Goal: Task Accomplishment & Management: Manage account settings

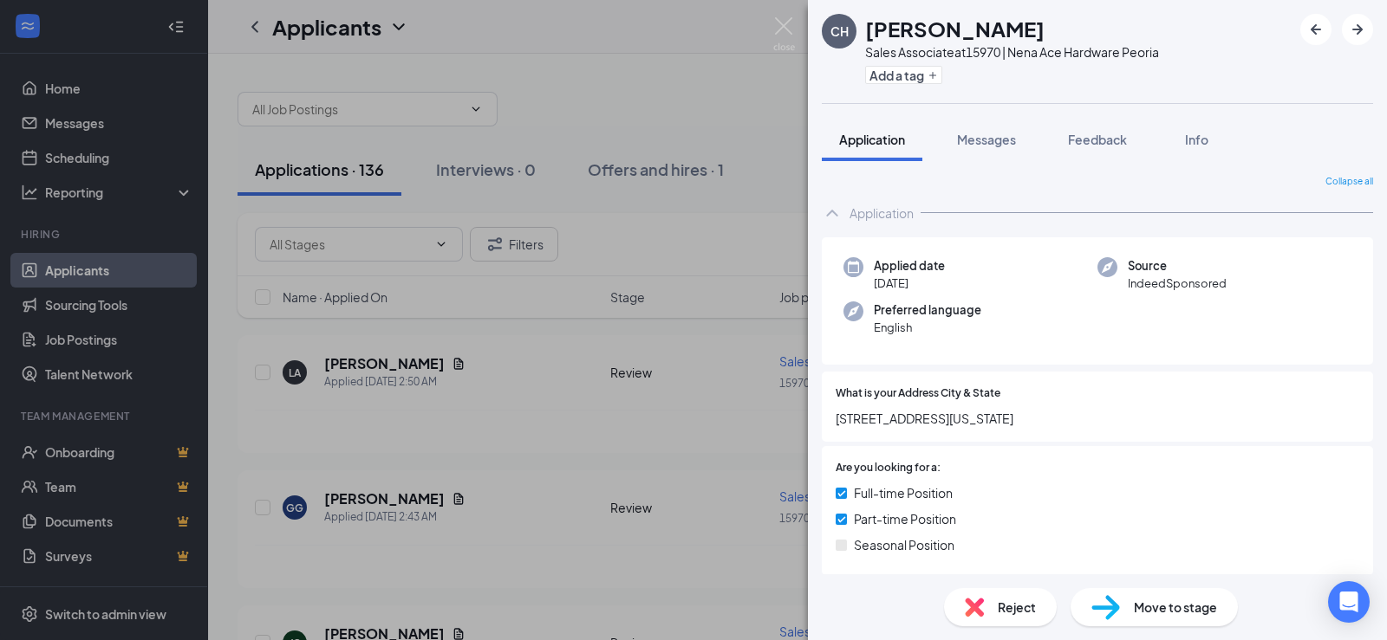
click at [727, 376] on div "CH [PERSON_NAME] Sales Associate at 15970 | Nena Ace Hardware Peoria Add a tag …" at bounding box center [693, 320] width 1387 height 640
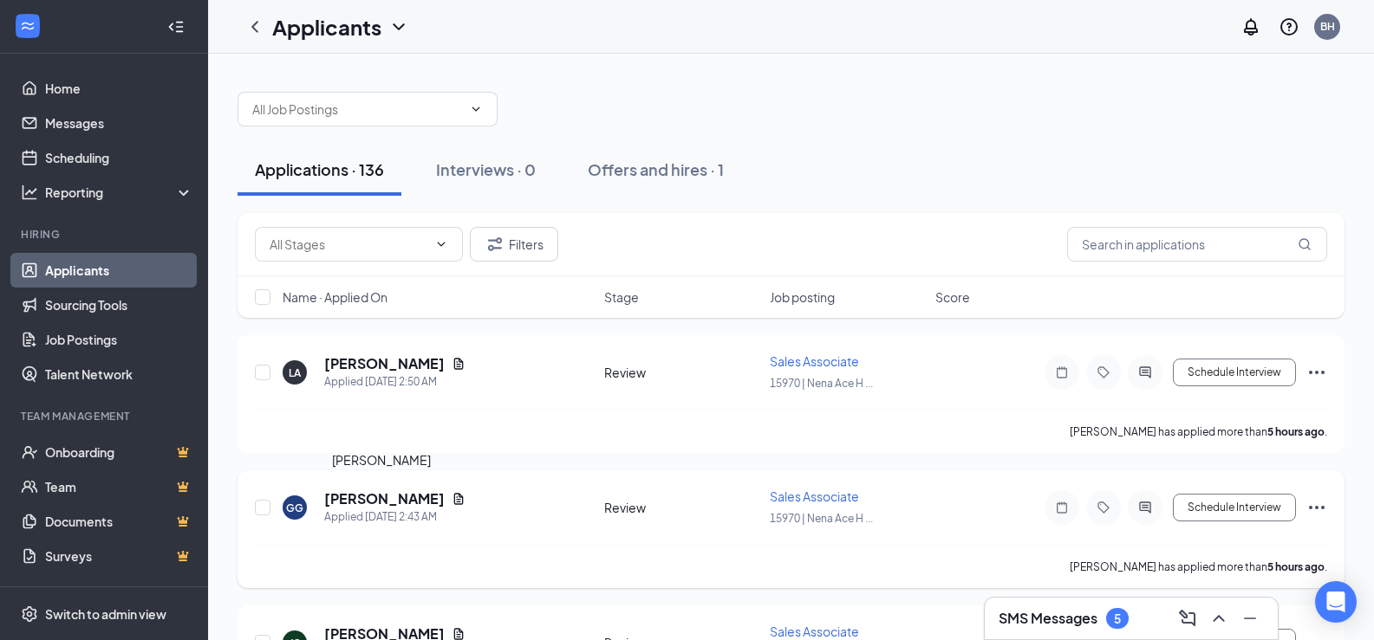
click at [367, 496] on h5 "[PERSON_NAME]" at bounding box center [384, 499] width 120 height 19
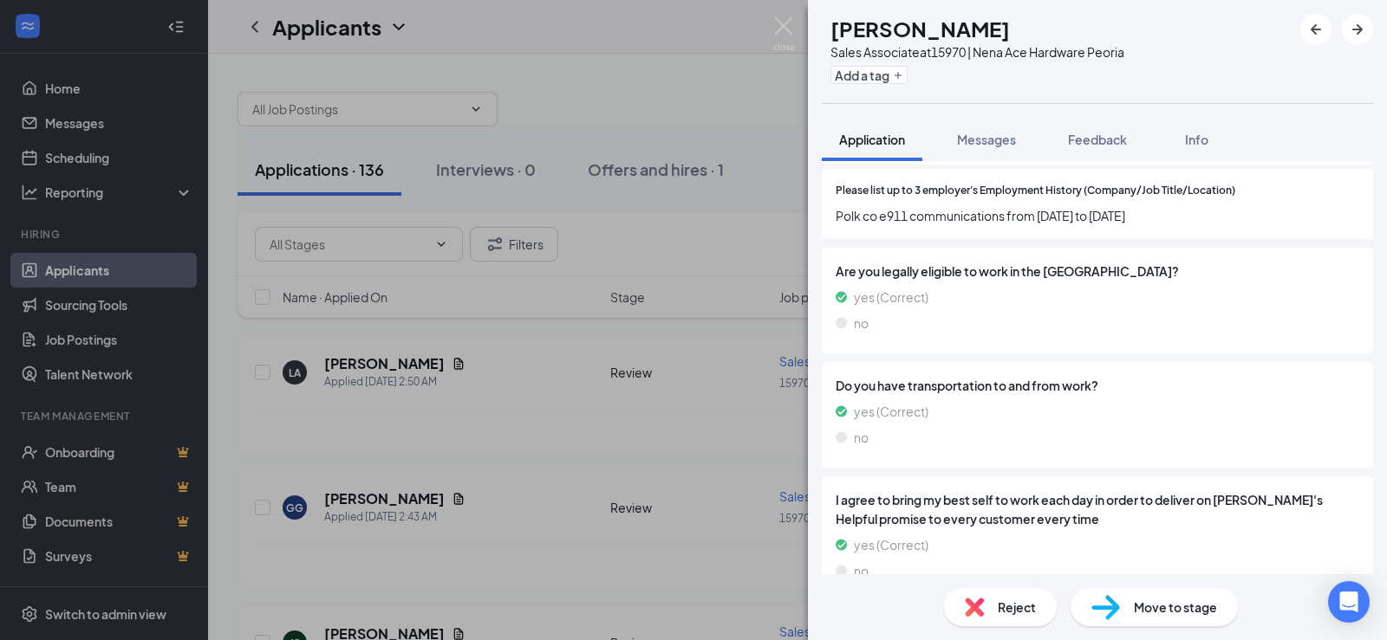
scroll to position [772, 0]
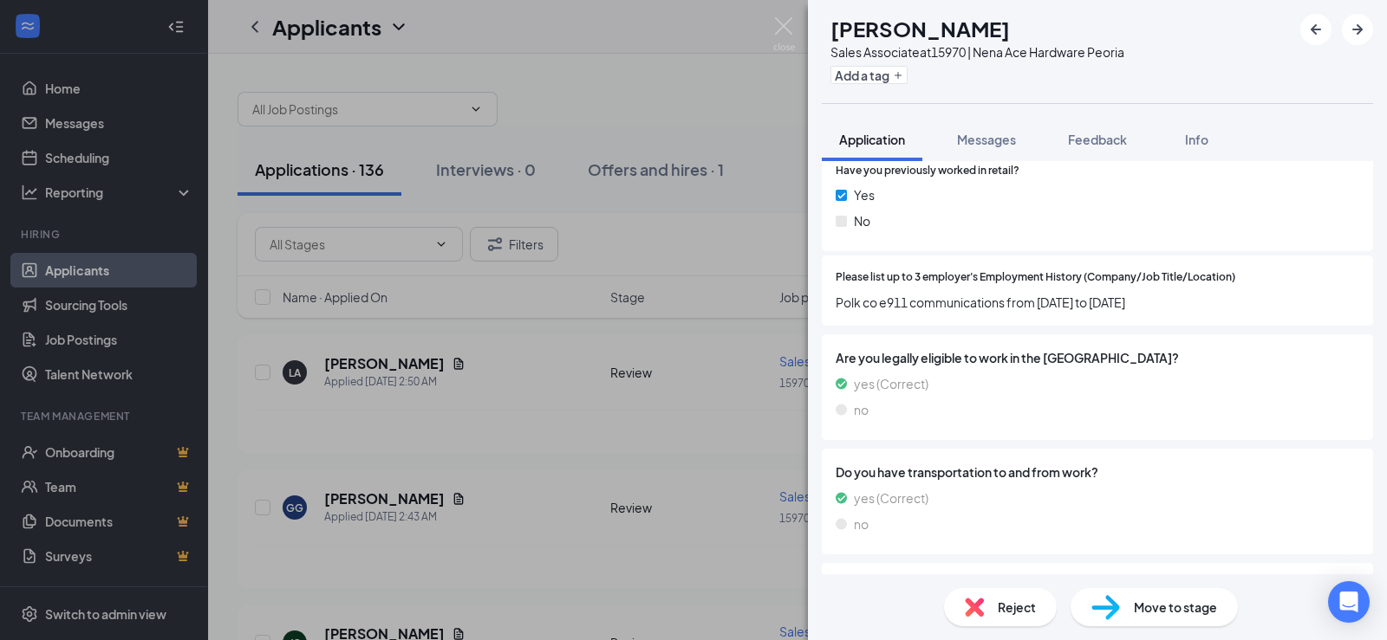
click at [456, 395] on div "[PERSON_NAME] Sales Associate at 15970 | Nena Ace Hardware Peoria Add a tag App…" at bounding box center [693, 320] width 1387 height 640
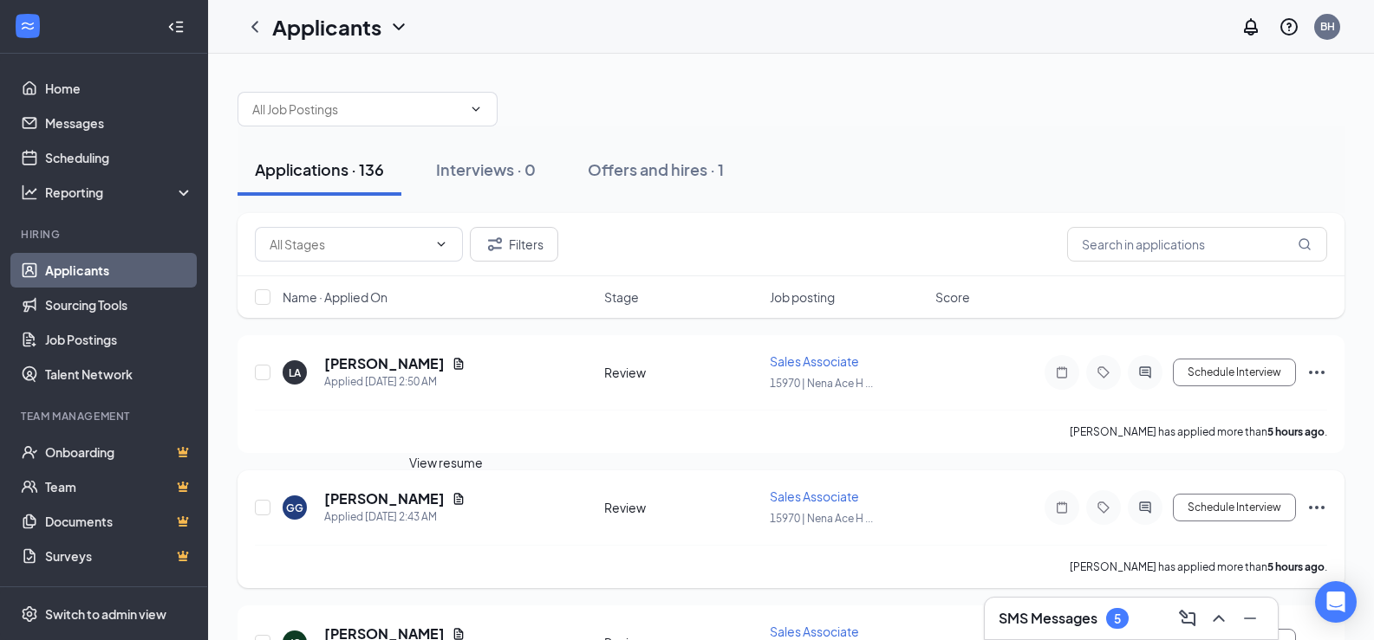
click at [451, 502] on icon "Document" at bounding box center [458, 499] width 14 height 14
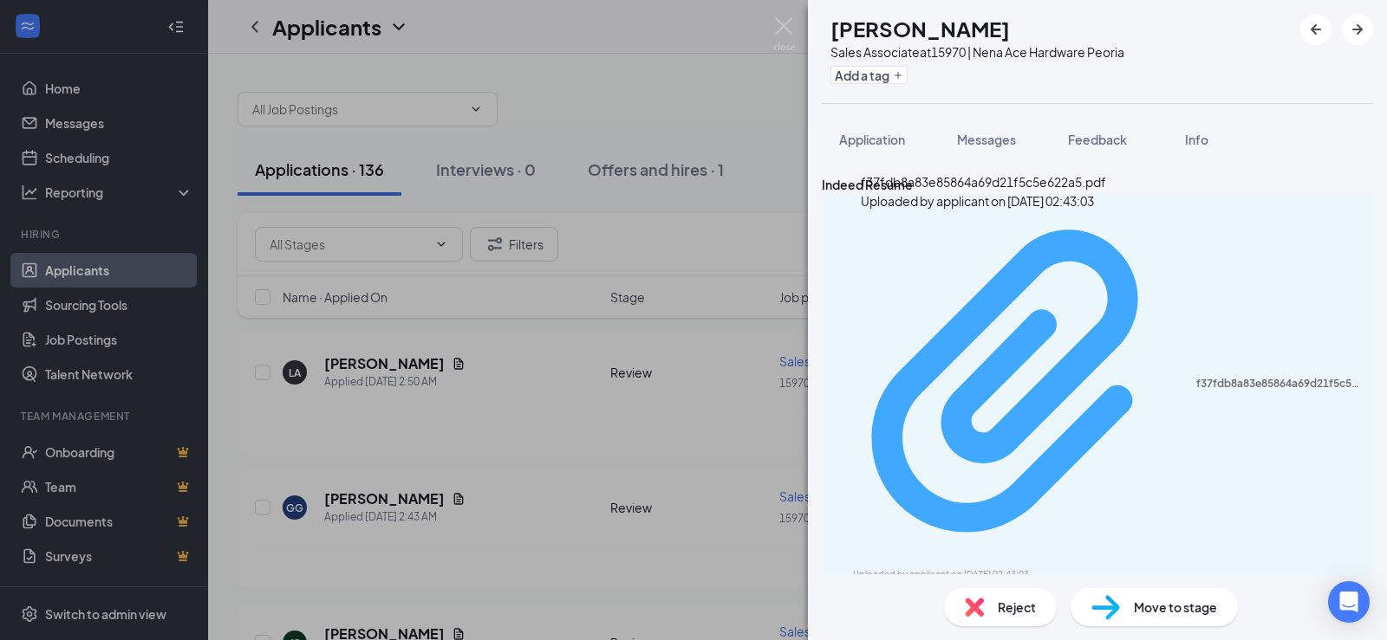
click at [1196, 377] on div "f37fdb8a83e85864a69d21f5c5e622a5.pdf" at bounding box center [1279, 384] width 166 height 14
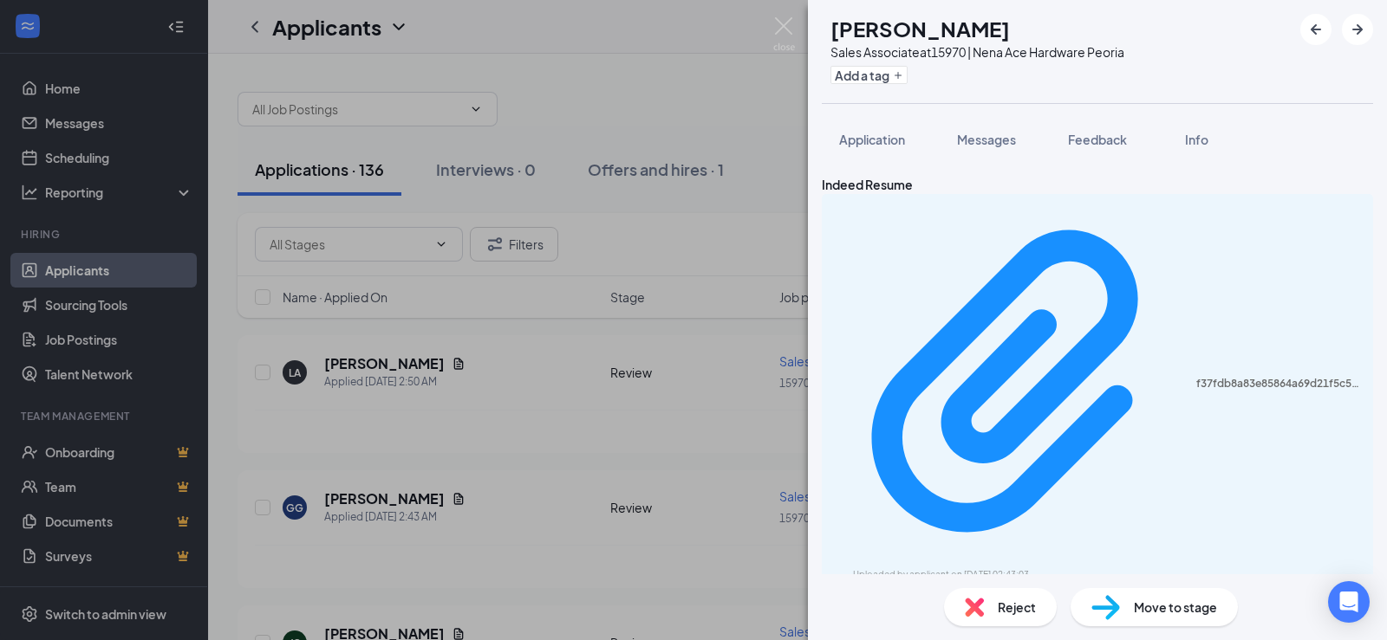
click at [544, 462] on div "[PERSON_NAME] Sales Associate at 15970 | Nena Ace Hardware Peoria Add a tag App…" at bounding box center [693, 320] width 1387 height 640
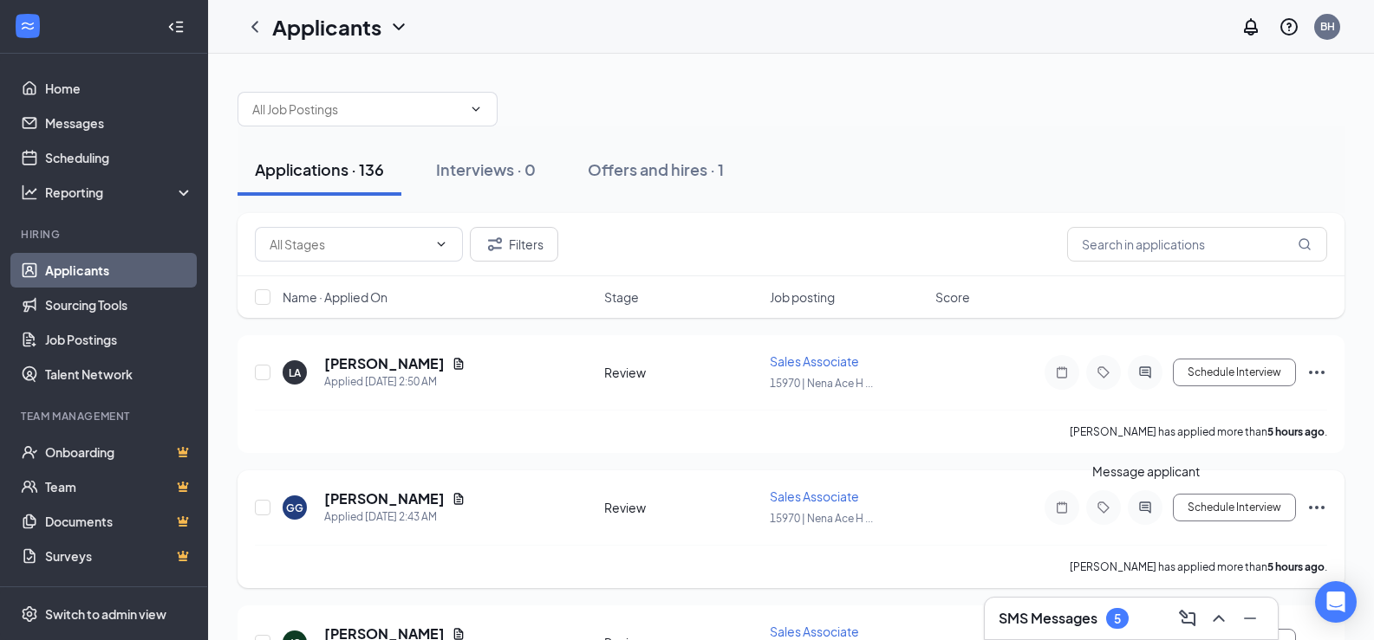
click at [1145, 510] on icon "ActiveChat" at bounding box center [1144, 508] width 21 height 14
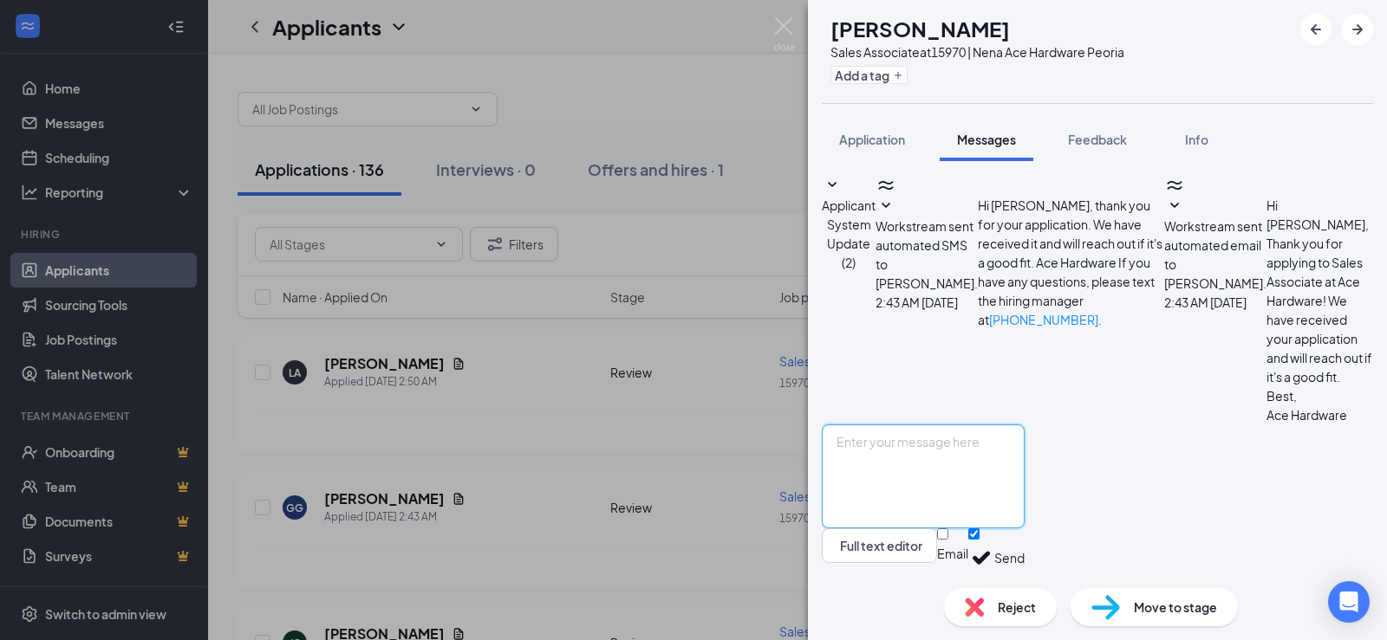
click at [871, 429] on textarea at bounding box center [923, 477] width 203 height 104
type textarea "g"
type textarea "="
type textarea "Good morning [PERSON_NAME], Thank for applying to our store. If you could call …"
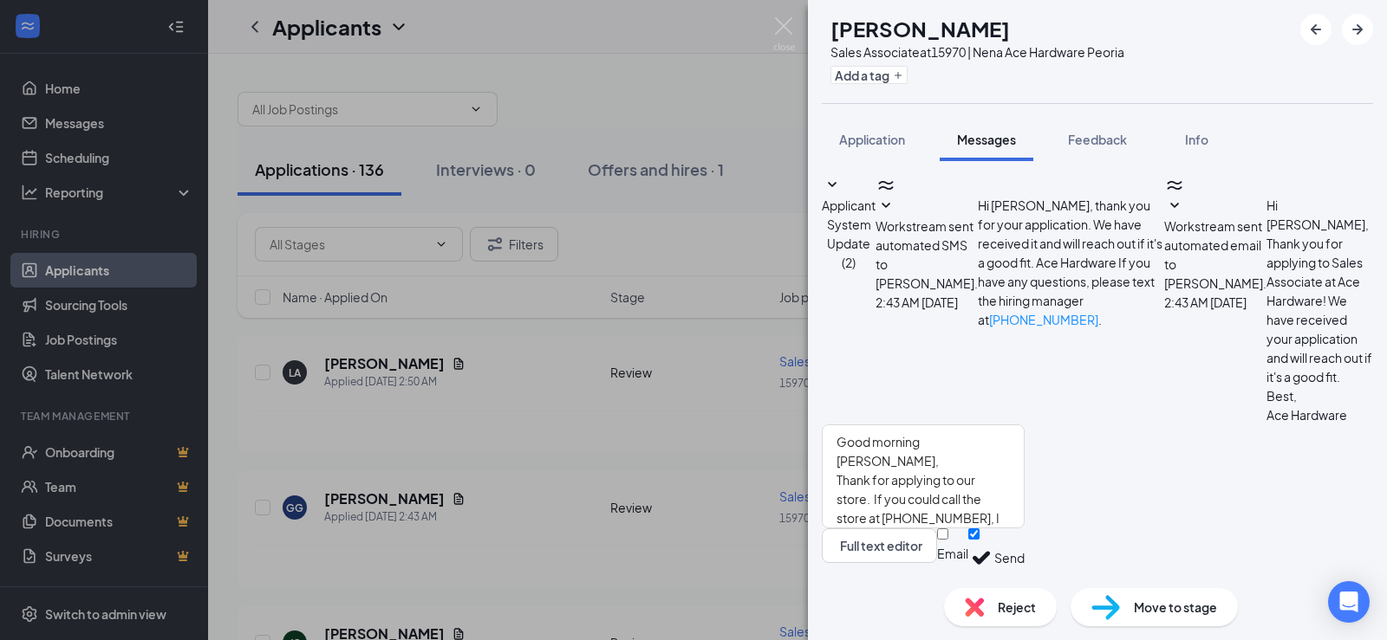
click at [1024, 542] on button "Send" at bounding box center [1009, 559] width 30 height 60
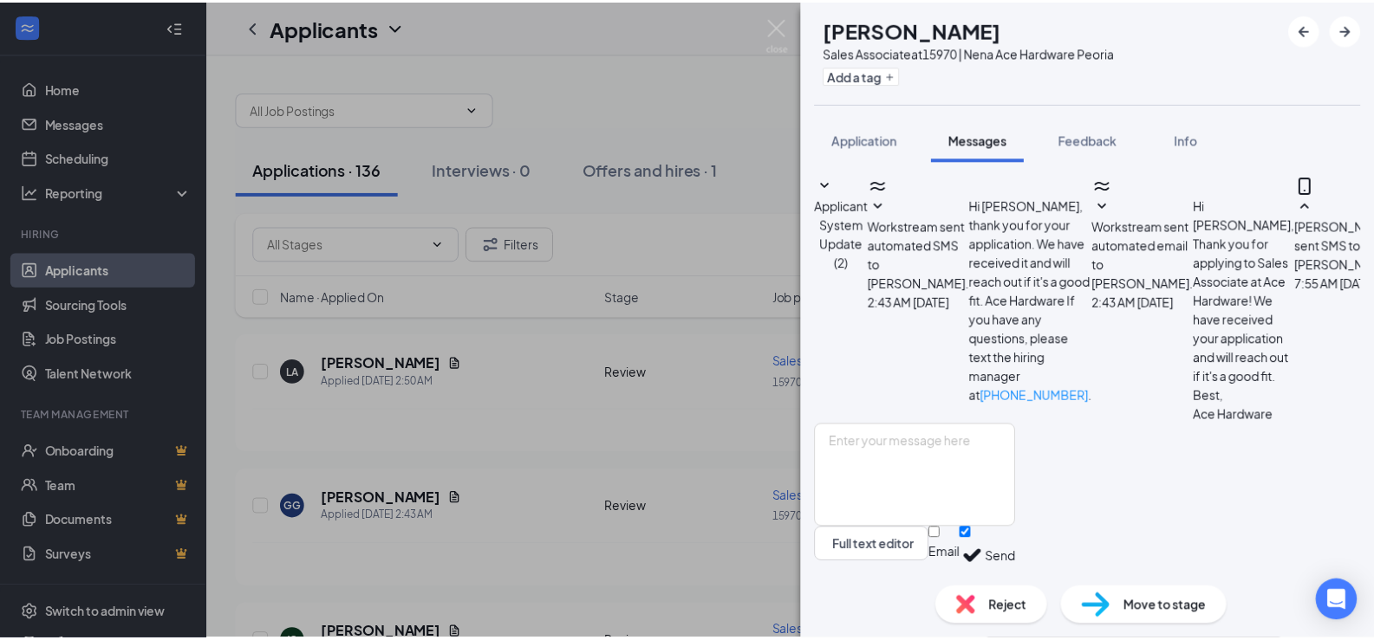
scroll to position [179, 0]
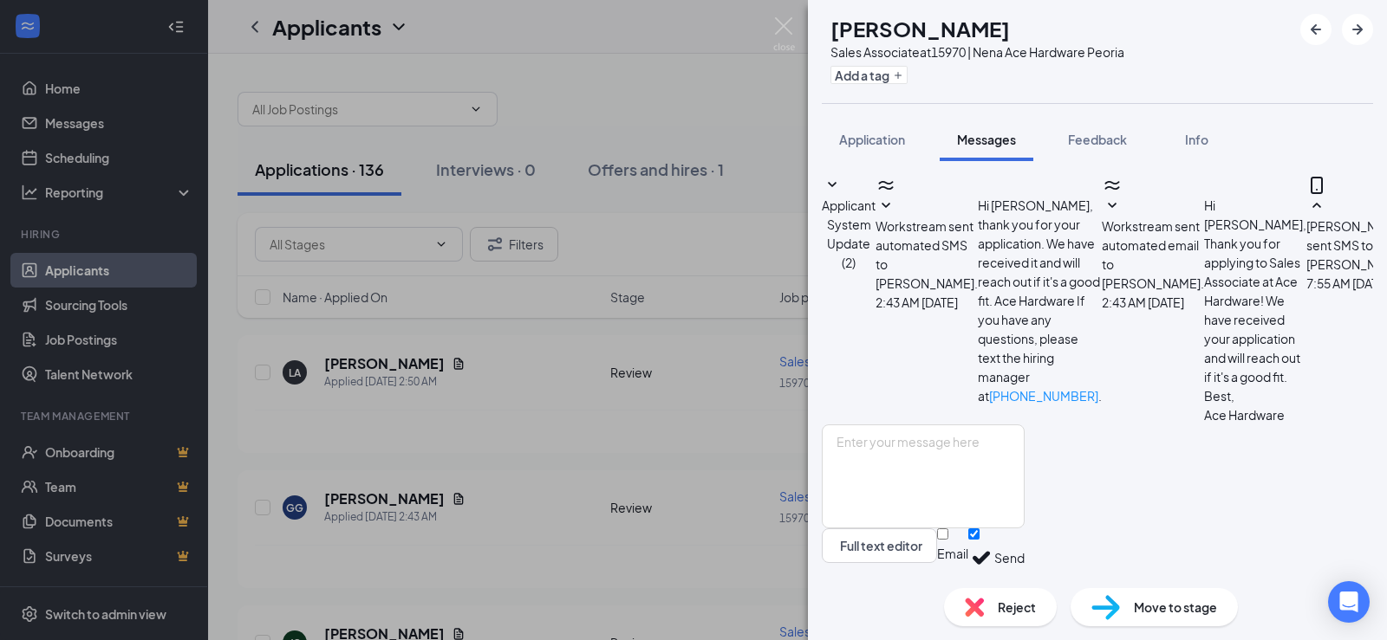
click at [754, 435] on div "[PERSON_NAME] Sales Associate at 15970 | Nena Ace Hardware Peoria Add a tag App…" at bounding box center [693, 320] width 1387 height 640
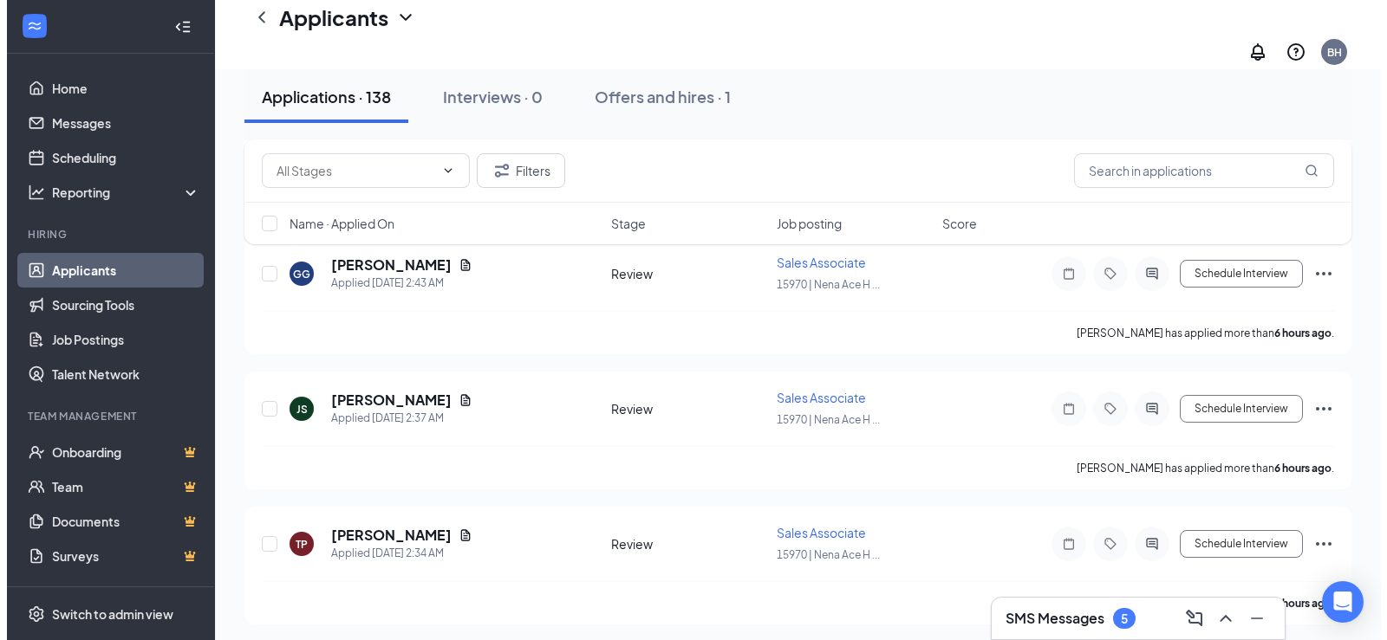
scroll to position [607, 0]
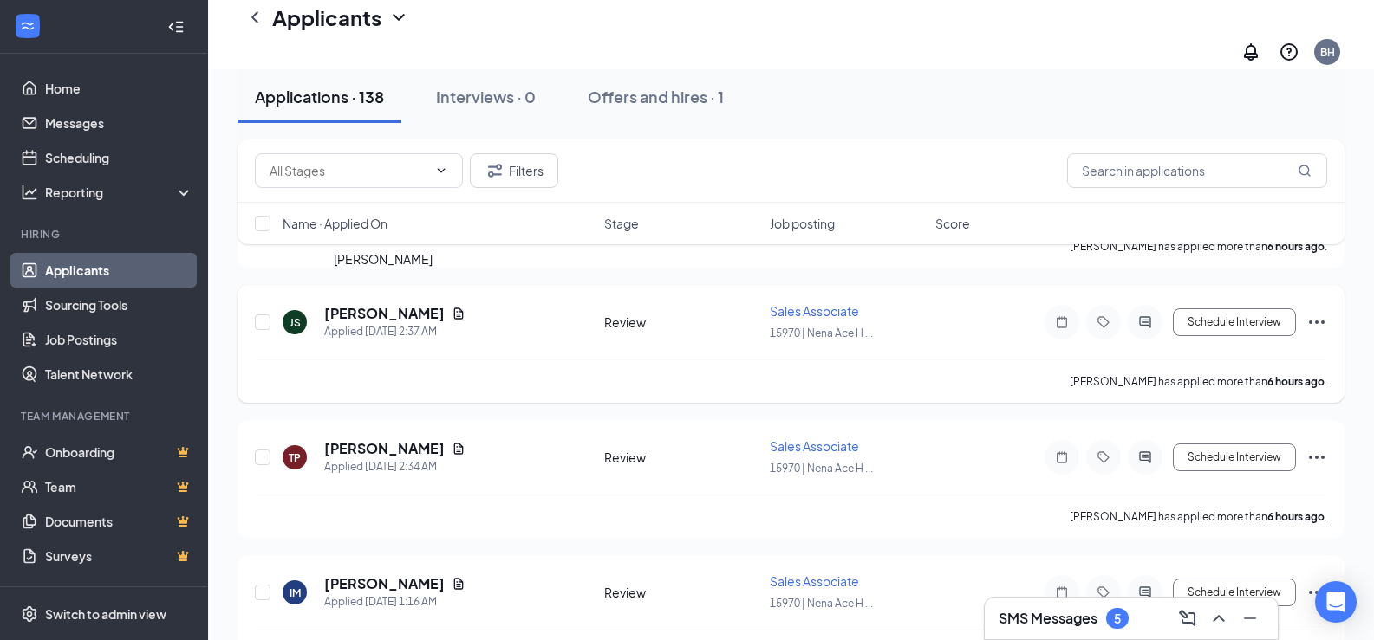
click at [407, 304] on h5 "[PERSON_NAME]" at bounding box center [384, 313] width 120 height 19
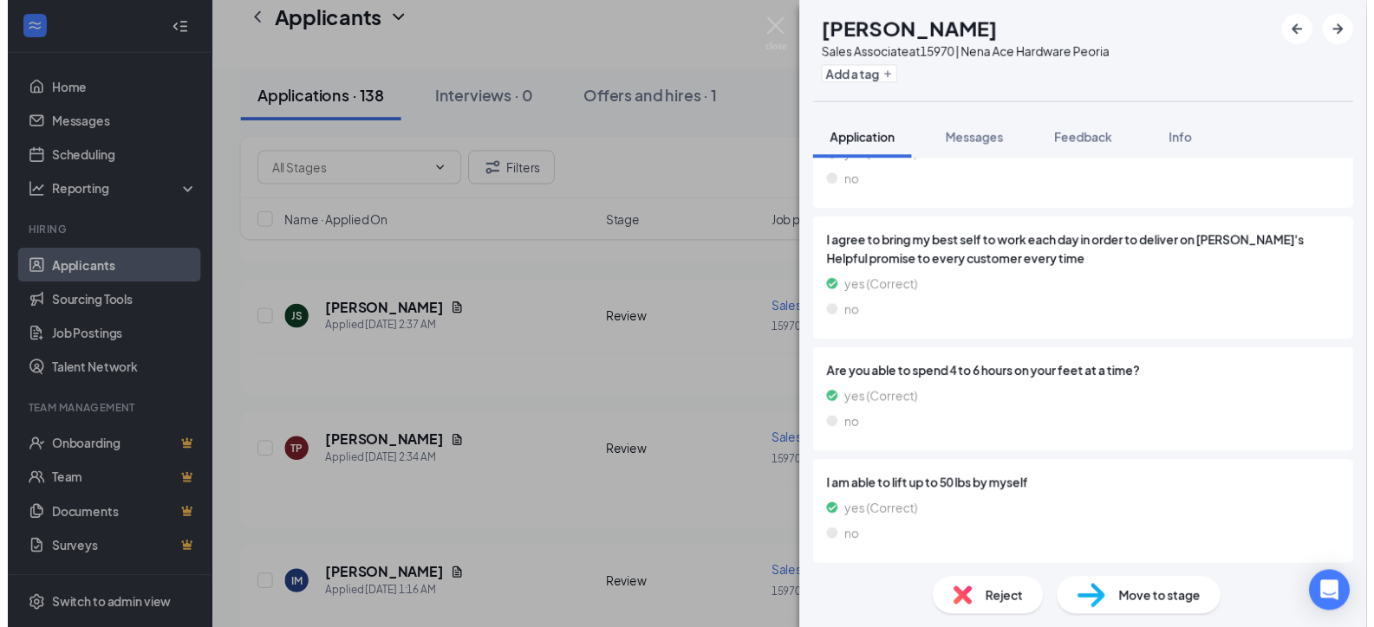
scroll to position [1119, 0]
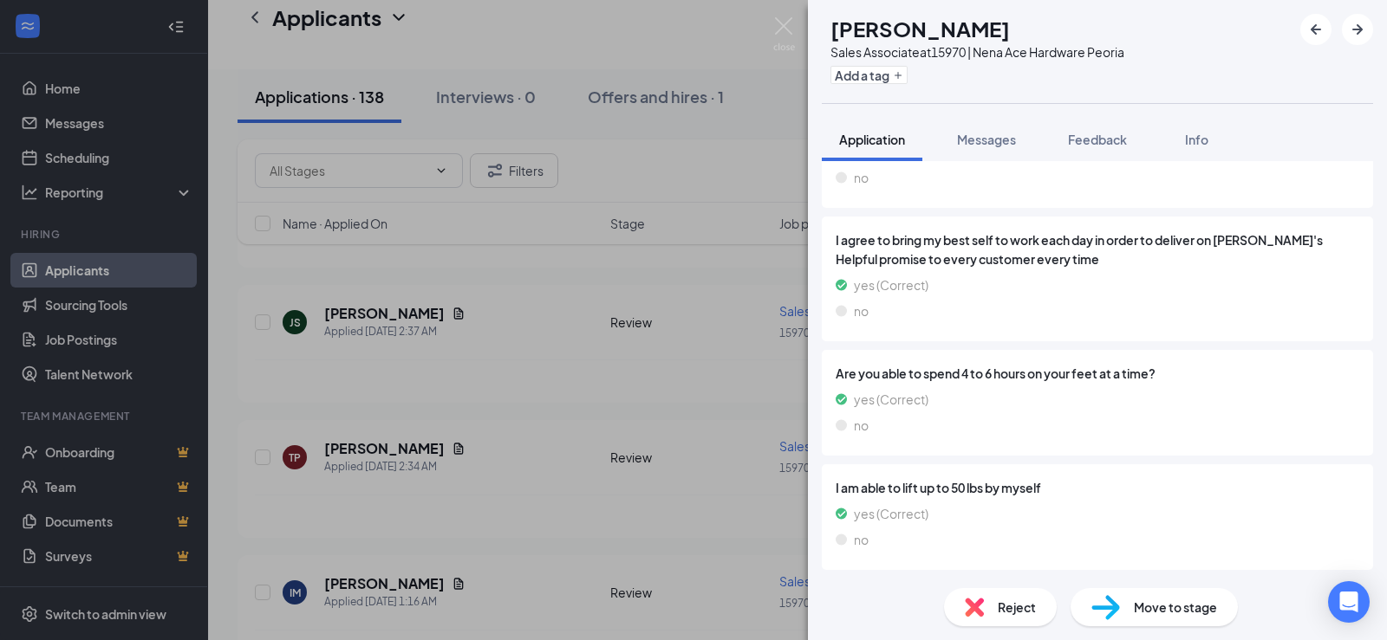
click at [487, 318] on div "JS [PERSON_NAME] Sales Associate at 15970 | Nena Ace Hardware Peoria Add a tag …" at bounding box center [693, 320] width 1387 height 640
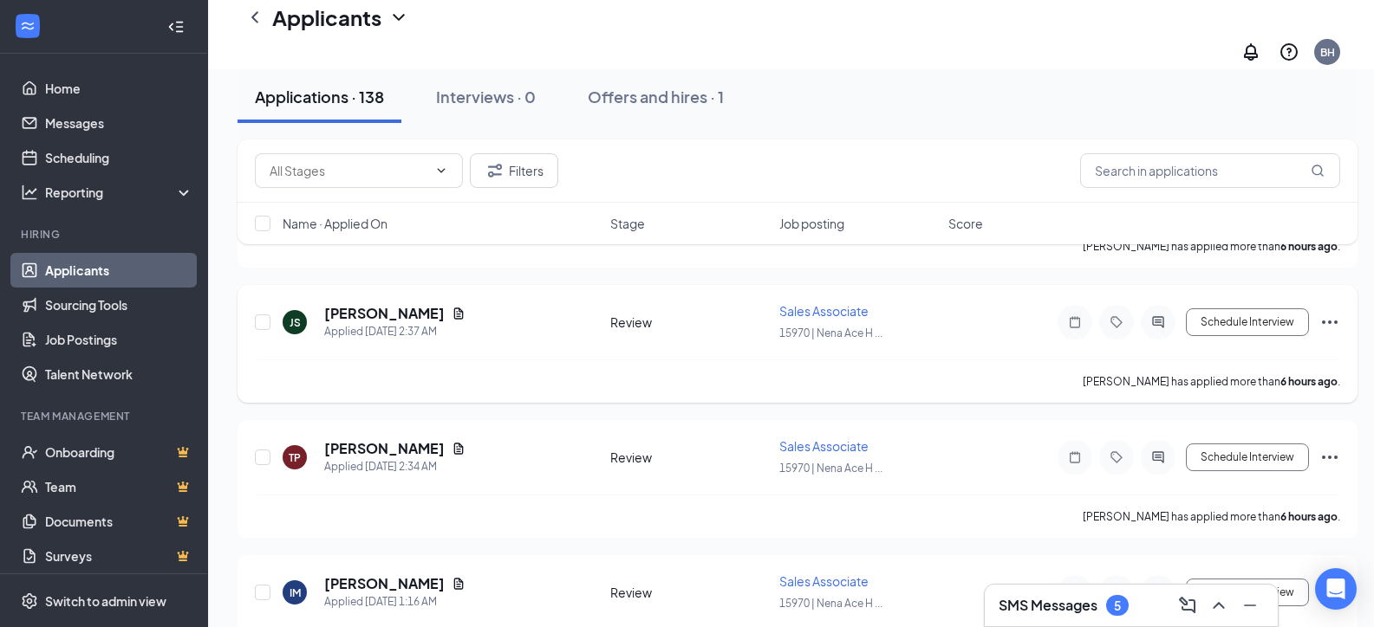
click at [455, 308] on icon "Document" at bounding box center [459, 313] width 10 height 11
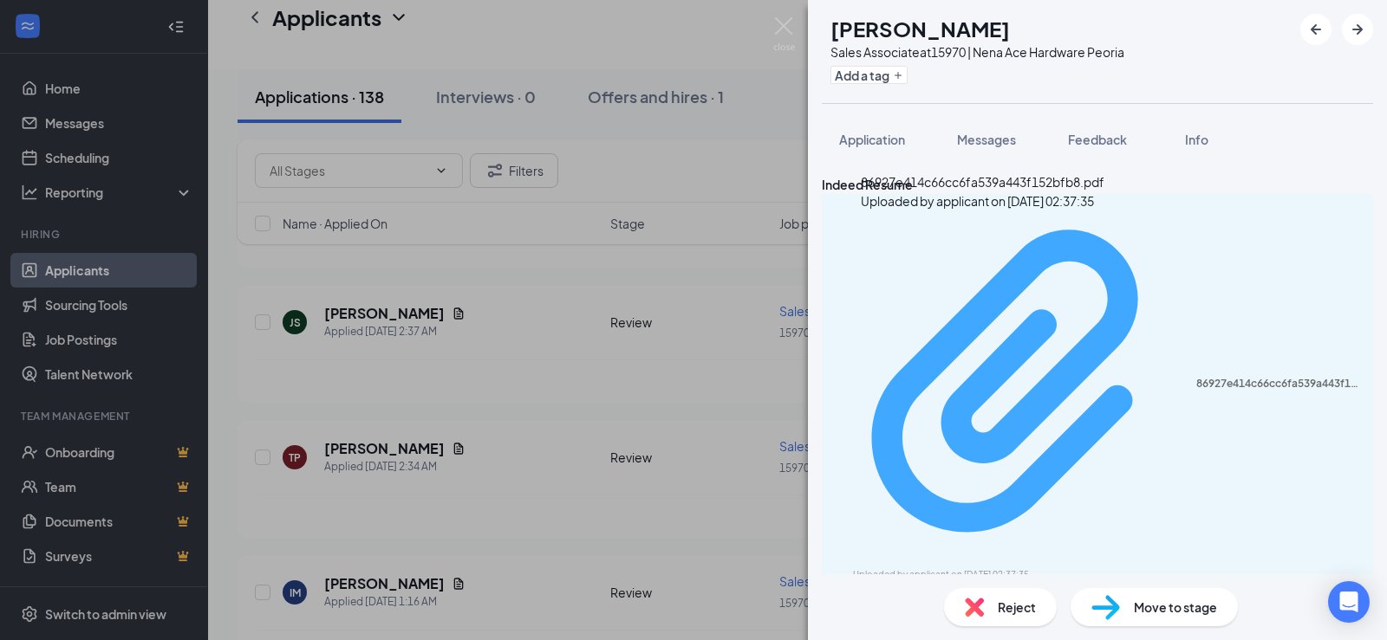
click at [1196, 377] on div "86927e414c66cc6fa539a443f152bfb8.pdf" at bounding box center [1279, 384] width 166 height 14
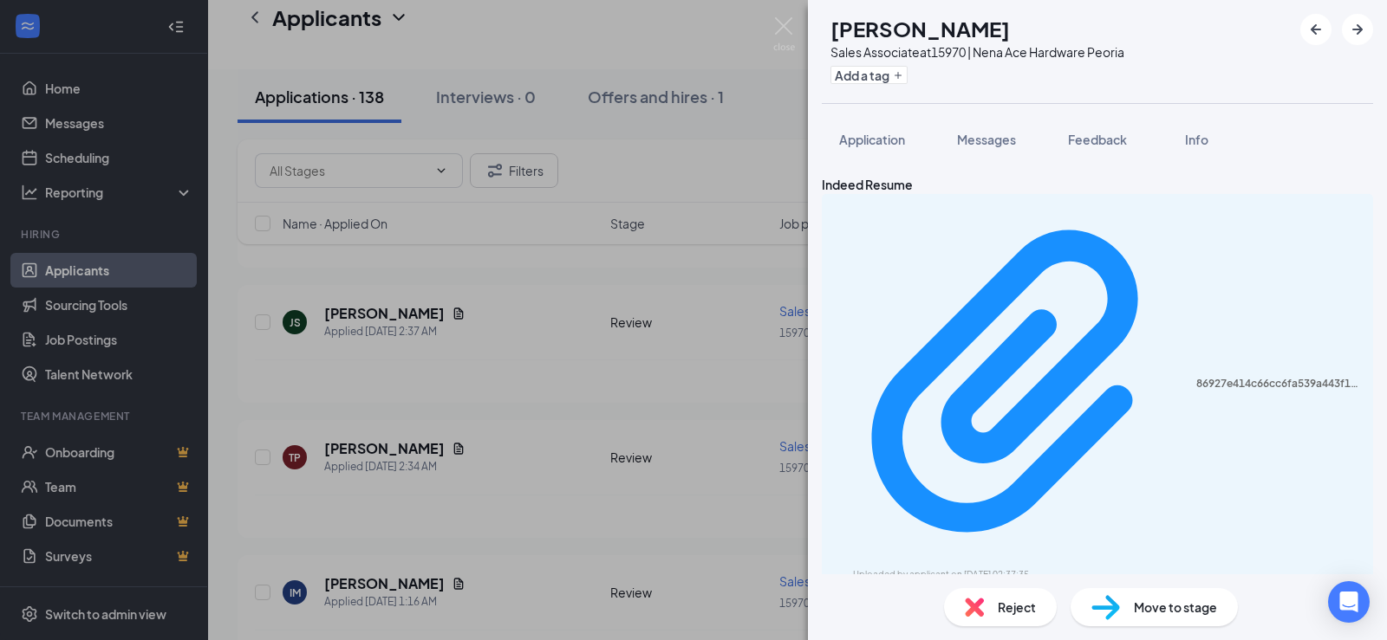
click at [609, 367] on div "JS [PERSON_NAME] Sales Associate at 15970 | Nena Ace Hardware Peoria Add a tag …" at bounding box center [693, 320] width 1387 height 640
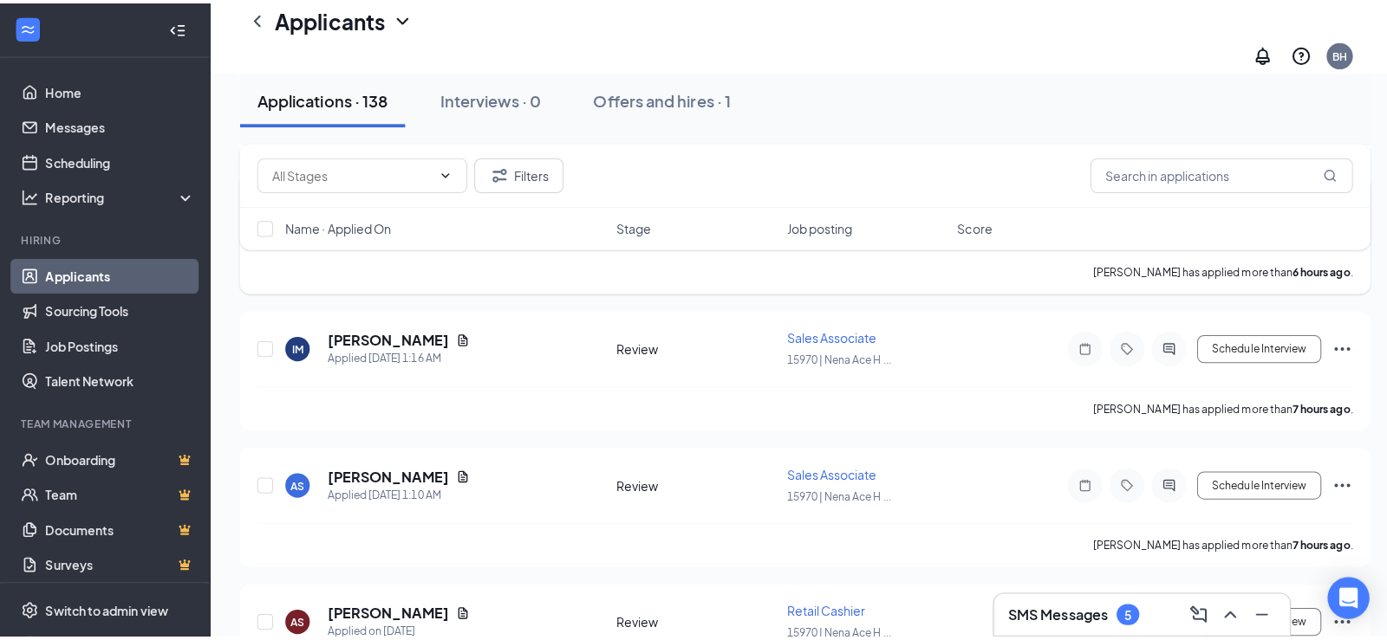
scroll to position [867, 0]
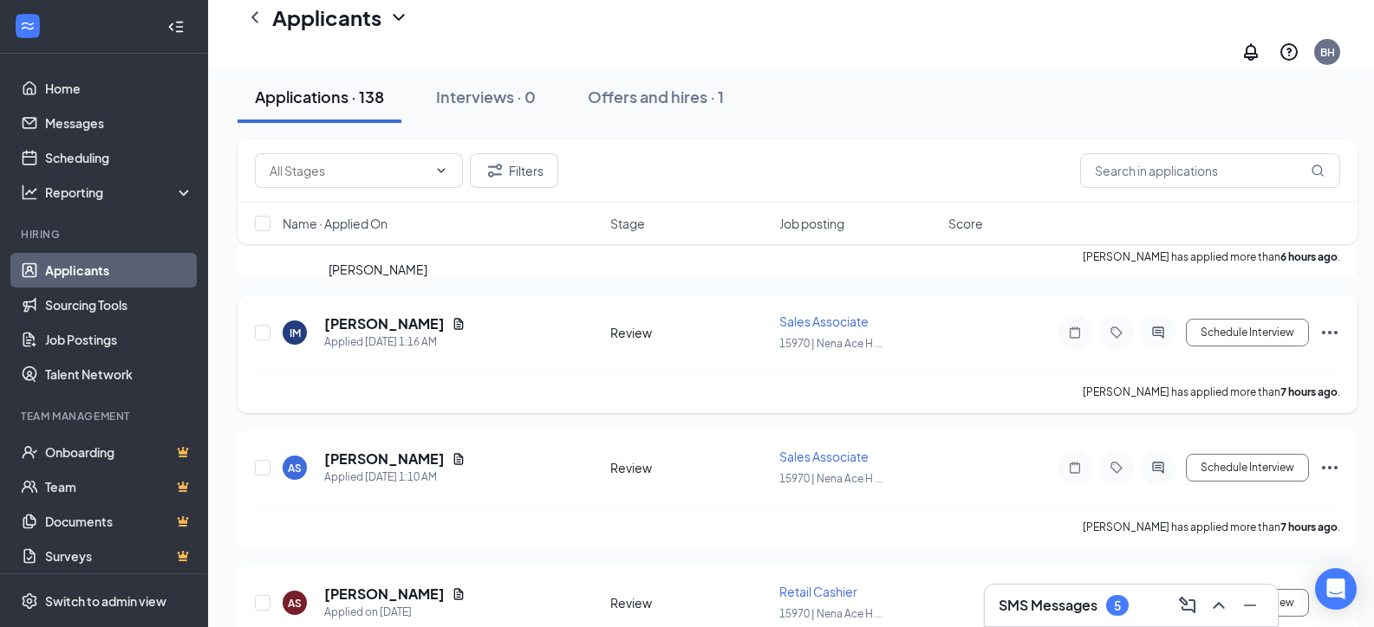
click at [365, 315] on h5 "[PERSON_NAME]" at bounding box center [384, 324] width 120 height 19
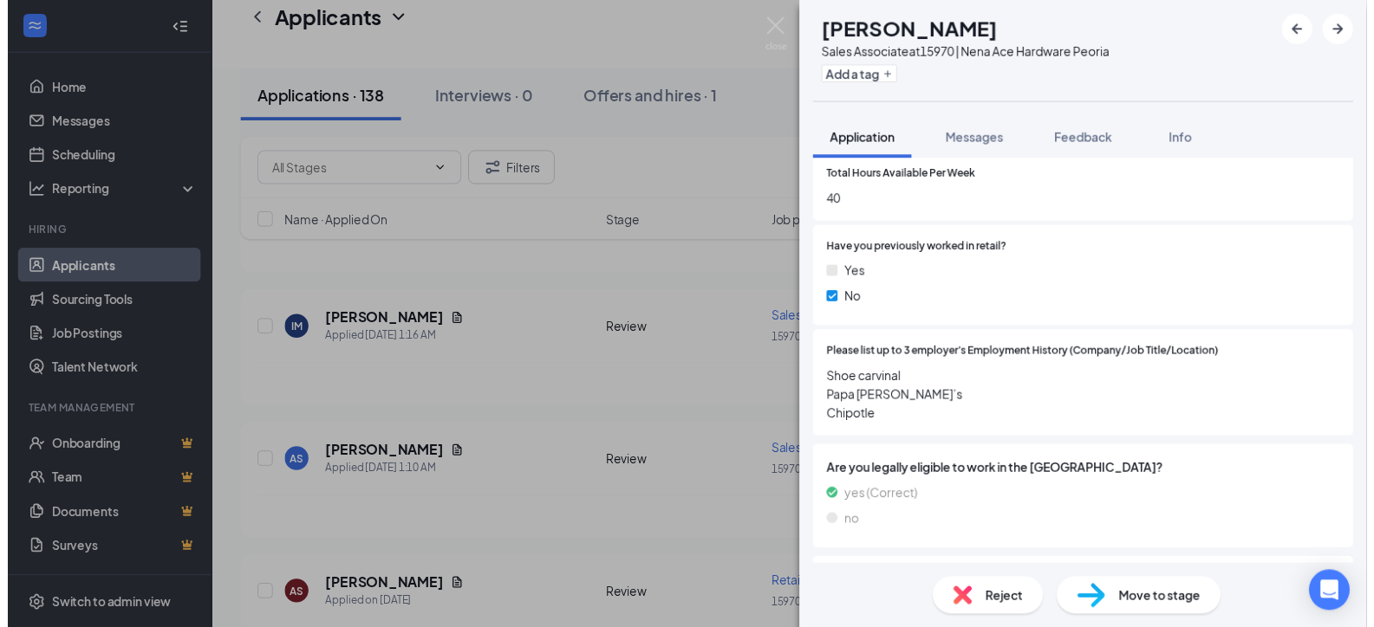
scroll to position [780, 0]
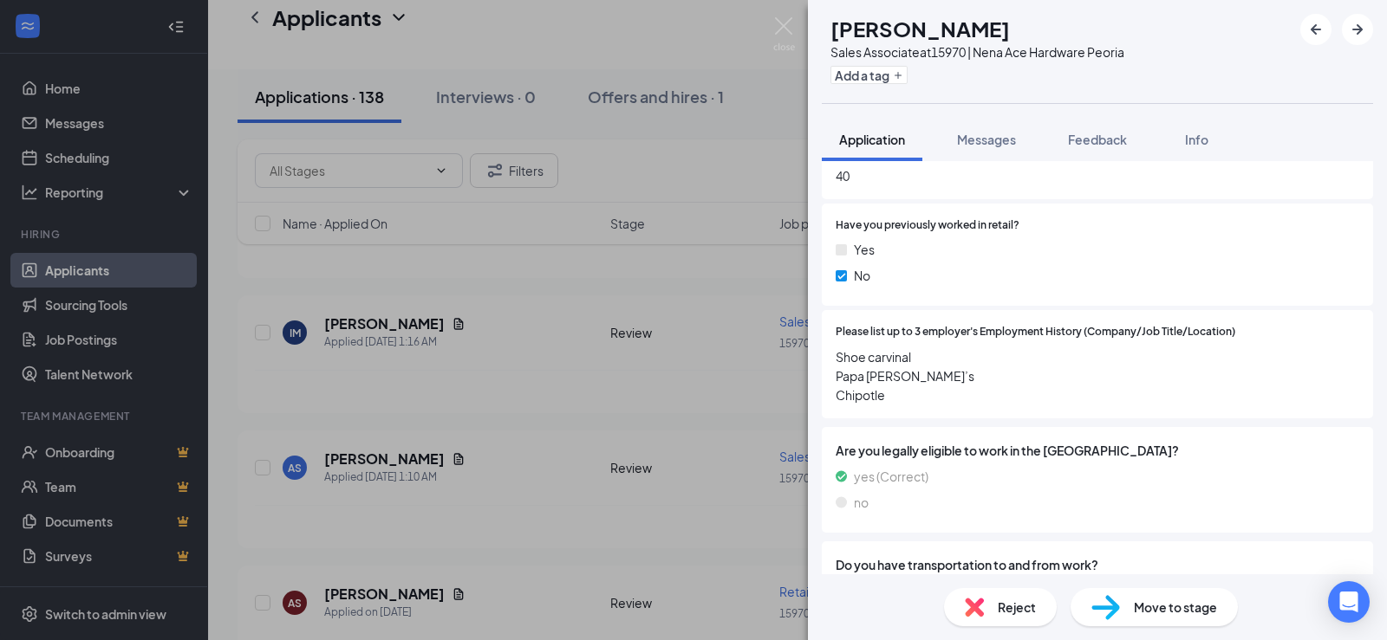
click at [528, 365] on div "IM [PERSON_NAME] Sales Associate at 15970 | Nena Ace Hardware Peoria Add a tag …" at bounding box center [693, 320] width 1387 height 640
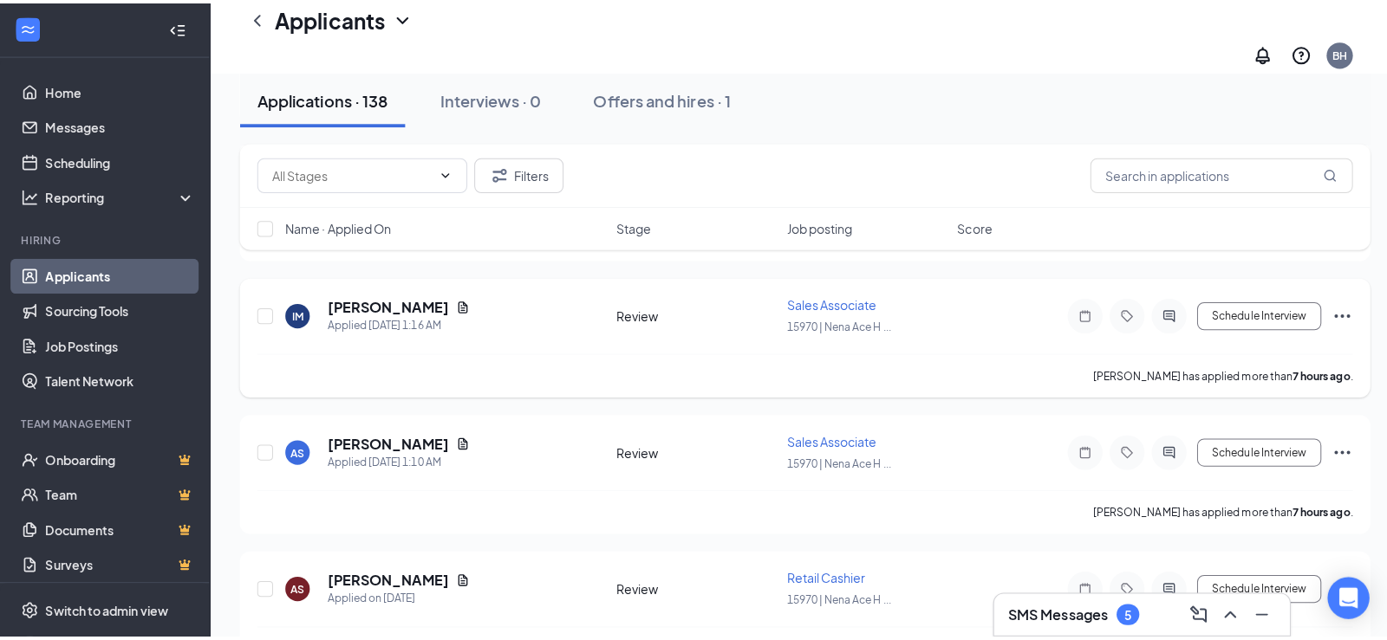
scroll to position [953, 0]
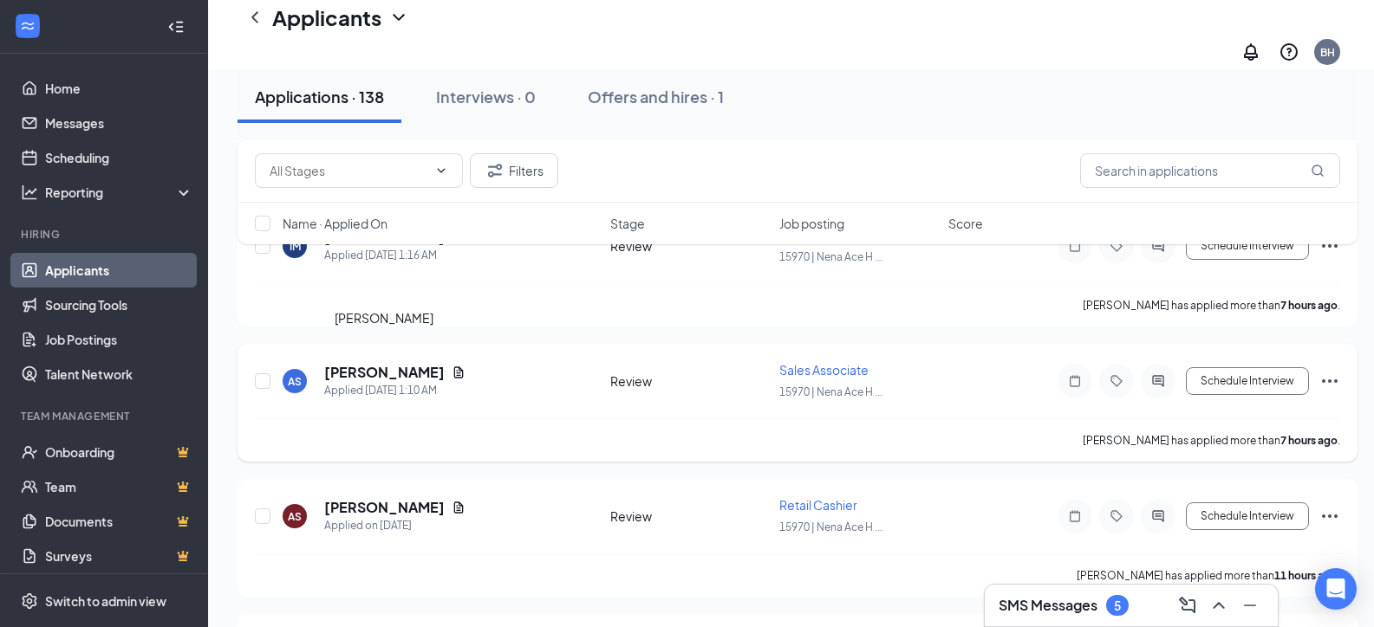
click at [420, 363] on h5 "[PERSON_NAME]" at bounding box center [384, 372] width 120 height 19
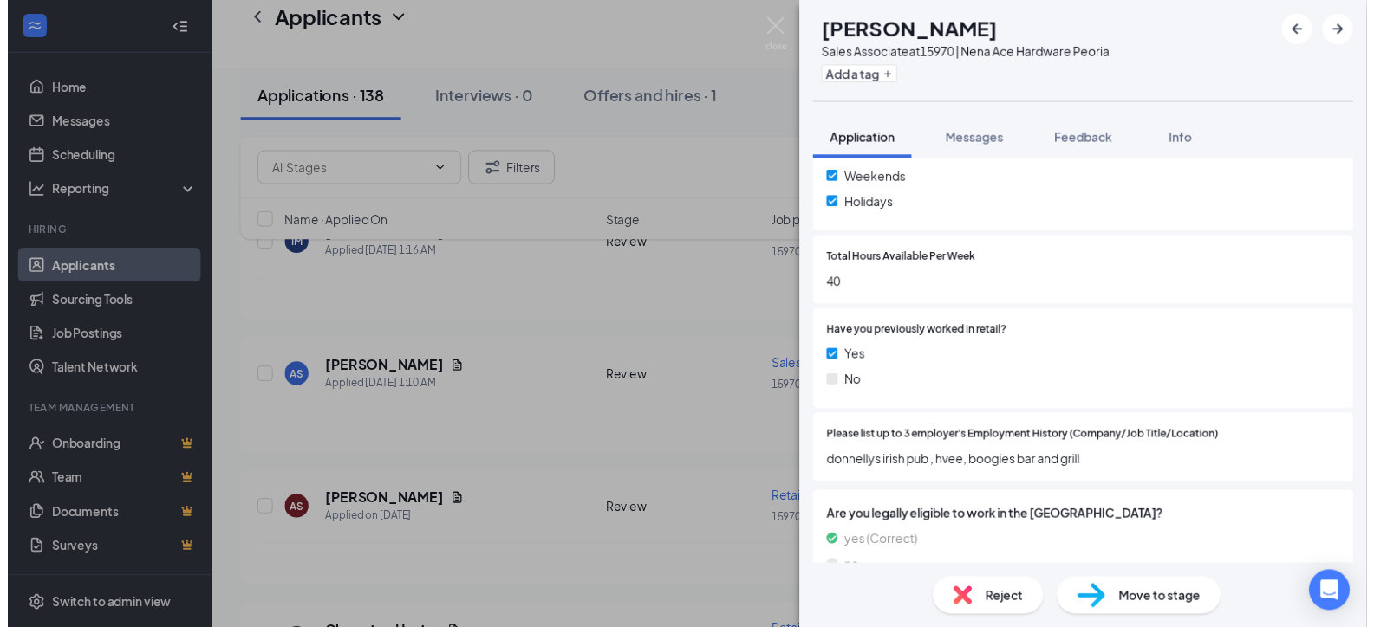
scroll to position [693, 0]
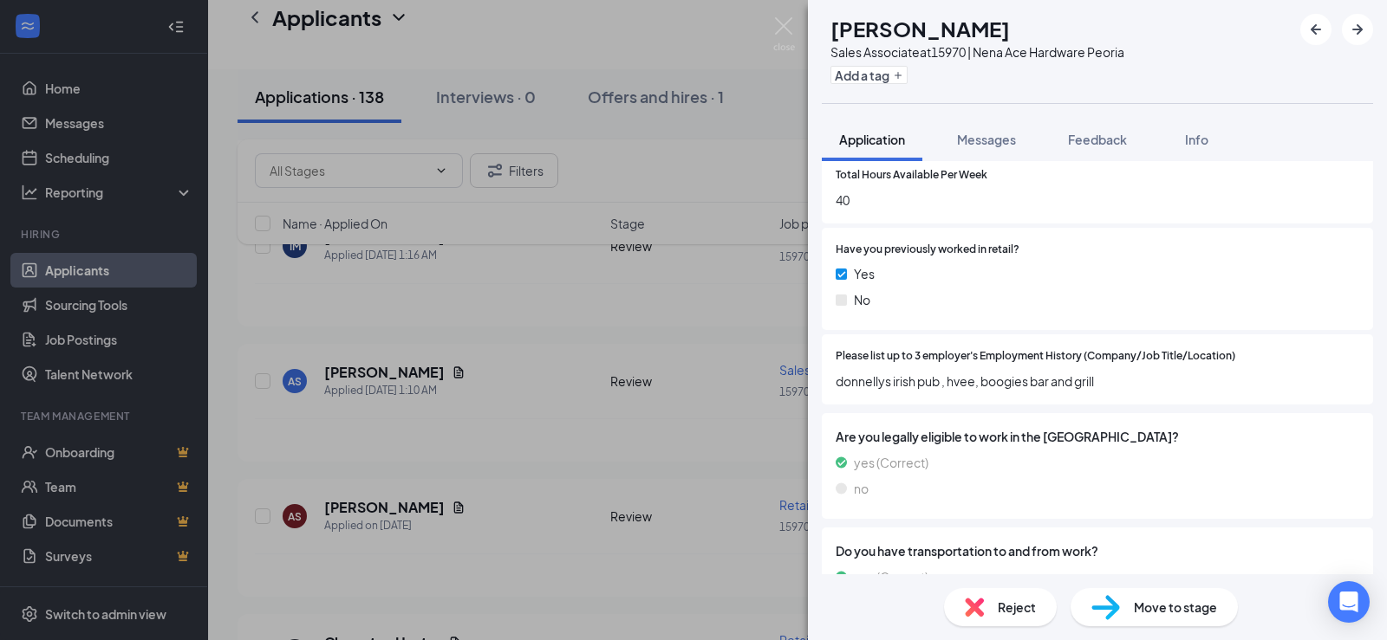
click at [479, 406] on div "AS [PERSON_NAME] Sales Associate at 15970 | Nena Ace Hardware Peoria Add a tag …" at bounding box center [693, 320] width 1387 height 640
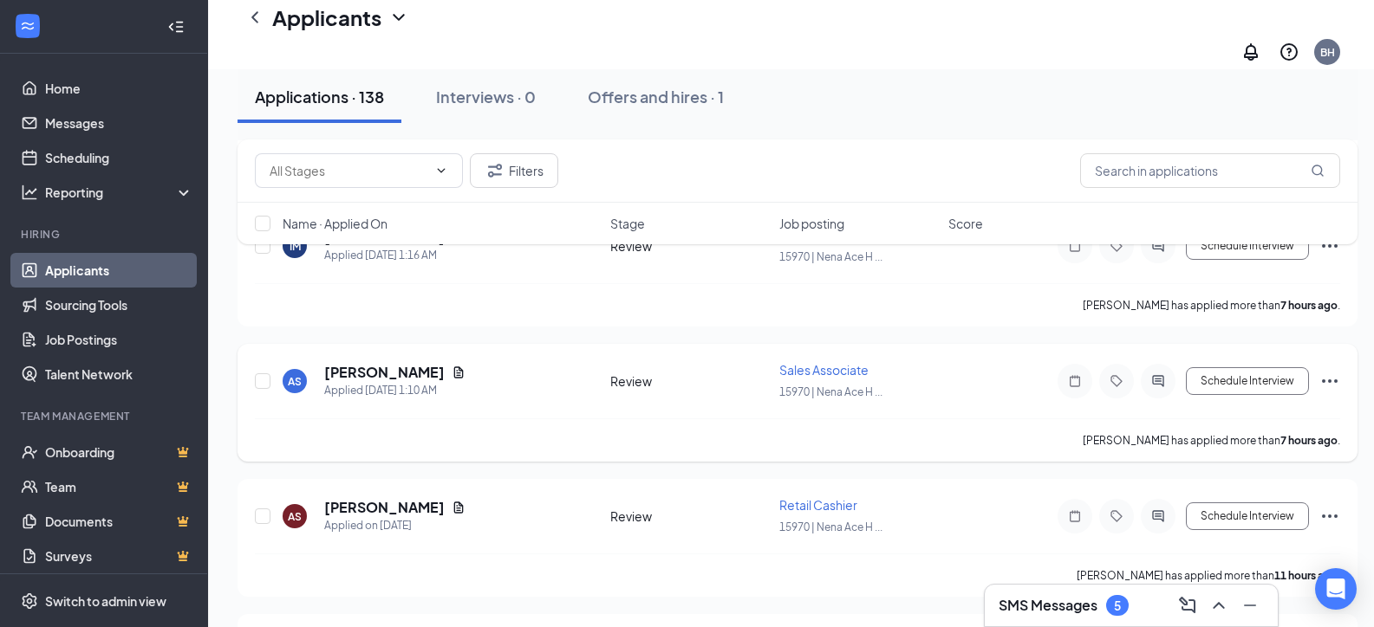
click at [464, 367] on icon "Document" at bounding box center [459, 372] width 10 height 11
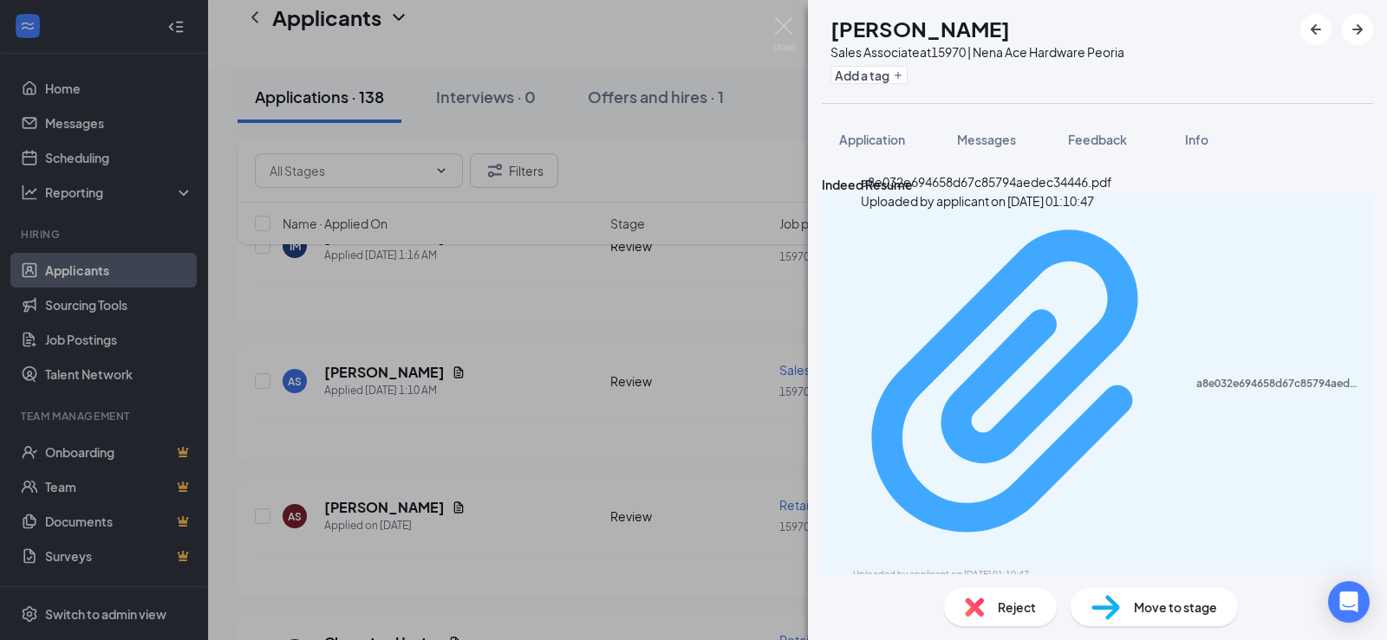
click at [952, 568] on div "Uploaded by applicant on [DATE] 01:10:47" at bounding box center [983, 575] width 260 height 14
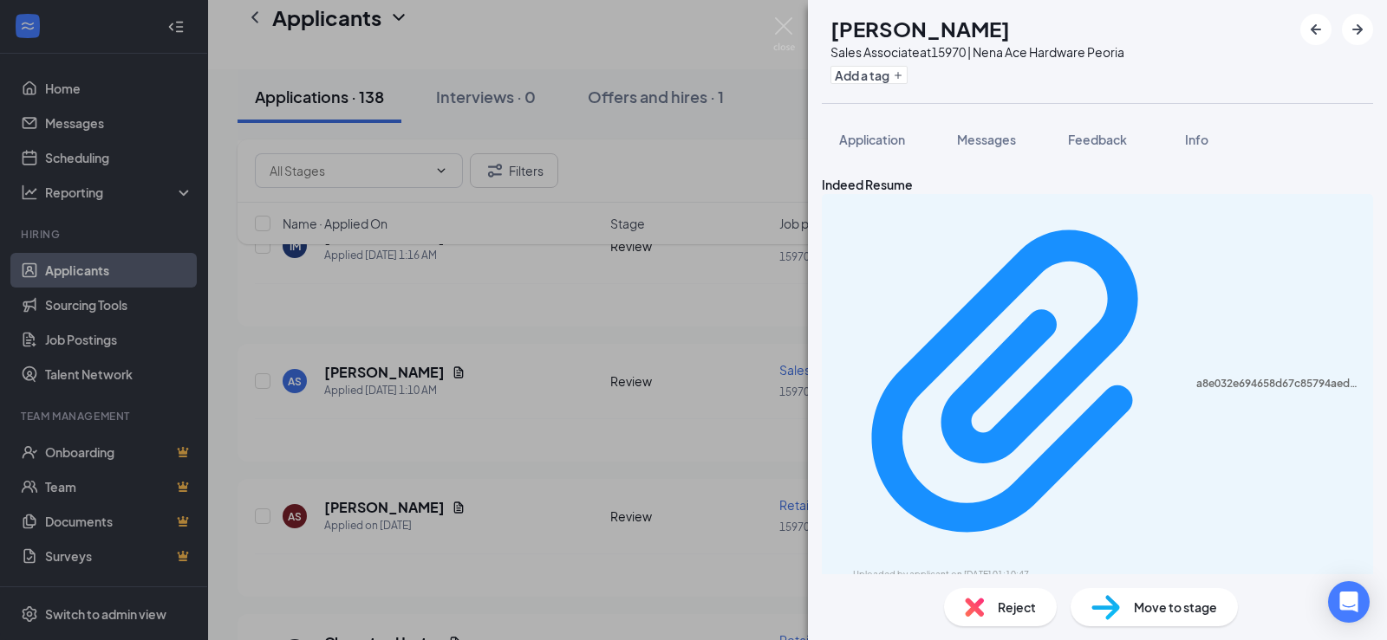
click at [485, 437] on div "AS [PERSON_NAME] Sales Associate at 15970 | Nena Ace Hardware Peoria Add a tag …" at bounding box center [693, 320] width 1387 height 640
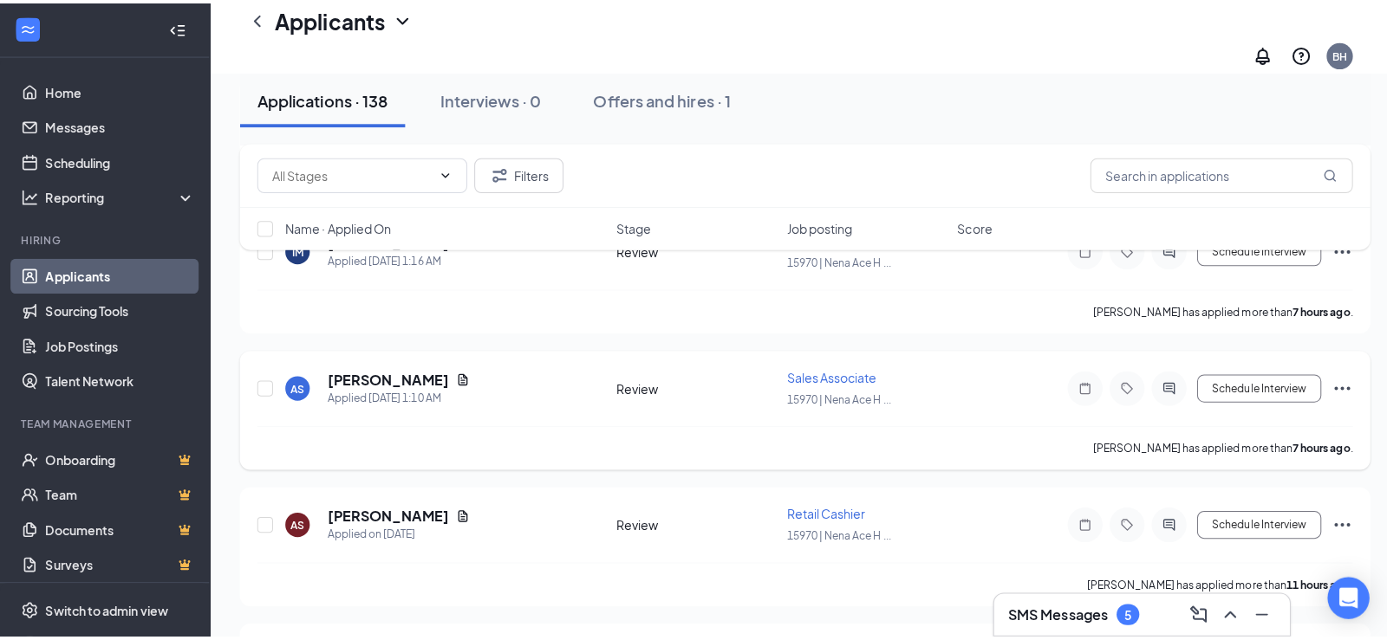
scroll to position [1040, 0]
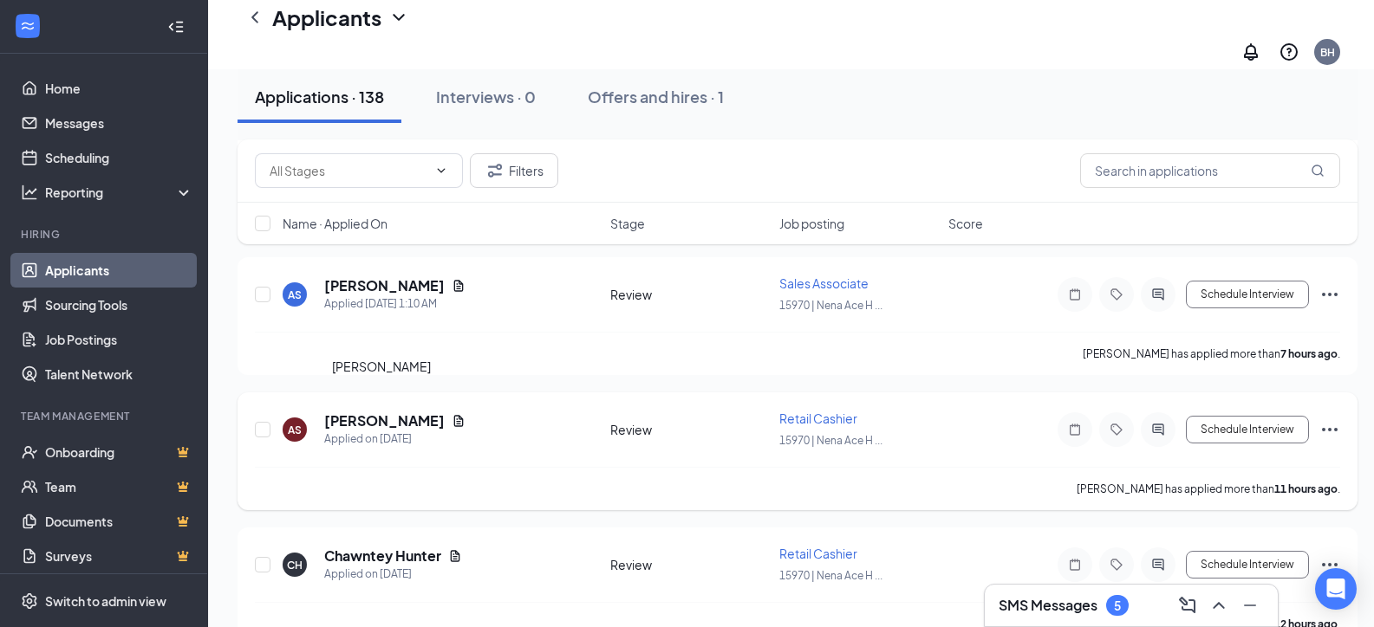
click at [369, 412] on h5 "[PERSON_NAME]" at bounding box center [384, 421] width 120 height 19
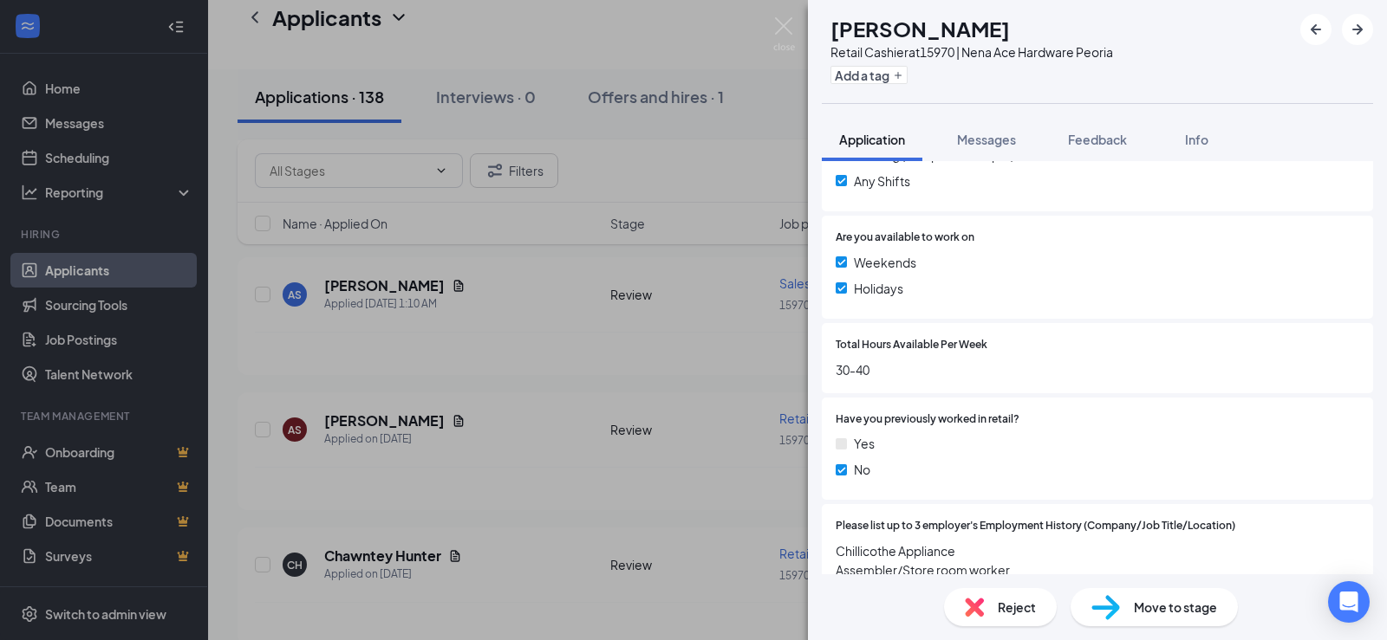
scroll to position [607, 0]
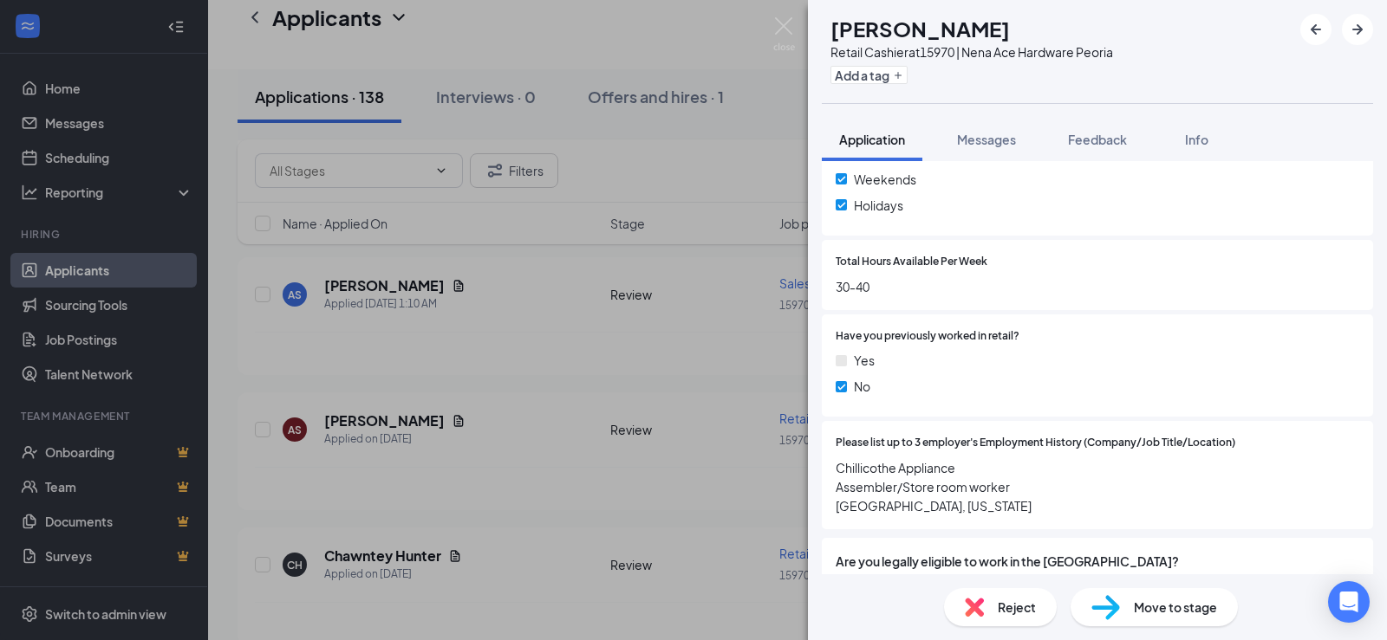
click at [438, 399] on div "AS [PERSON_NAME] Retail Cashier at 15970 | Nena Ace Hardware Peoria Add a tag A…" at bounding box center [693, 320] width 1387 height 640
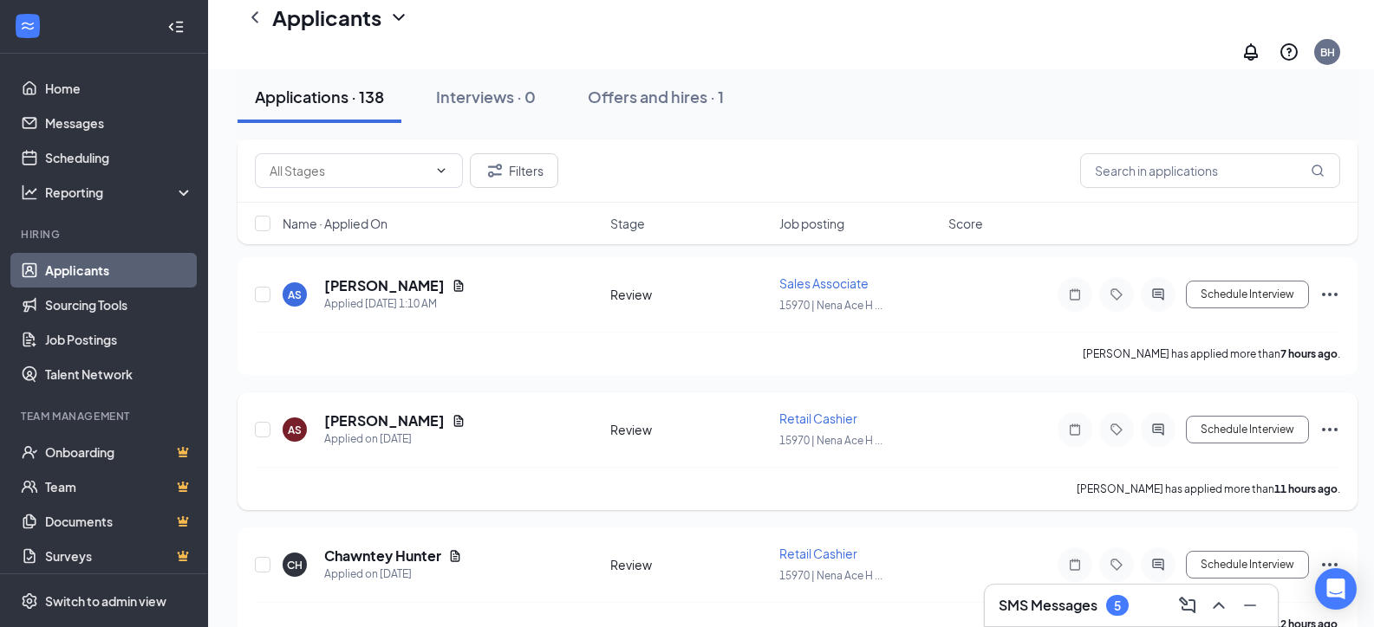
click at [451, 414] on icon "Document" at bounding box center [458, 421] width 14 height 14
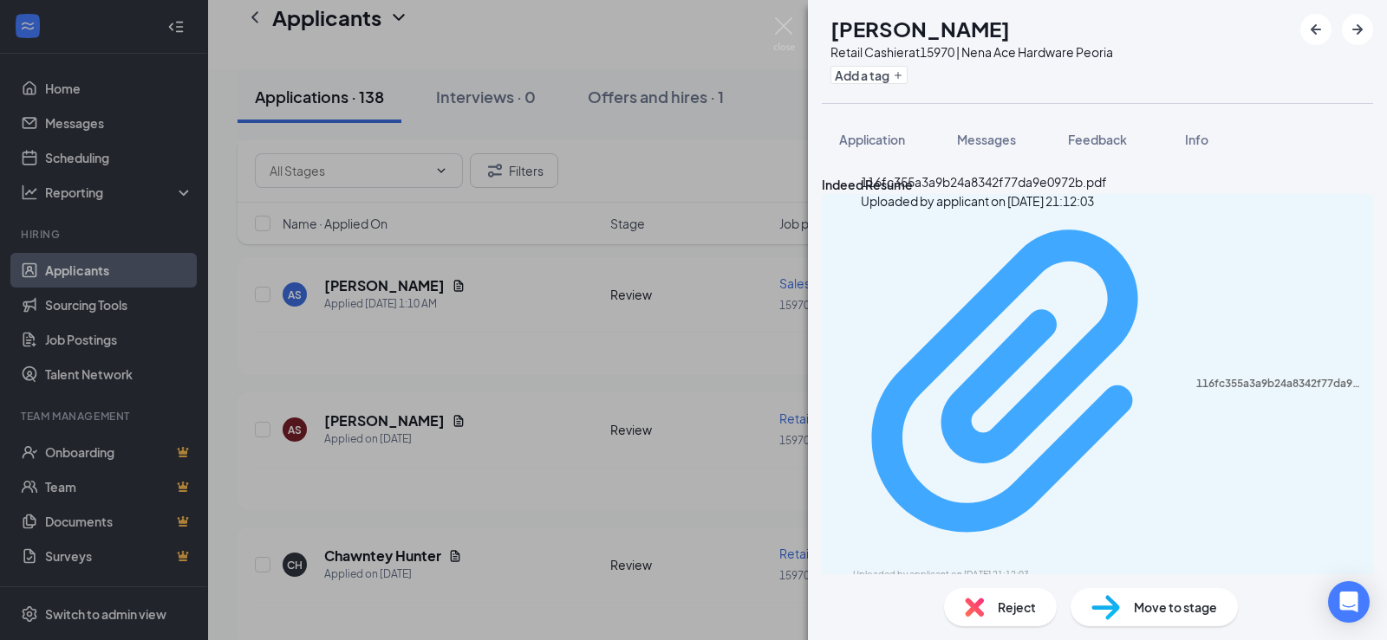
click at [1029, 241] on div "116fc355a3a9b24a8342f77da9e0972b.pdf Uploaded by applicant on [DATE] 21:12:03" at bounding box center [1097, 392] width 530 height 380
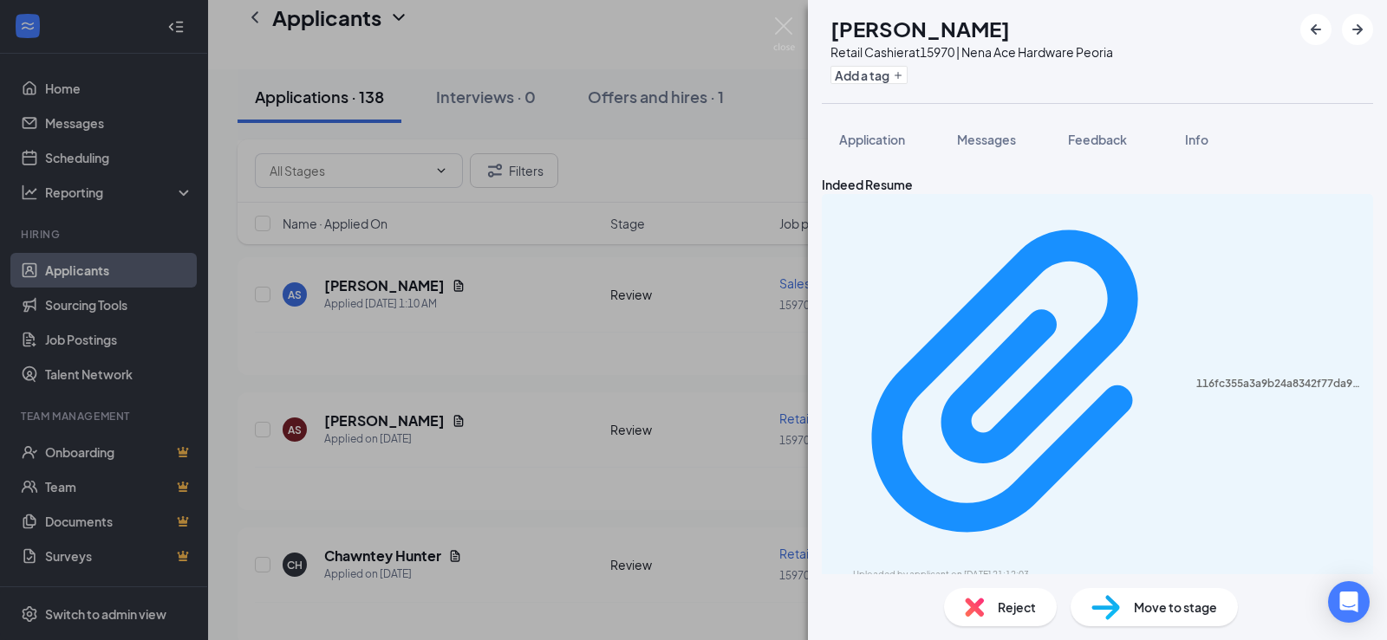
click at [673, 310] on div "AS [PERSON_NAME] Retail Cashier at 15970 | Nena Ace Hardware Peoria Add a tag A…" at bounding box center [693, 320] width 1387 height 640
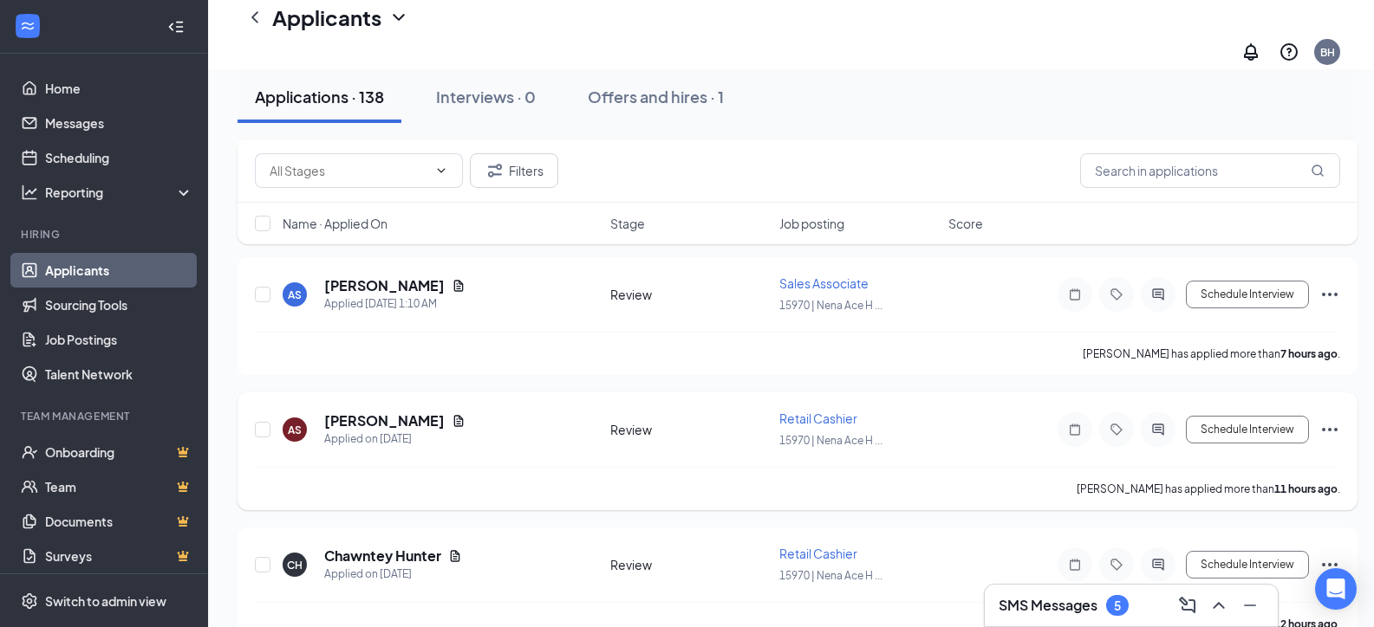
click at [351, 412] on h5 "[PERSON_NAME]" at bounding box center [384, 421] width 120 height 19
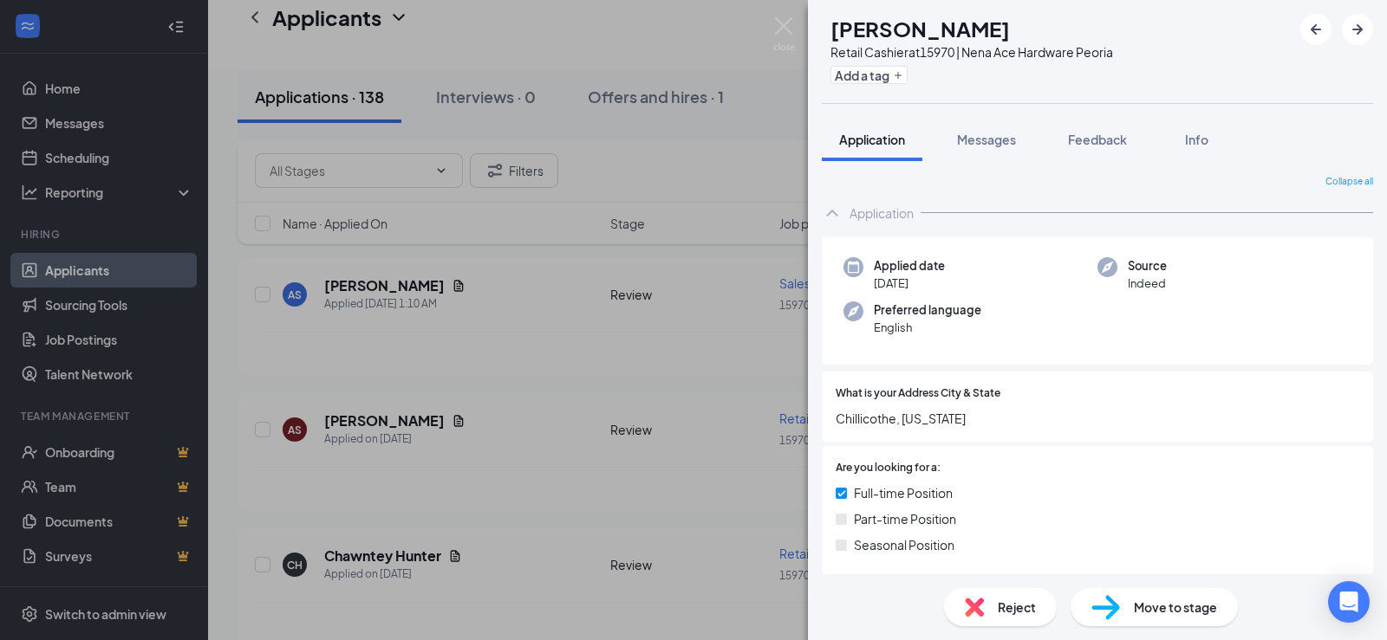
click at [635, 344] on div "AS [PERSON_NAME] Retail Cashier at 15970 | Nena Ace Hardware Peoria Add a tag A…" at bounding box center [693, 320] width 1387 height 640
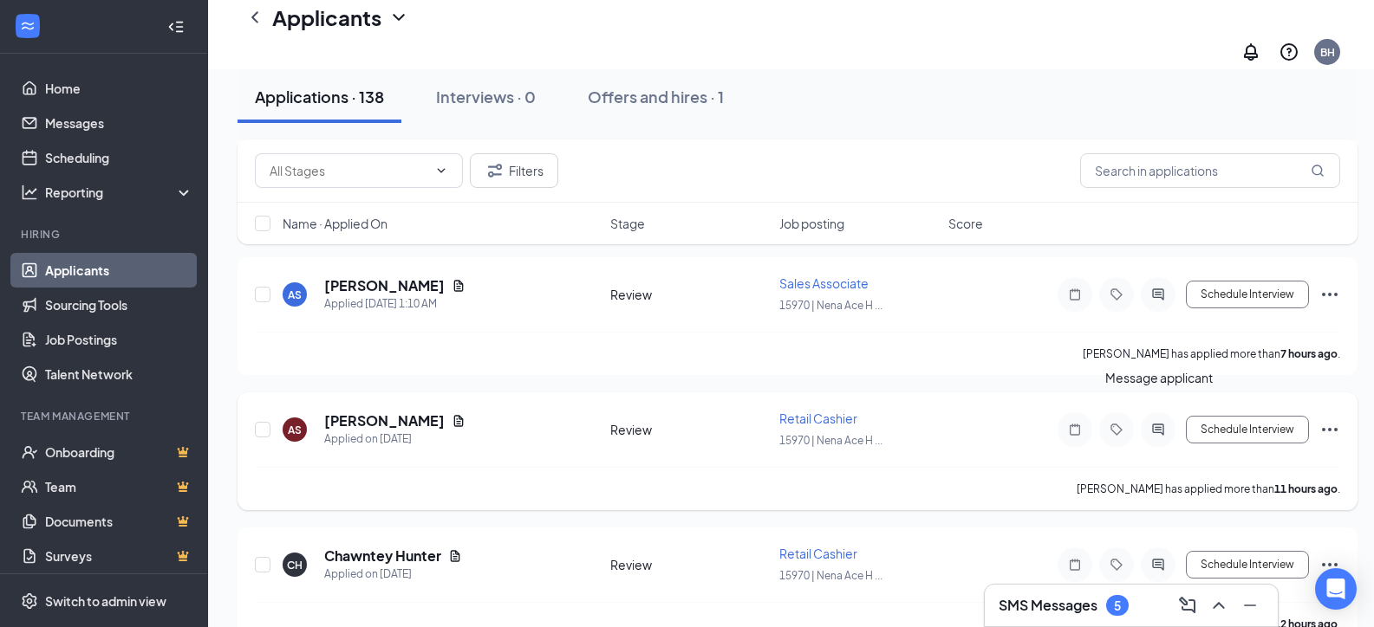
click at [1155, 423] on icon "ActiveChat" at bounding box center [1157, 430] width 21 height 14
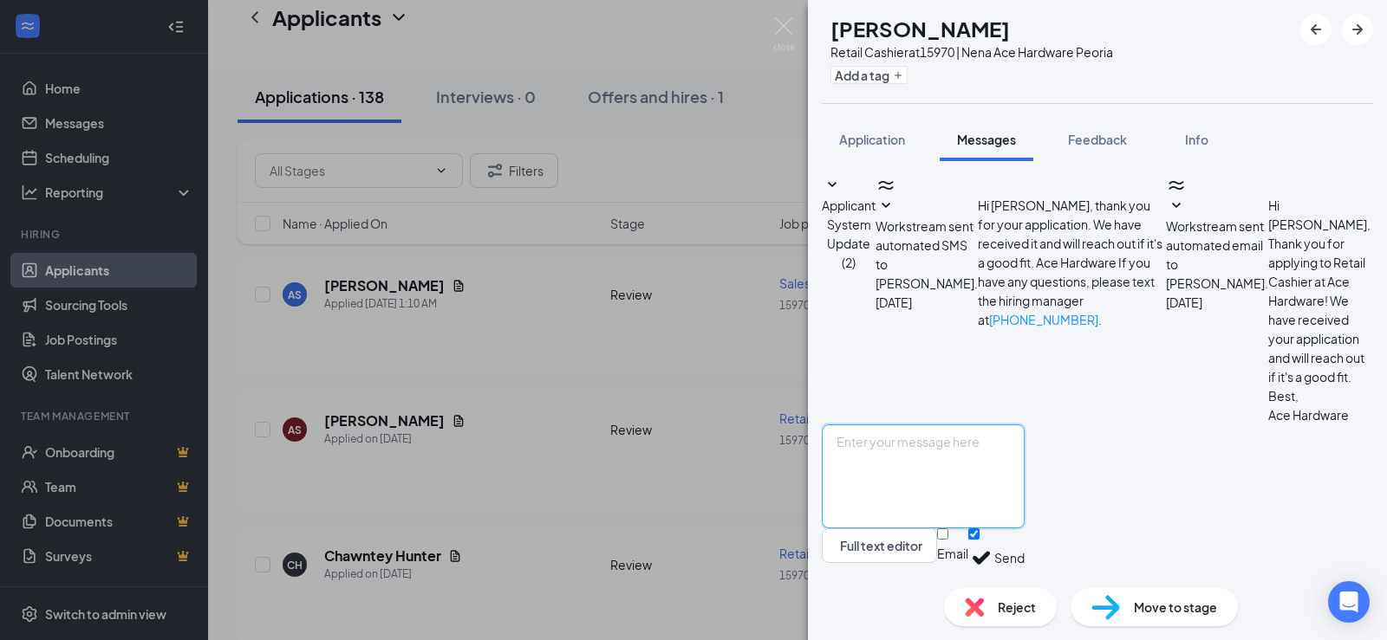
click at [1024, 436] on textarea at bounding box center [923, 477] width 203 height 104
type textarea "Good morning, thank you for applying for a position at our store. I have a coup…"
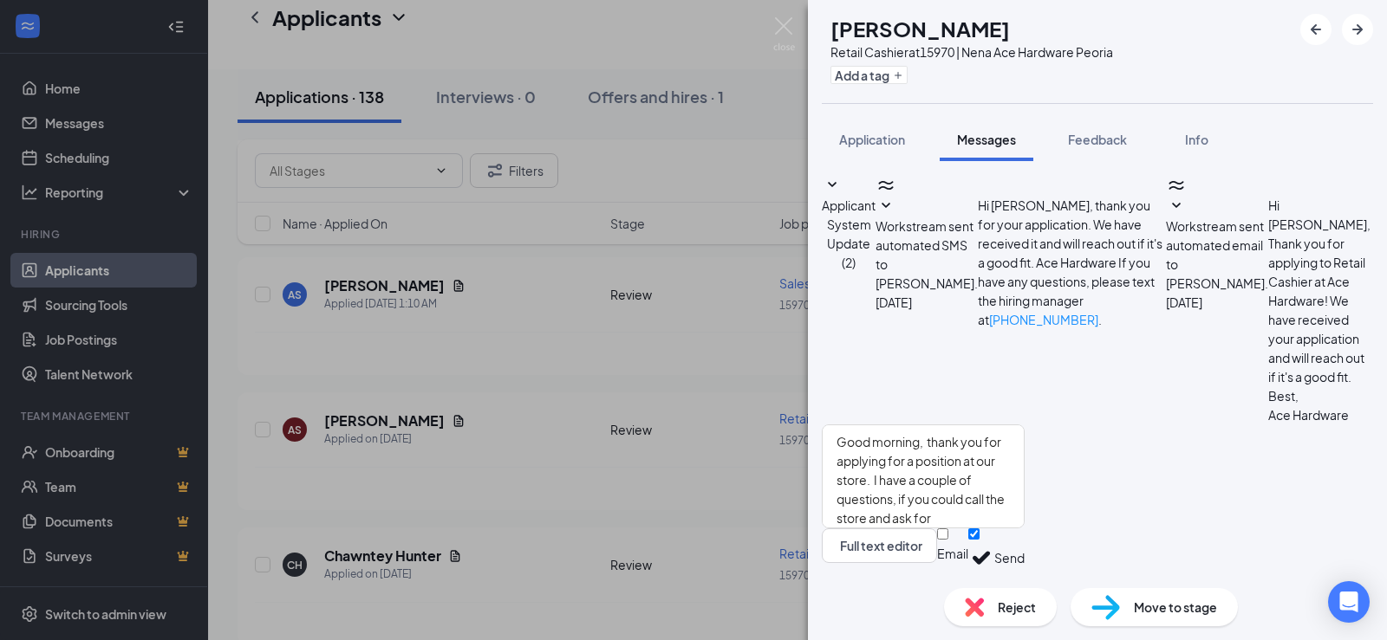
click at [1024, 549] on button "Send" at bounding box center [1009, 559] width 30 height 60
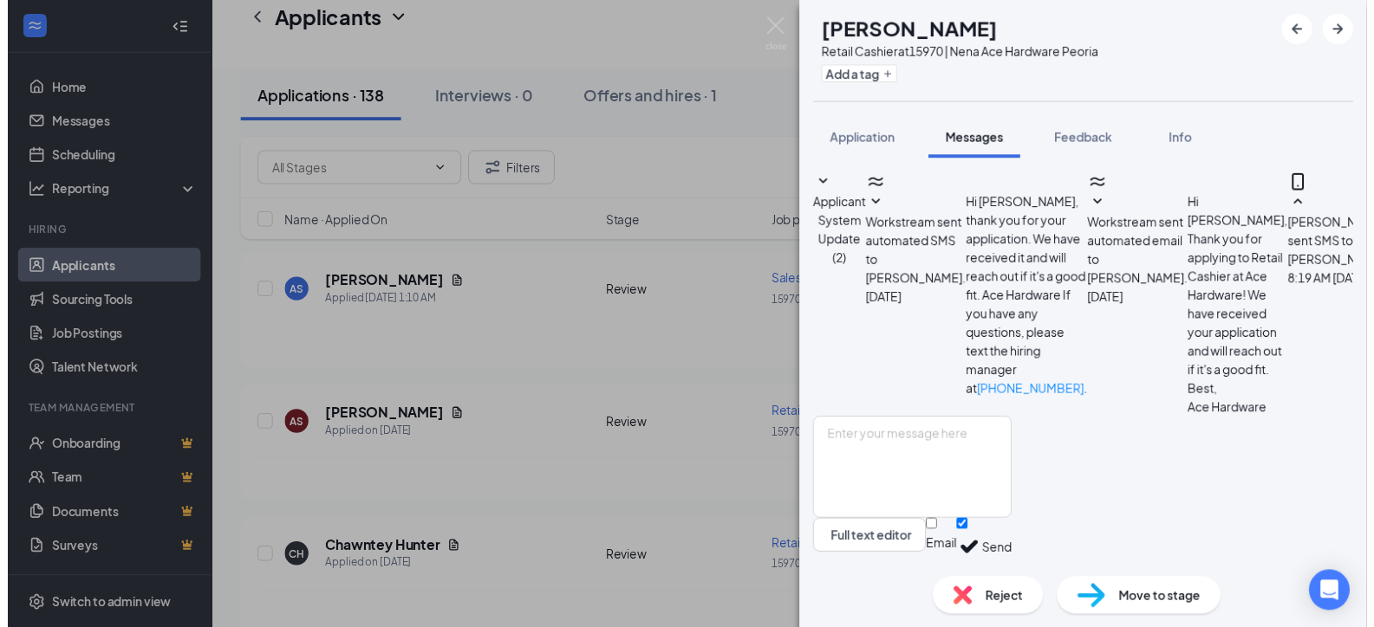
scroll to position [159, 0]
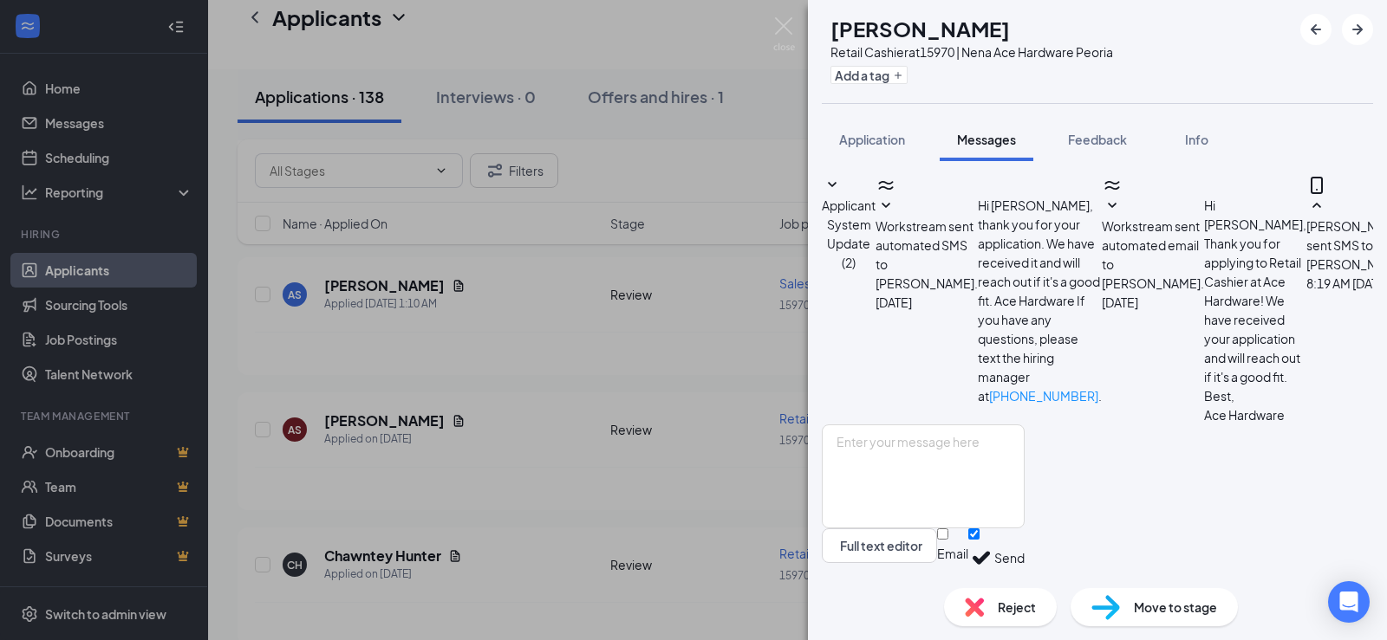
click at [497, 442] on div "AS [PERSON_NAME] Retail Cashier at 15970 | Nena Ace Hardware Peoria Add a tag A…" at bounding box center [693, 320] width 1387 height 640
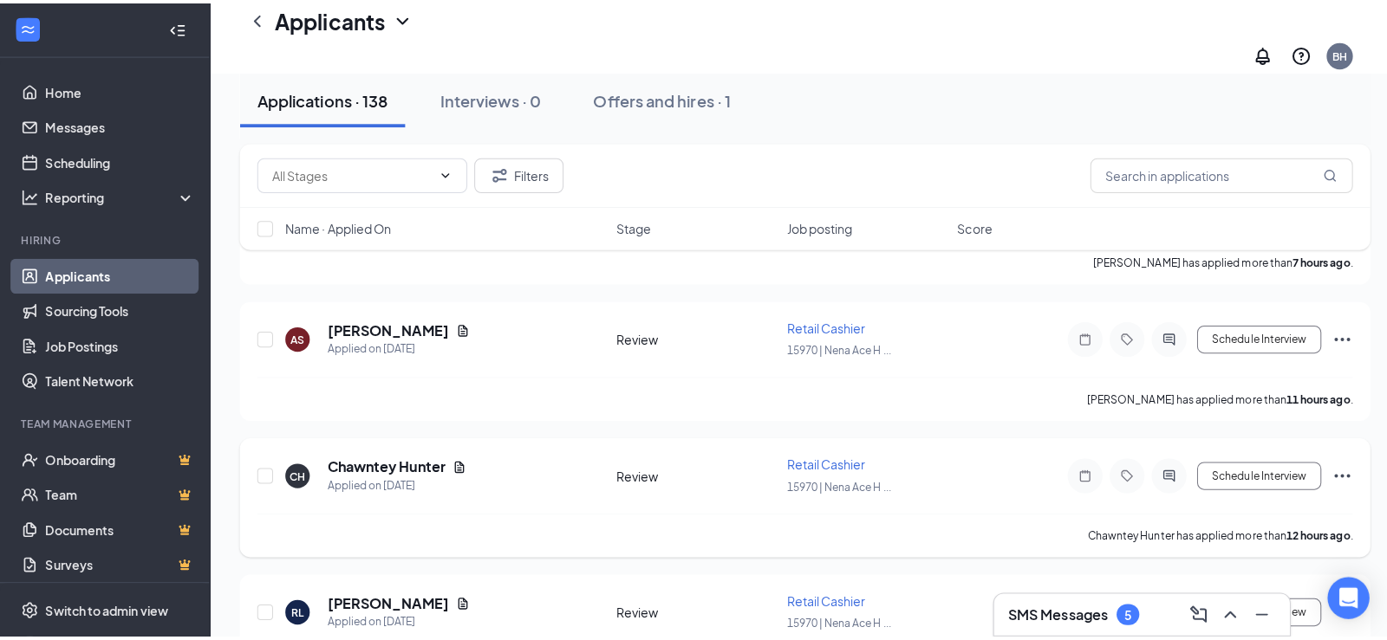
scroll to position [1213, 0]
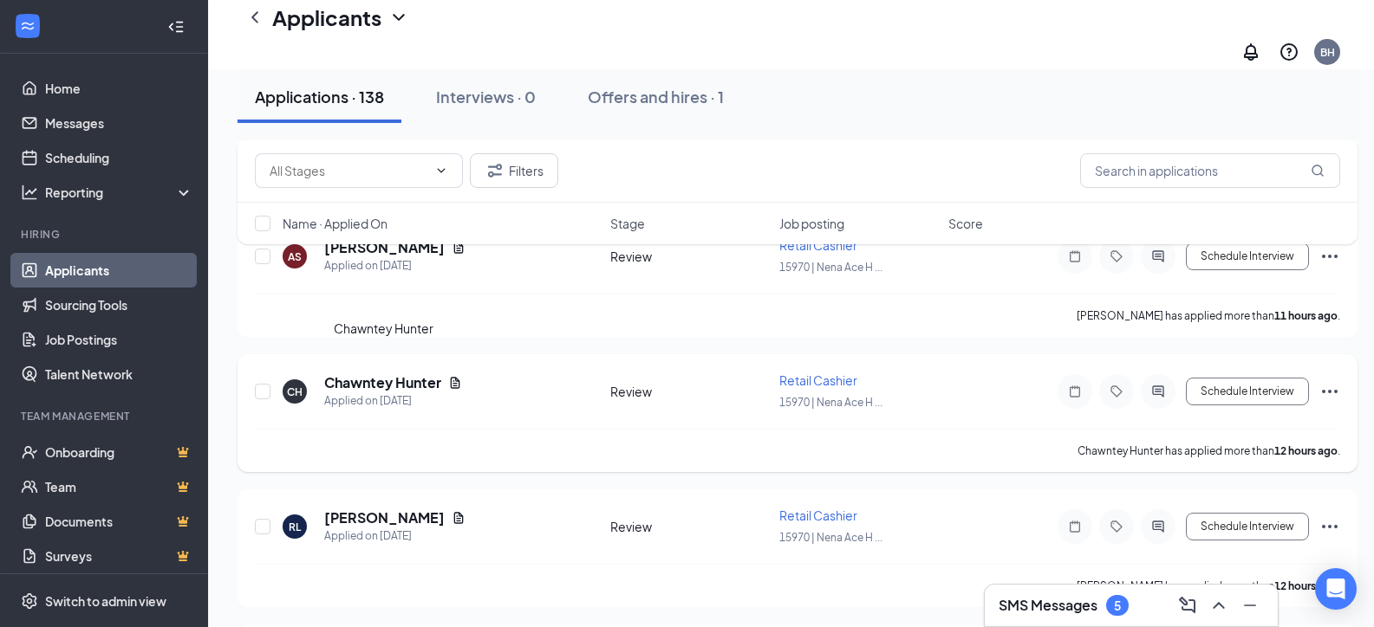
click at [418, 373] on h5 "Chawntey Hunter" at bounding box center [382, 382] width 117 height 19
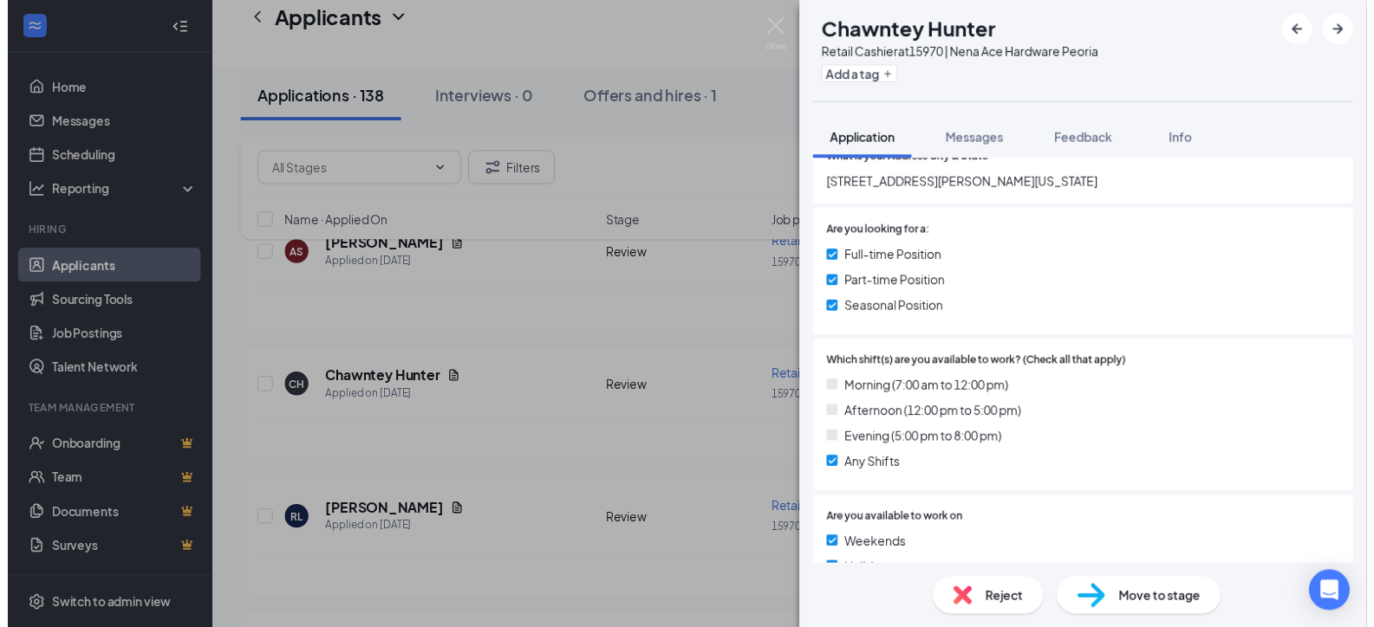
scroll to position [347, 0]
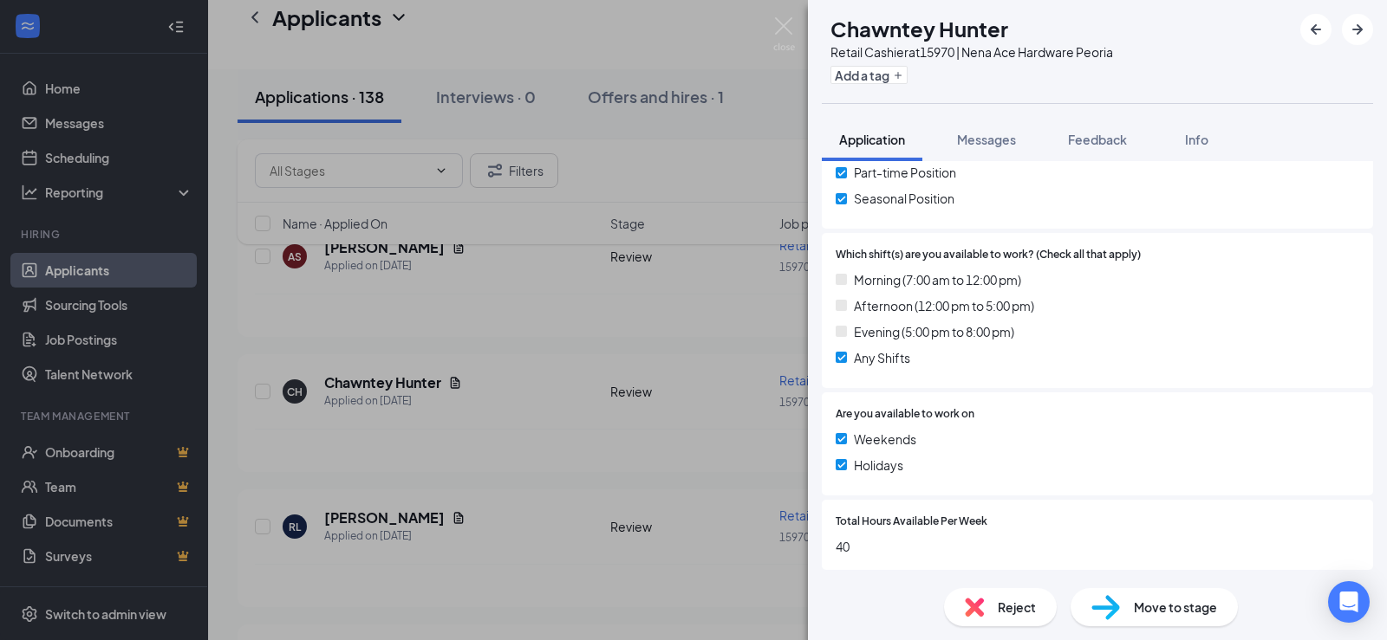
click at [533, 420] on div "CH Chawntey Hunter Retail Cashier at 15970 | Nena Ace Hardware Peoria Add a tag…" at bounding box center [693, 320] width 1387 height 640
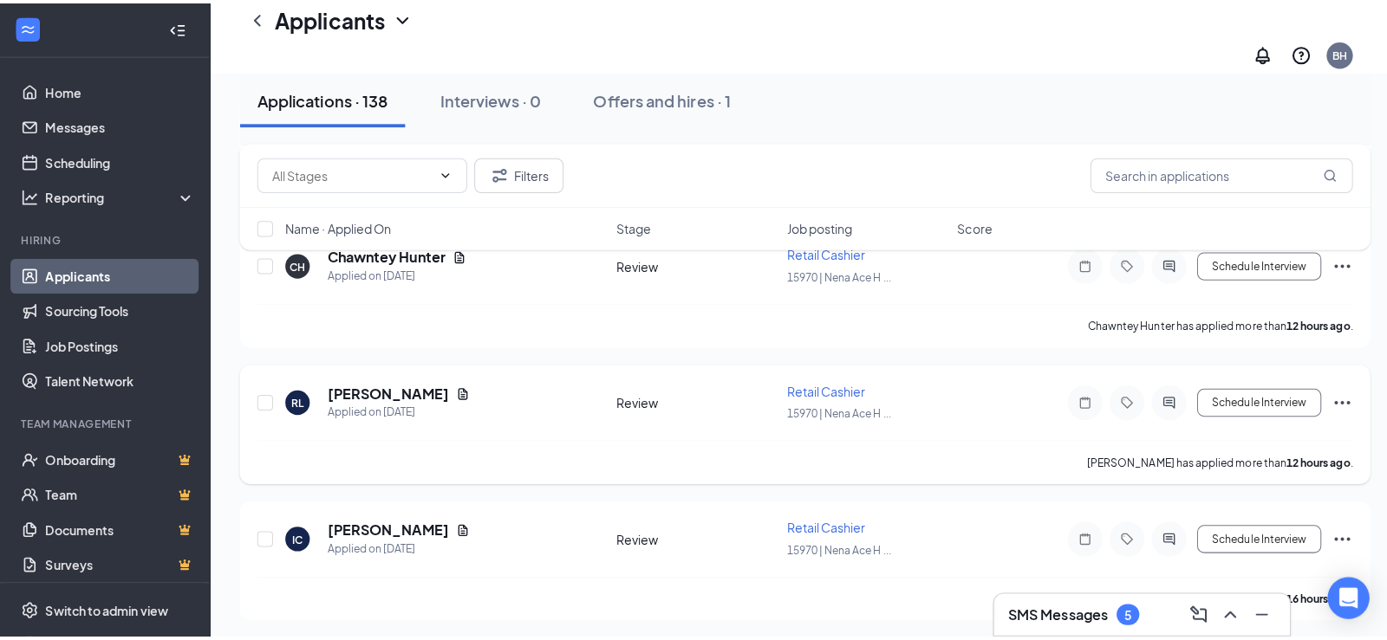
scroll to position [1473, 0]
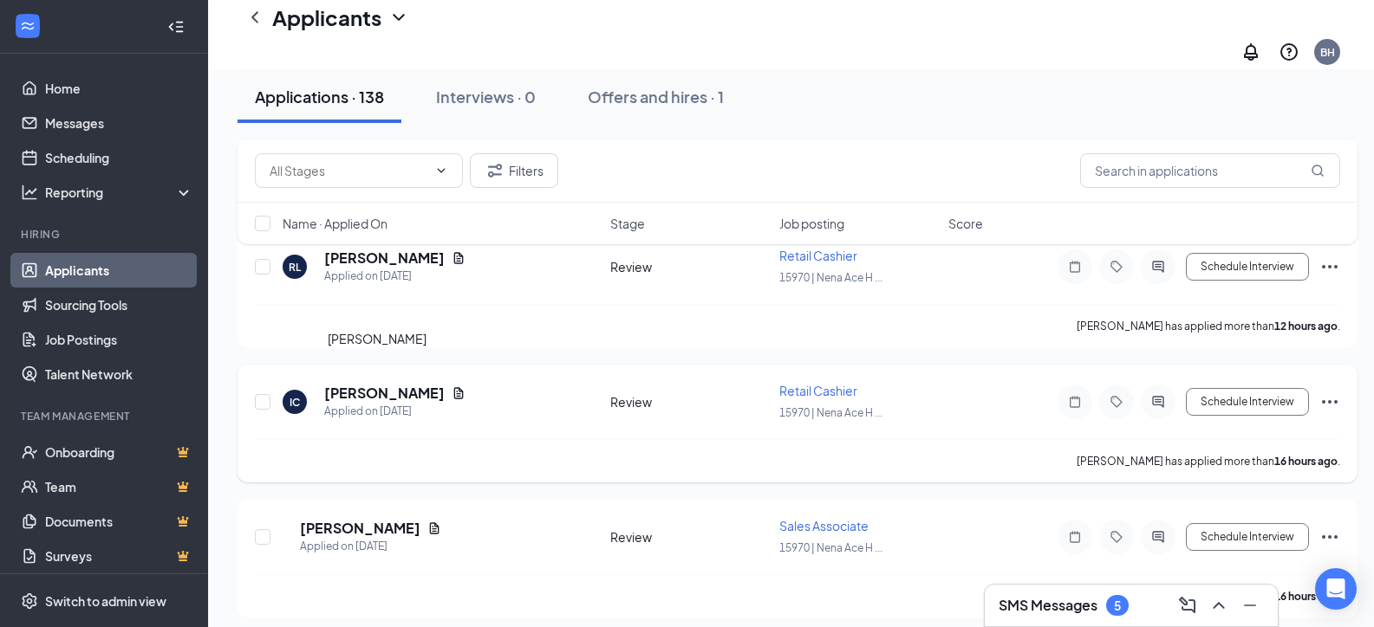
click at [379, 384] on h5 "[PERSON_NAME]" at bounding box center [384, 393] width 120 height 19
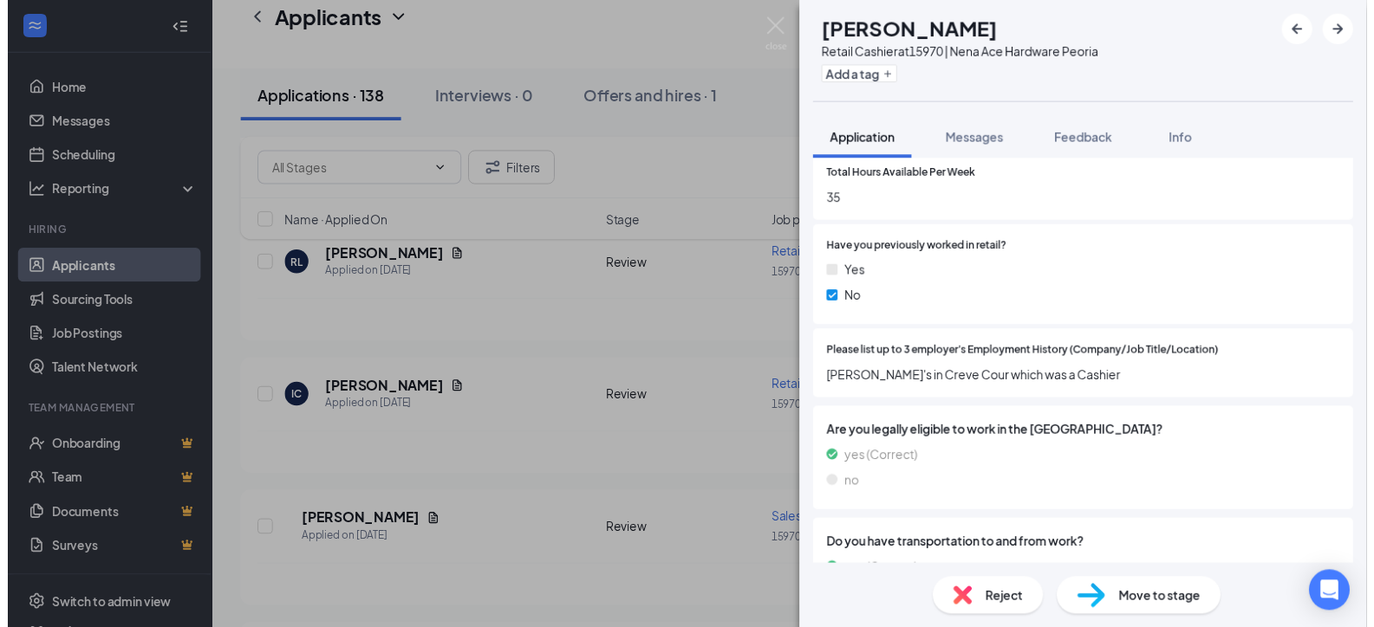
scroll to position [693, 0]
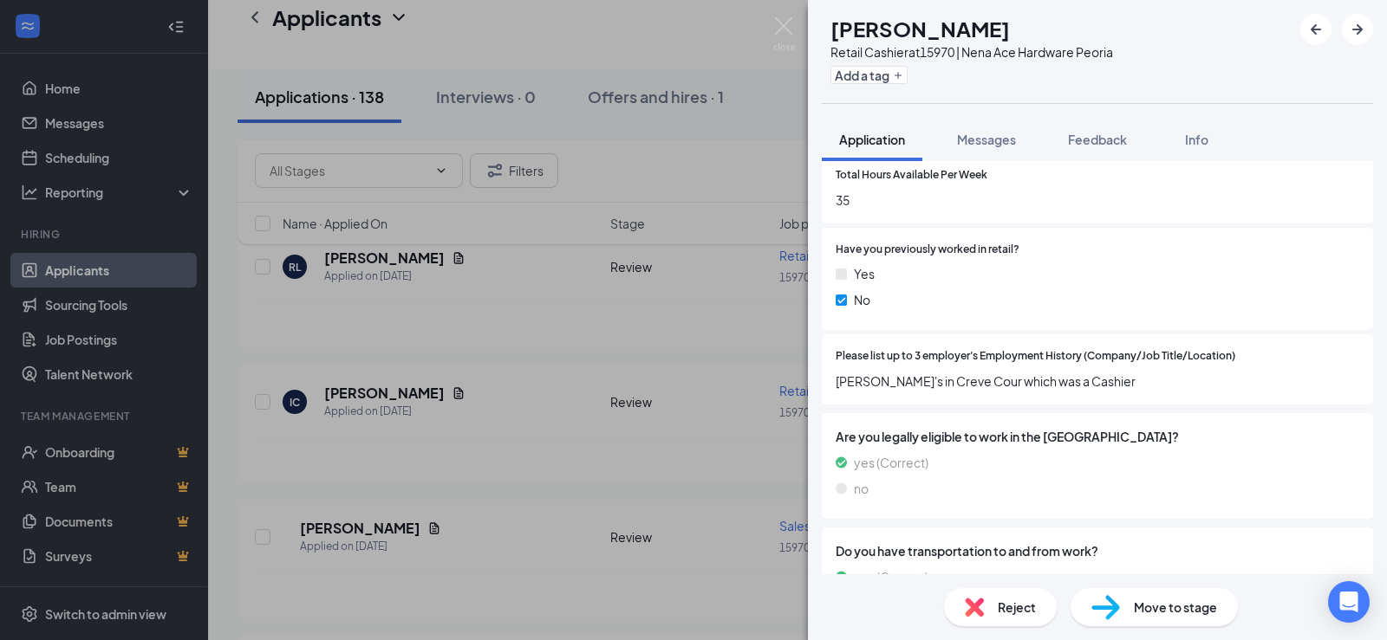
click at [459, 380] on div "IC [PERSON_NAME] Retail Cashier at 15970 | Nena Ace Hardware Peoria Add a tag A…" at bounding box center [693, 320] width 1387 height 640
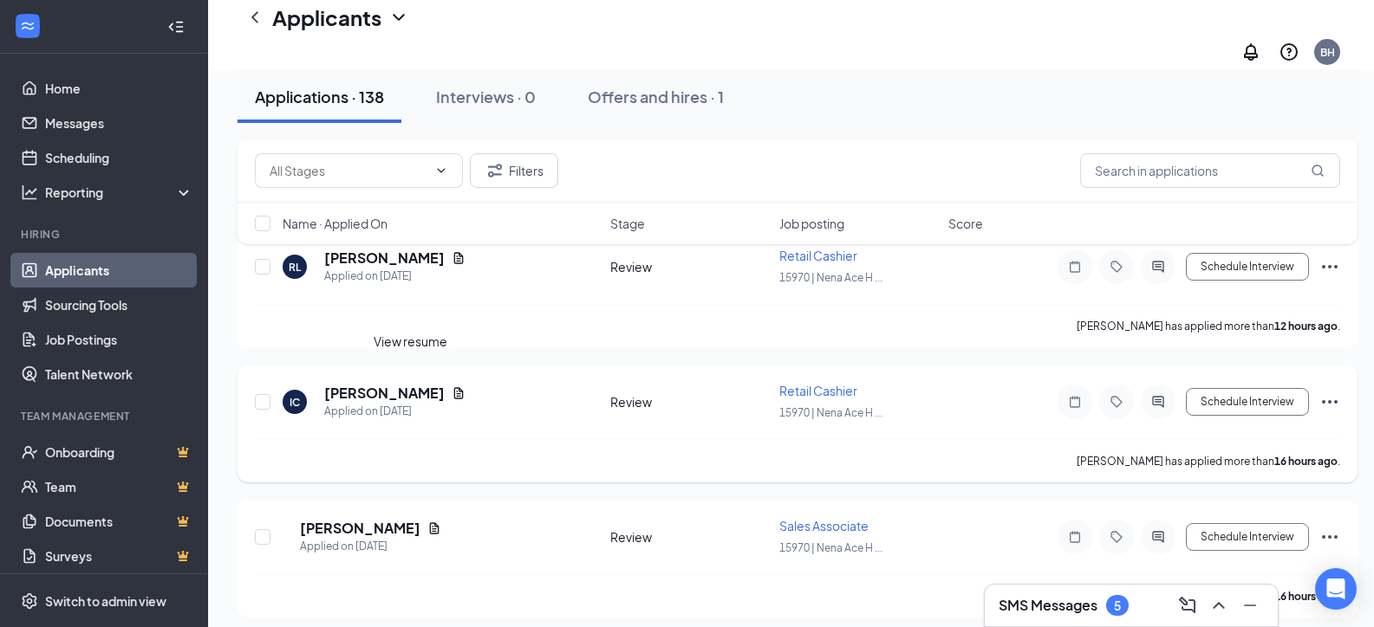
click at [451, 386] on icon "Document" at bounding box center [458, 393] width 14 height 14
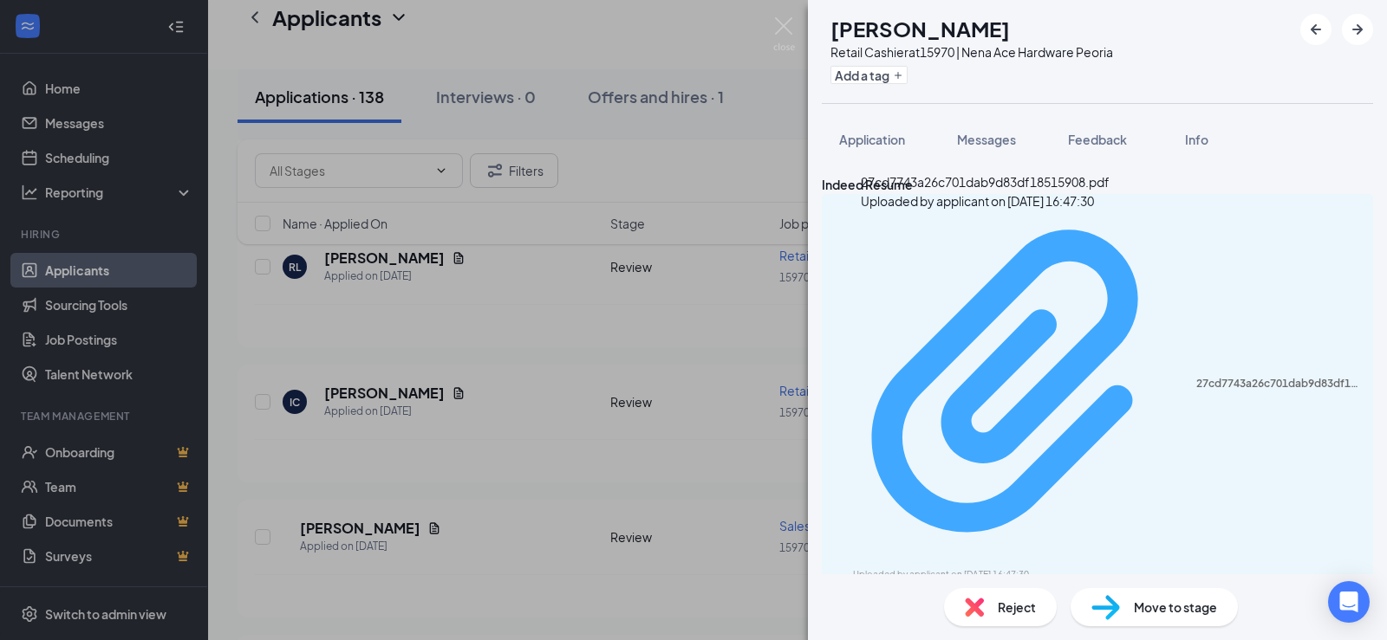
click at [956, 568] on div "Uploaded by applicant on [DATE] 16:47:30" at bounding box center [983, 575] width 260 height 14
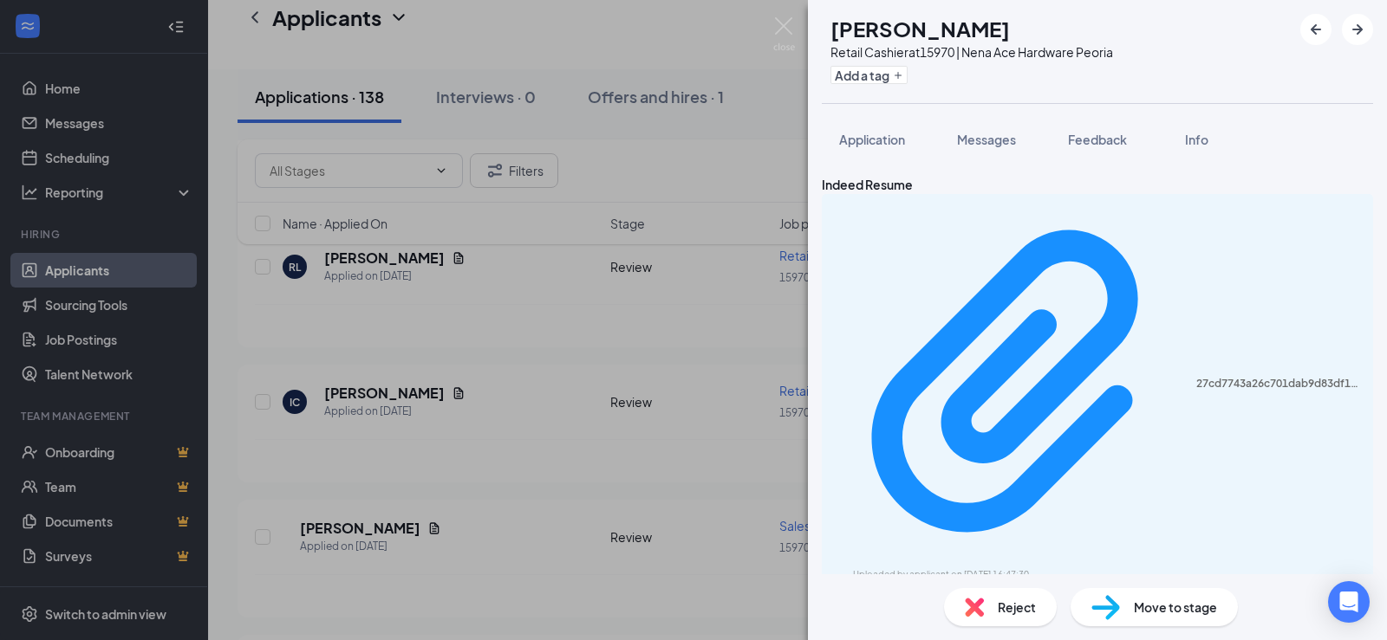
click at [589, 304] on div "IC [PERSON_NAME] Retail Cashier at 15970 | Nena Ace Hardware Peoria Add a tag A…" at bounding box center [693, 320] width 1387 height 640
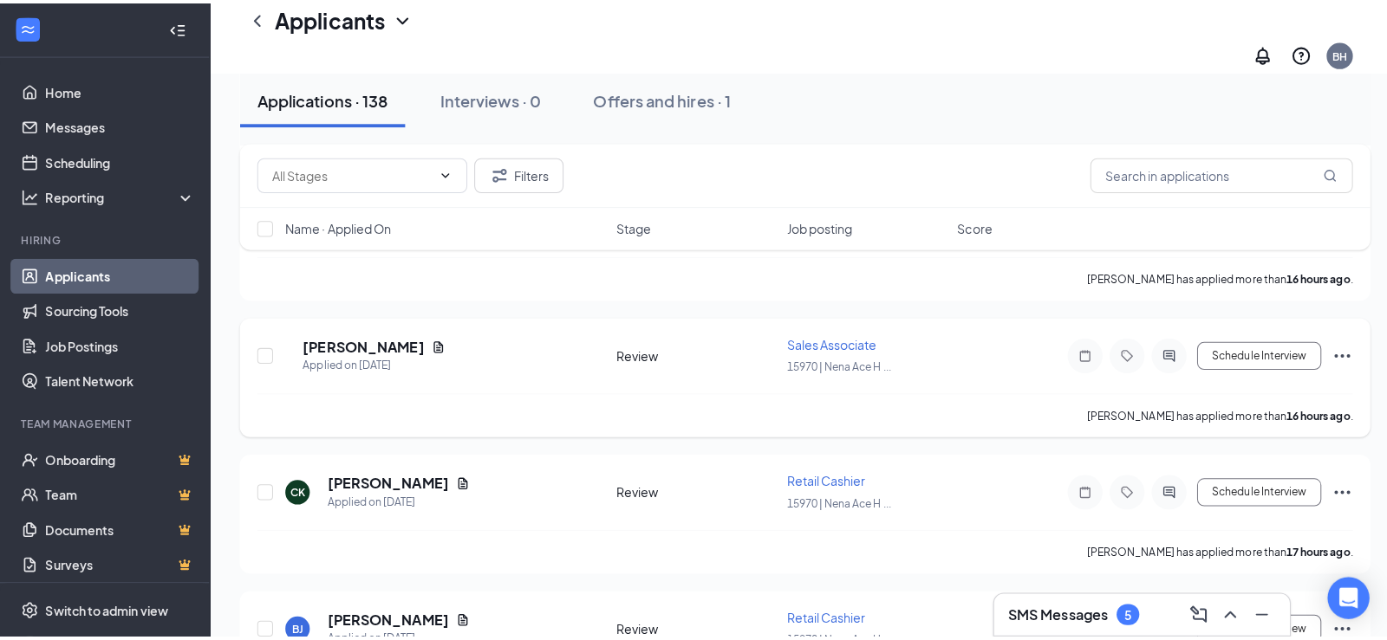
scroll to position [1733, 0]
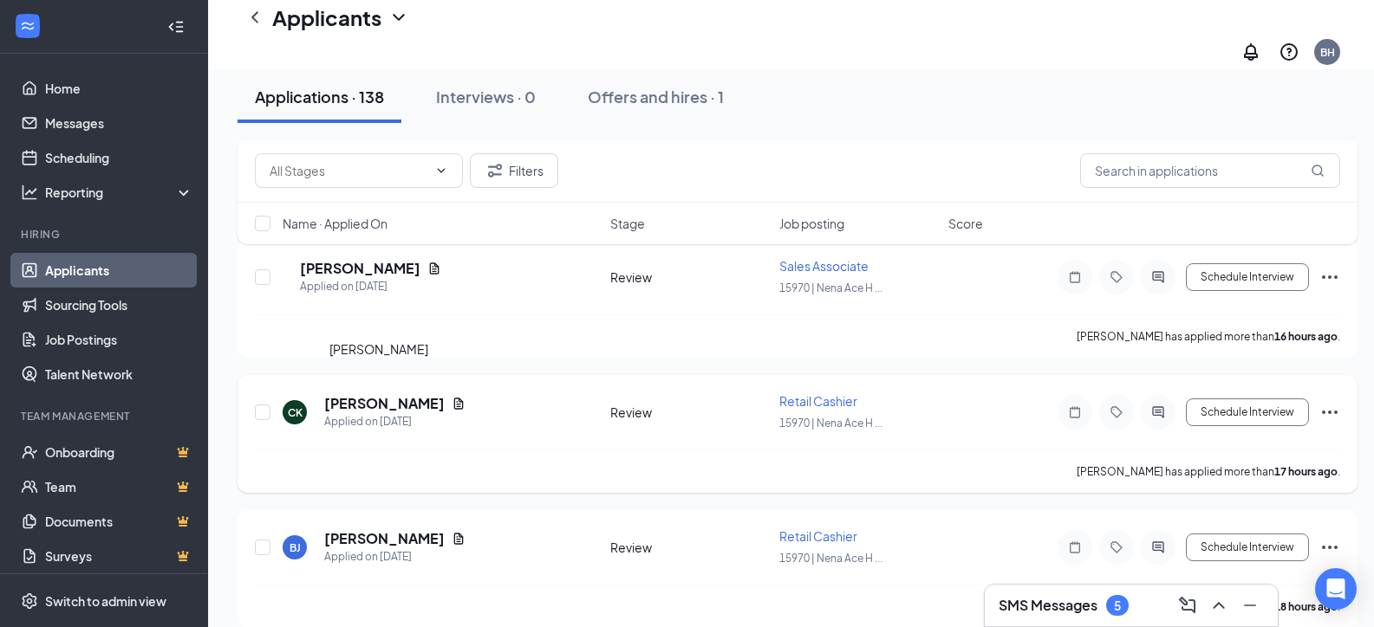
click at [380, 394] on h5 "[PERSON_NAME]" at bounding box center [384, 403] width 120 height 19
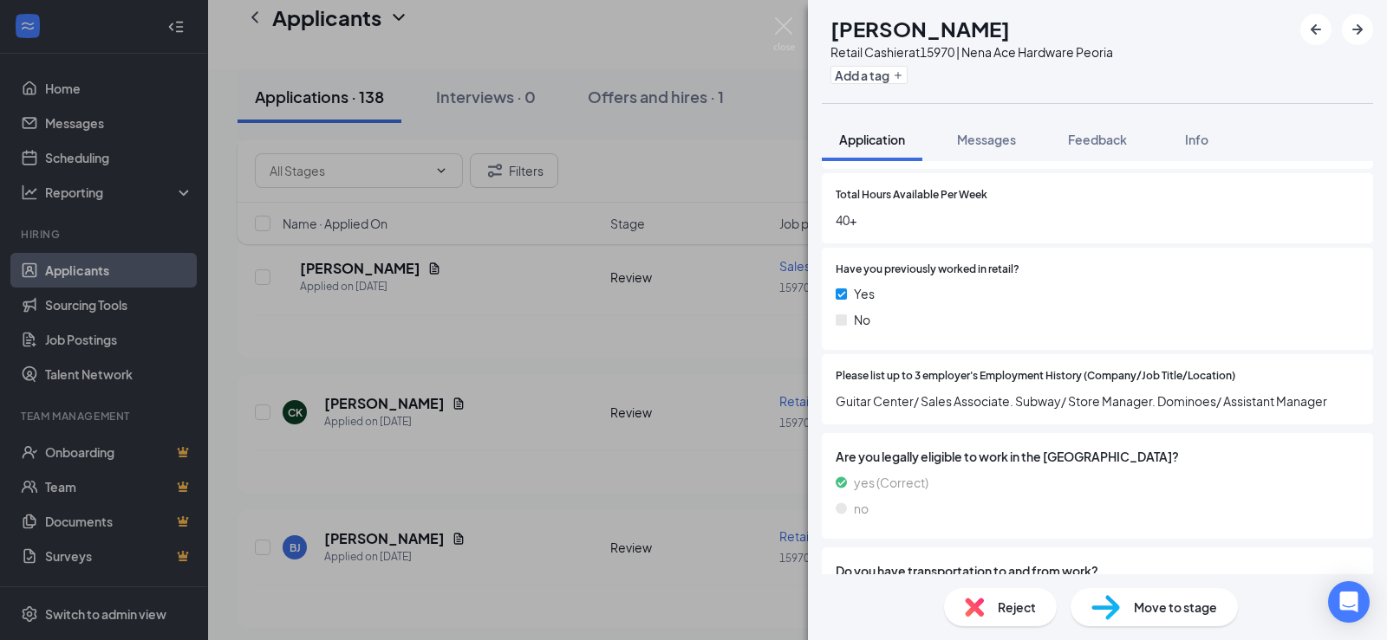
scroll to position [693, 0]
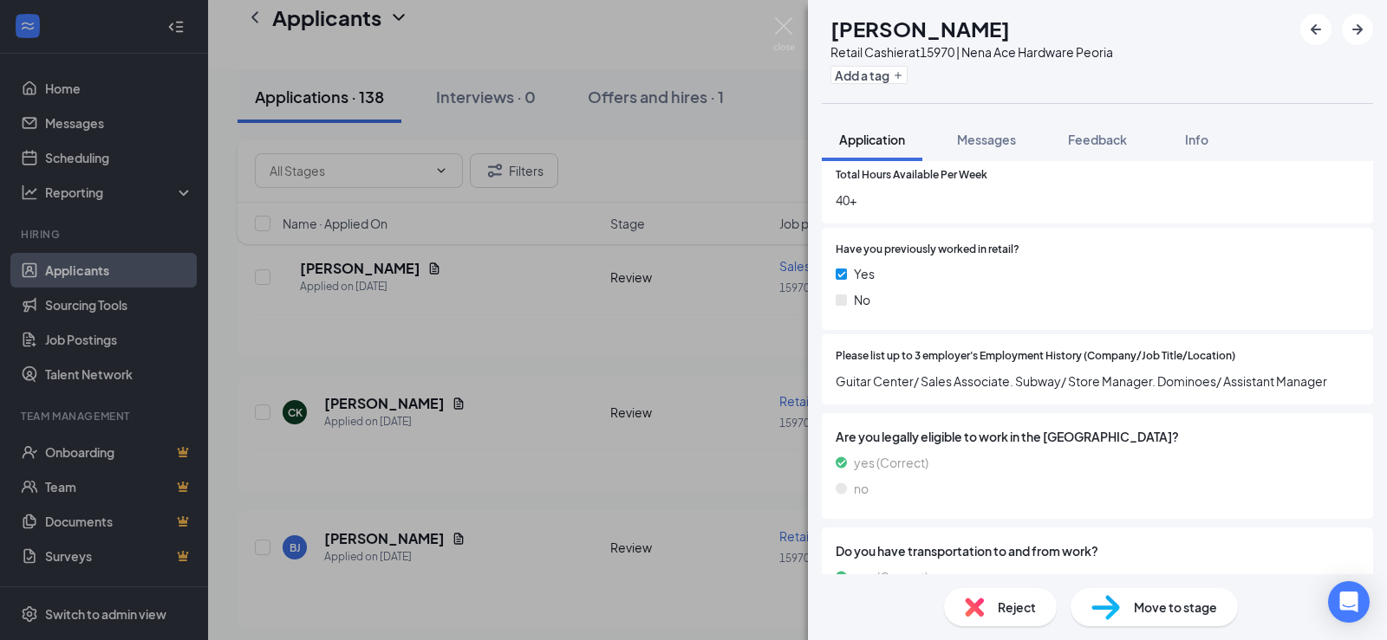
click at [416, 432] on div "CK [PERSON_NAME] Retail Cashier at 15970 | Nena Ace Hardware Peoria Add a tag A…" at bounding box center [693, 320] width 1387 height 640
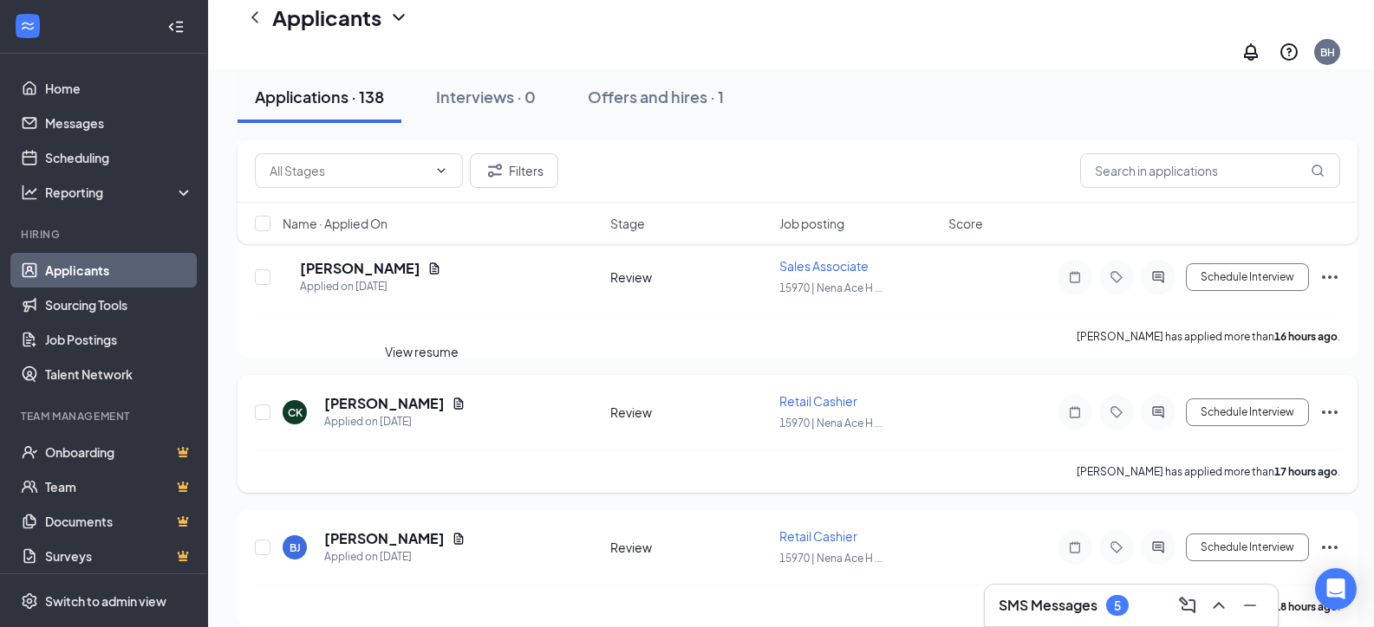
click at [454, 398] on icon "Document" at bounding box center [459, 403] width 10 height 11
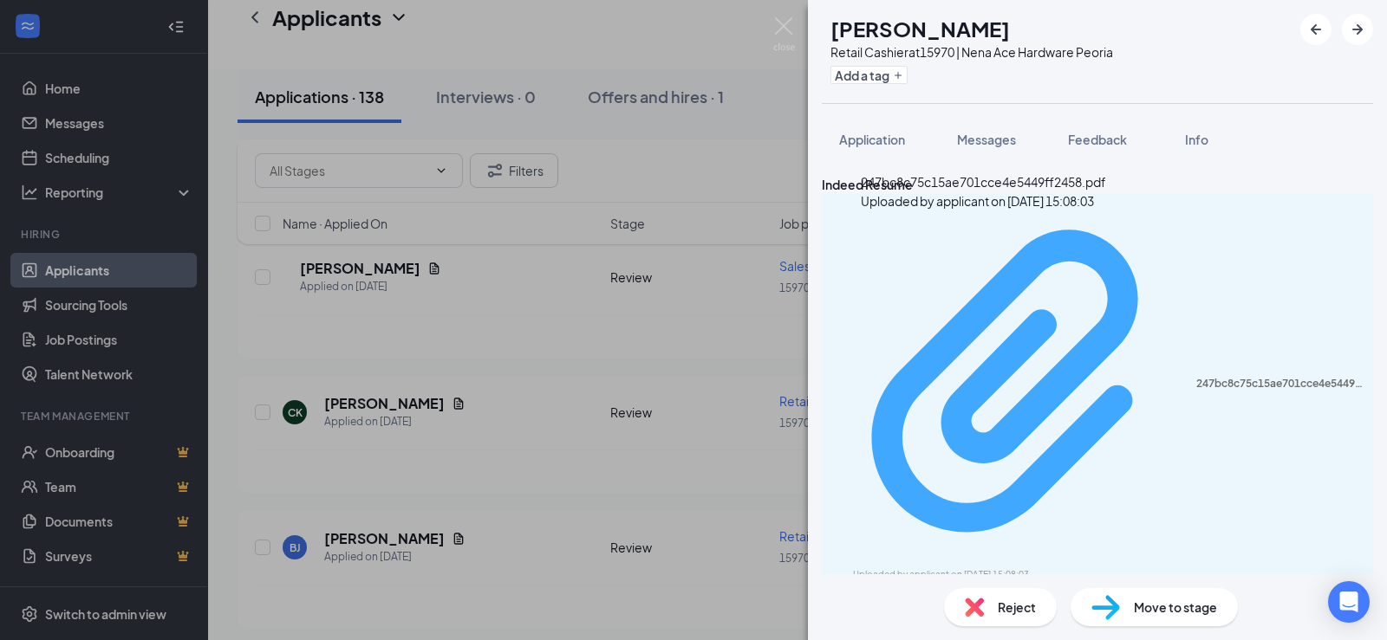
click at [1196, 377] on div "247bc8c75c15ae701cce4e5449ff2458.pdf" at bounding box center [1279, 384] width 166 height 14
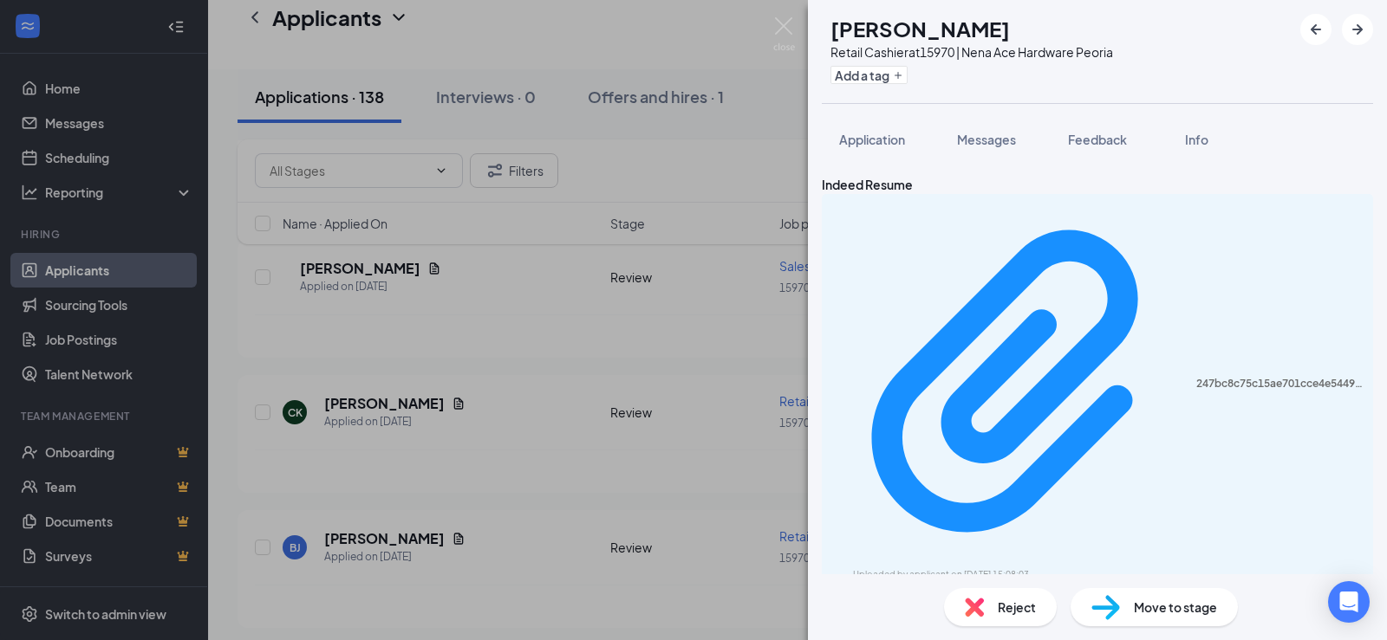
click at [492, 426] on div "CK [PERSON_NAME] Retail Cashier at 15970 | Nena Ace Hardware Peoria Add a tag A…" at bounding box center [693, 320] width 1387 height 640
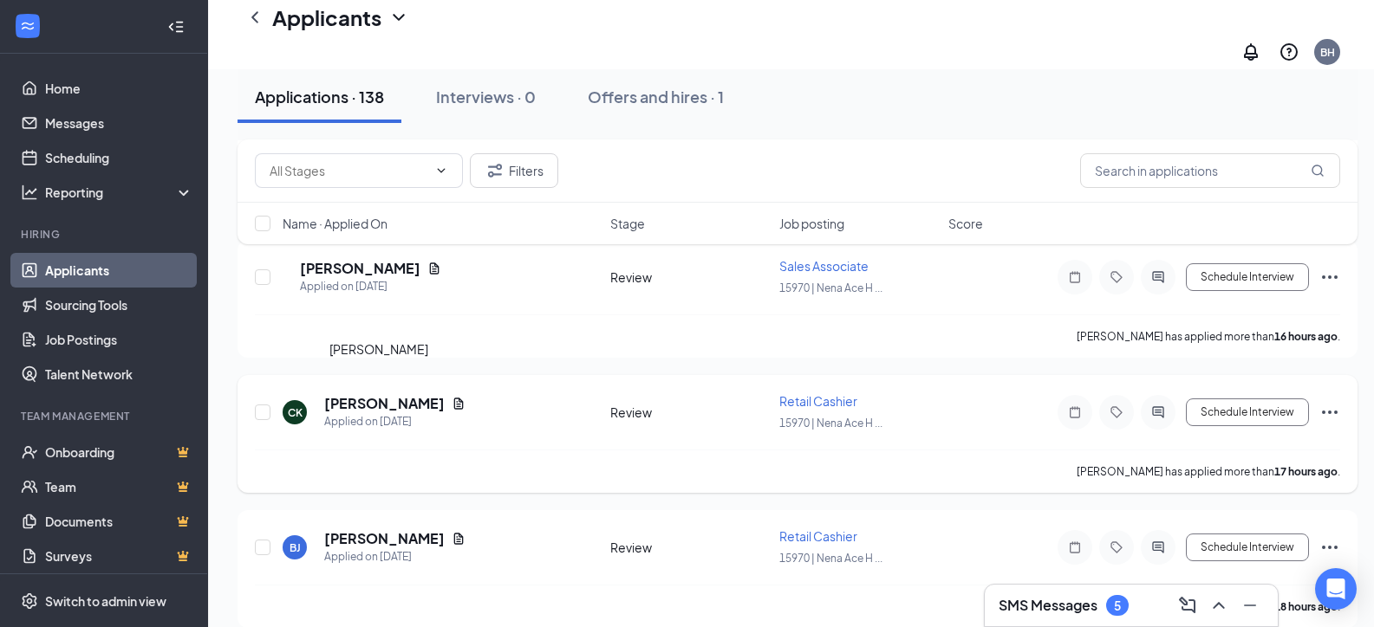
click at [399, 394] on h5 "[PERSON_NAME]" at bounding box center [384, 403] width 120 height 19
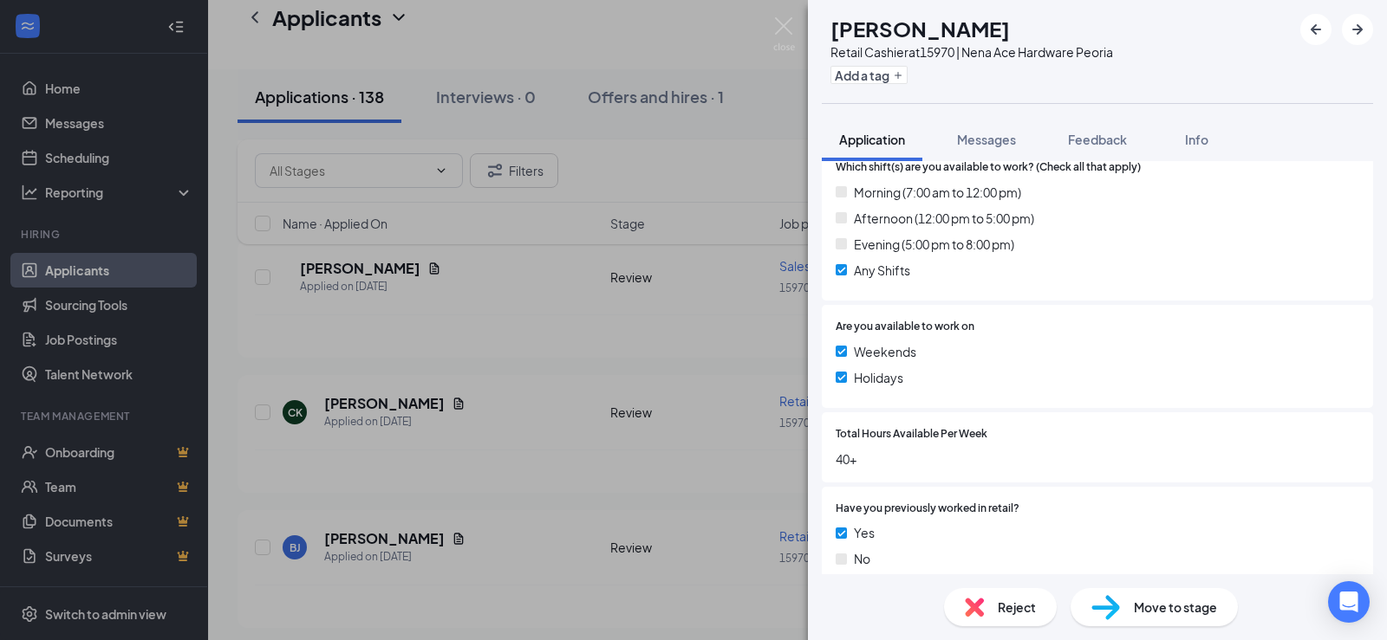
scroll to position [433, 0]
click at [611, 145] on div "CK [PERSON_NAME] Retail Cashier at 15970 | Nena Ace Hardware Peoria Add a tag A…" at bounding box center [693, 320] width 1387 height 640
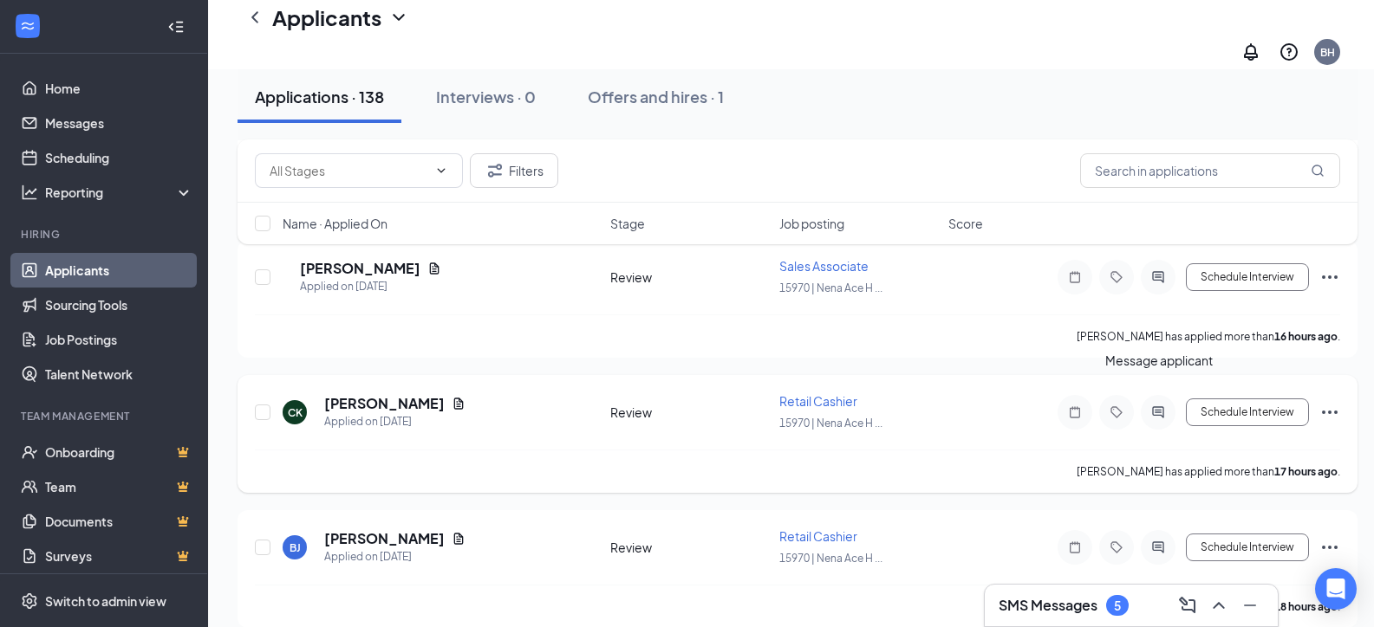
click at [1159, 406] on icon "ActiveChat" at bounding box center [1157, 413] width 21 height 14
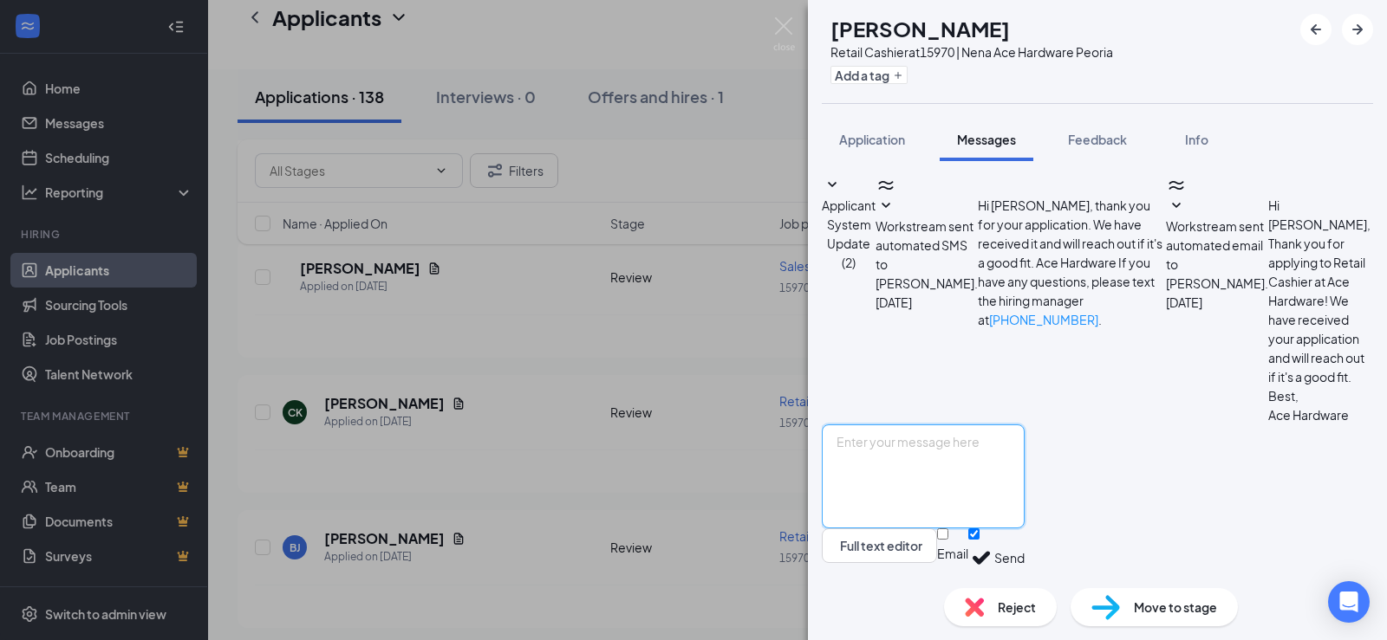
click at [977, 434] on textarea at bounding box center [923, 477] width 203 height 104
type textarea "Good morning, thank you for applying for a postion at our store. I have a coupl…"
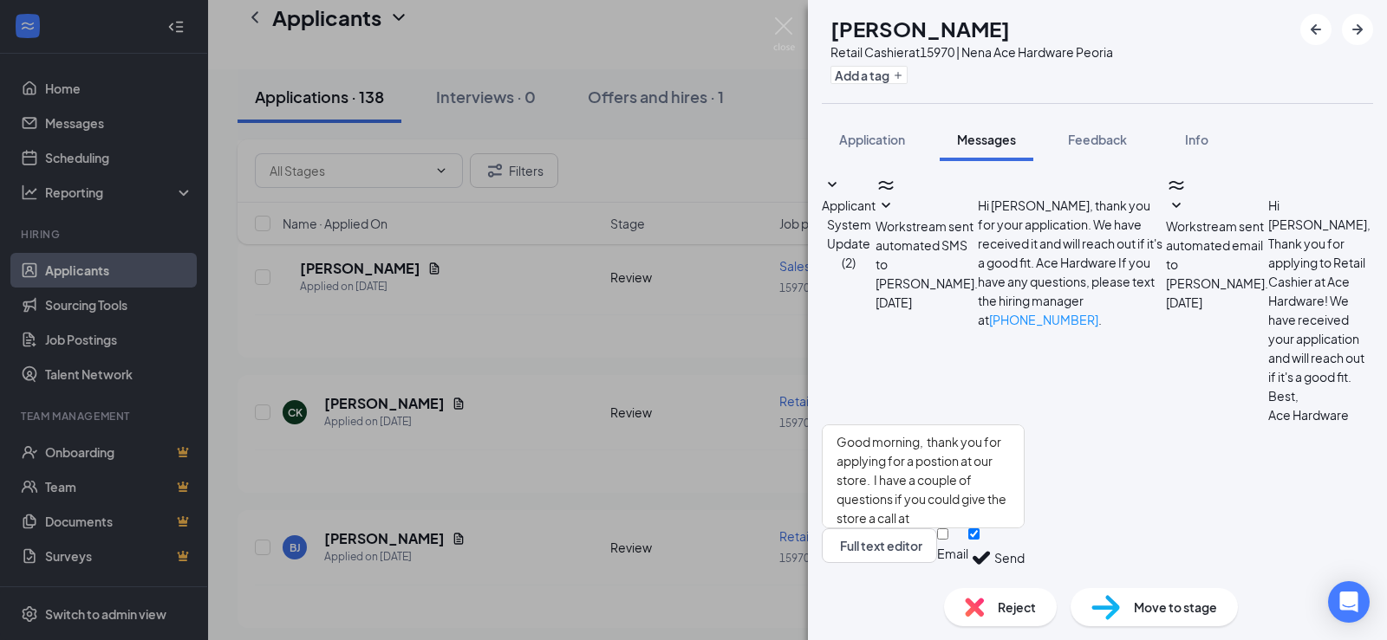
click at [1024, 548] on button "Send" at bounding box center [1009, 559] width 30 height 60
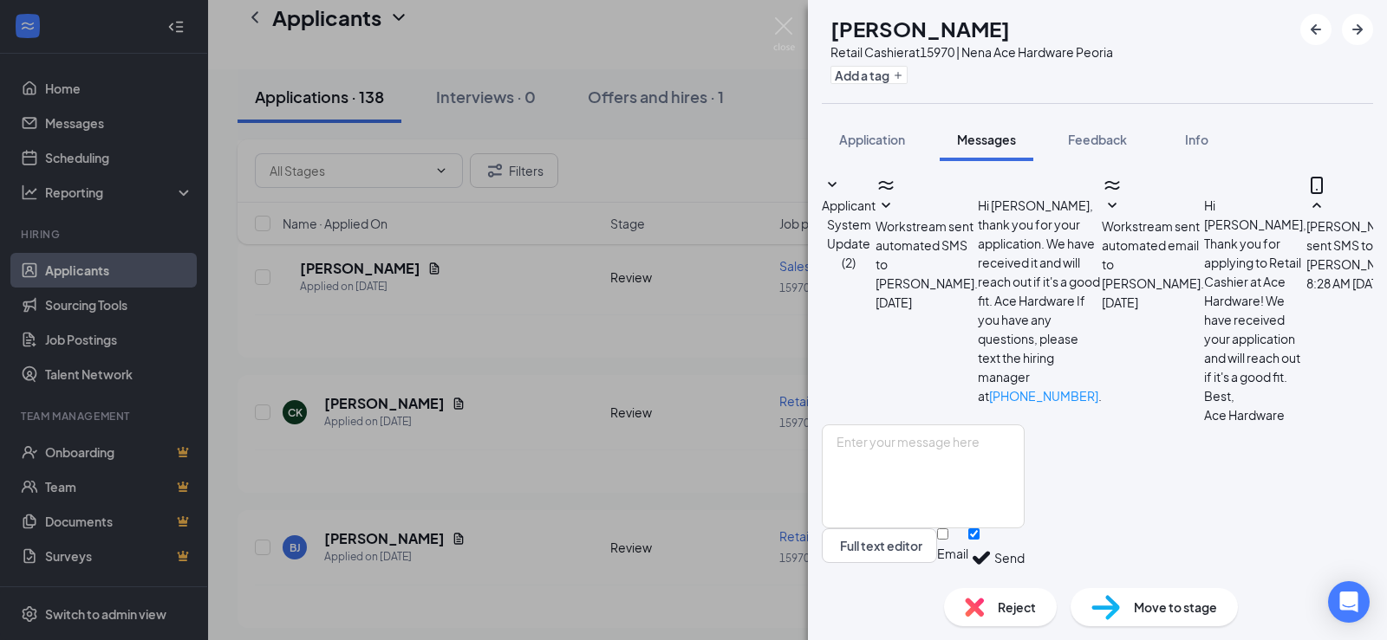
scroll to position [179, 0]
click at [620, 441] on div "CK [PERSON_NAME] Retail Cashier at 15970 | Nena Ace Hardware Peoria Add a tag A…" at bounding box center [693, 320] width 1387 height 640
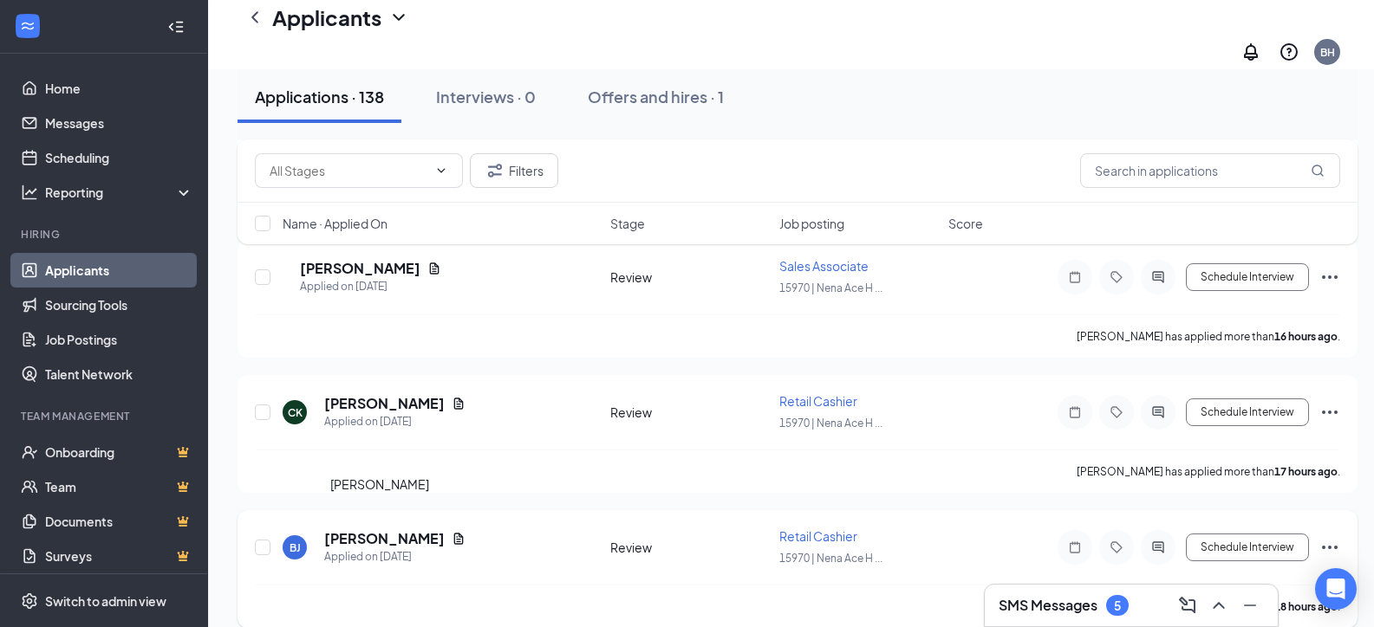
click at [393, 529] on h5 "[PERSON_NAME]" at bounding box center [384, 538] width 120 height 19
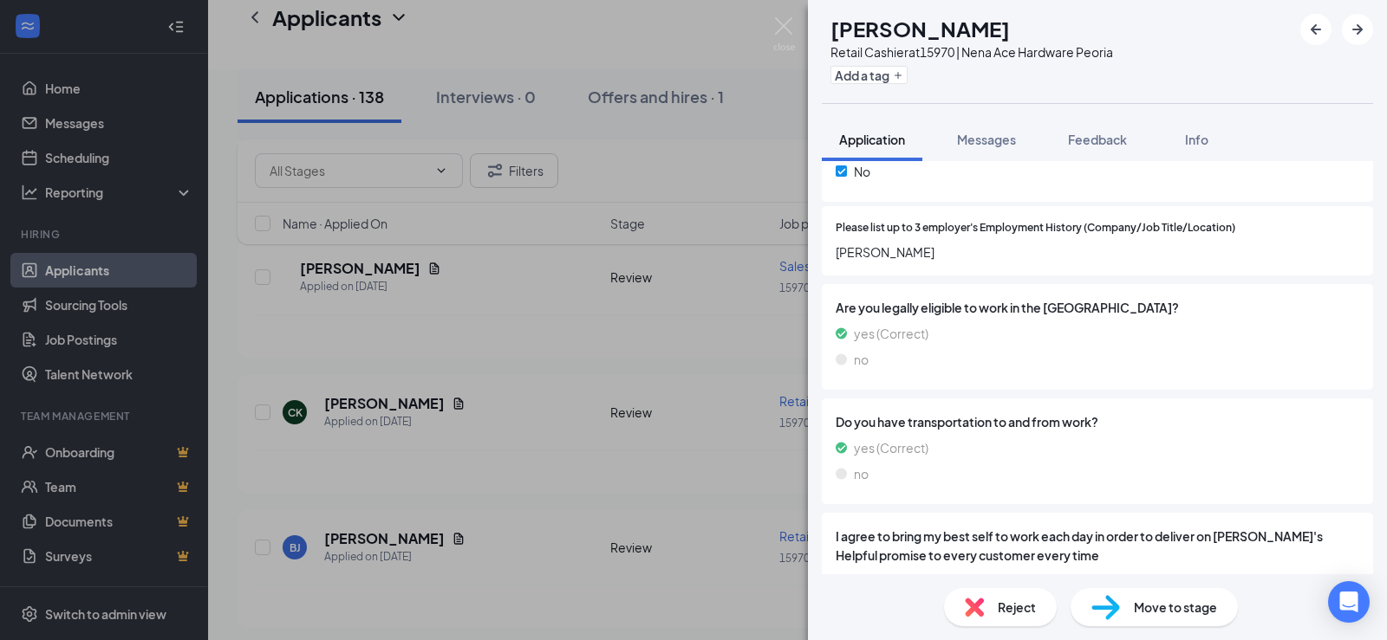
scroll to position [780, 0]
click at [542, 461] on div "[PERSON_NAME] Retail Cashier at 15970 | Nena Ace Hardware Peoria Add a tag Appl…" at bounding box center [693, 320] width 1387 height 640
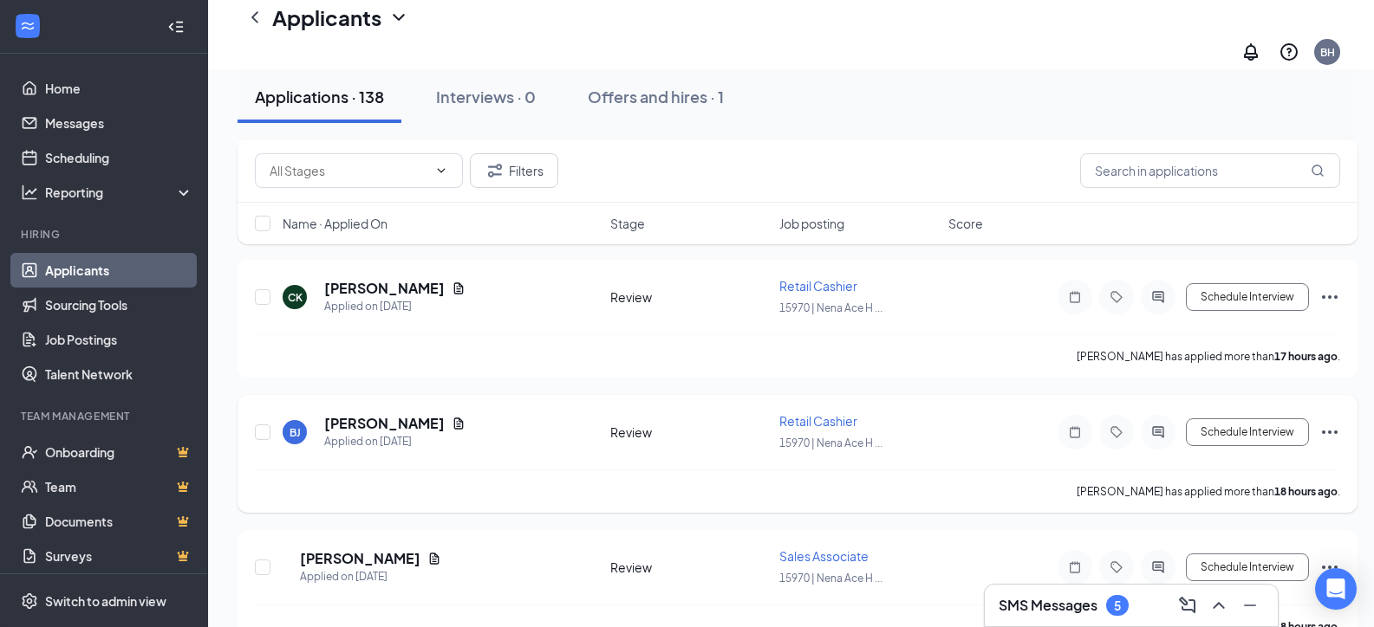
scroll to position [1906, 0]
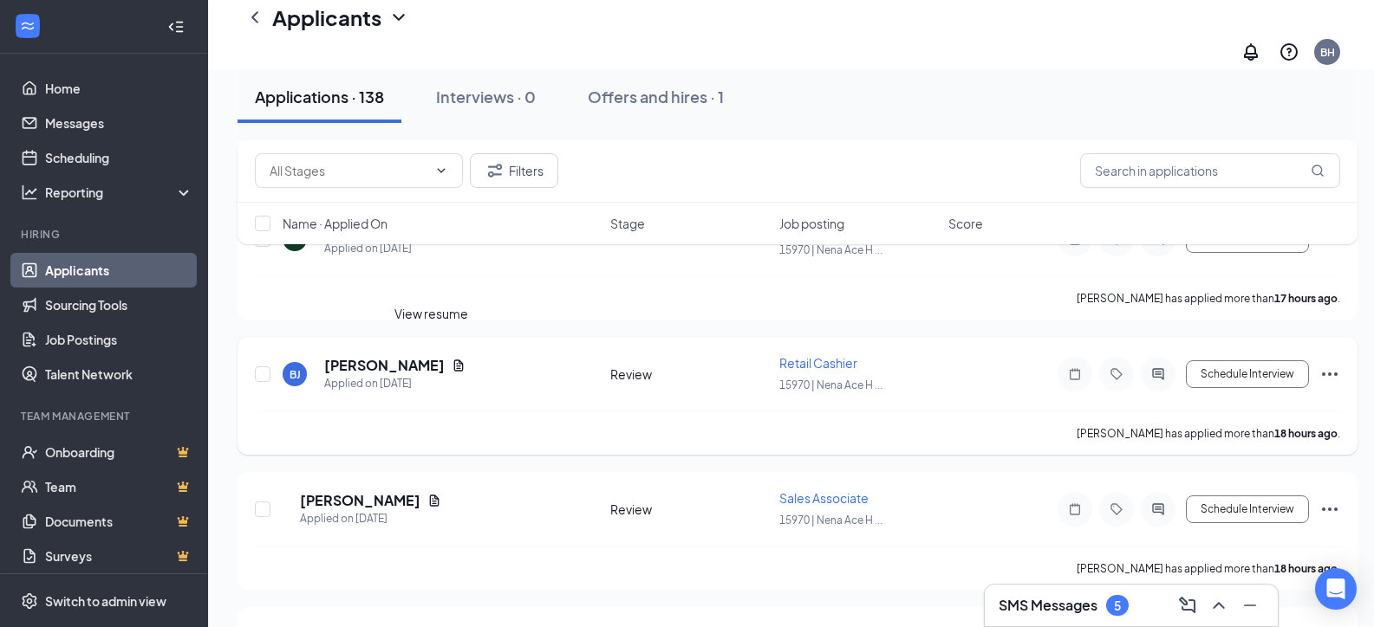
click at [451, 359] on icon "Document" at bounding box center [458, 366] width 14 height 14
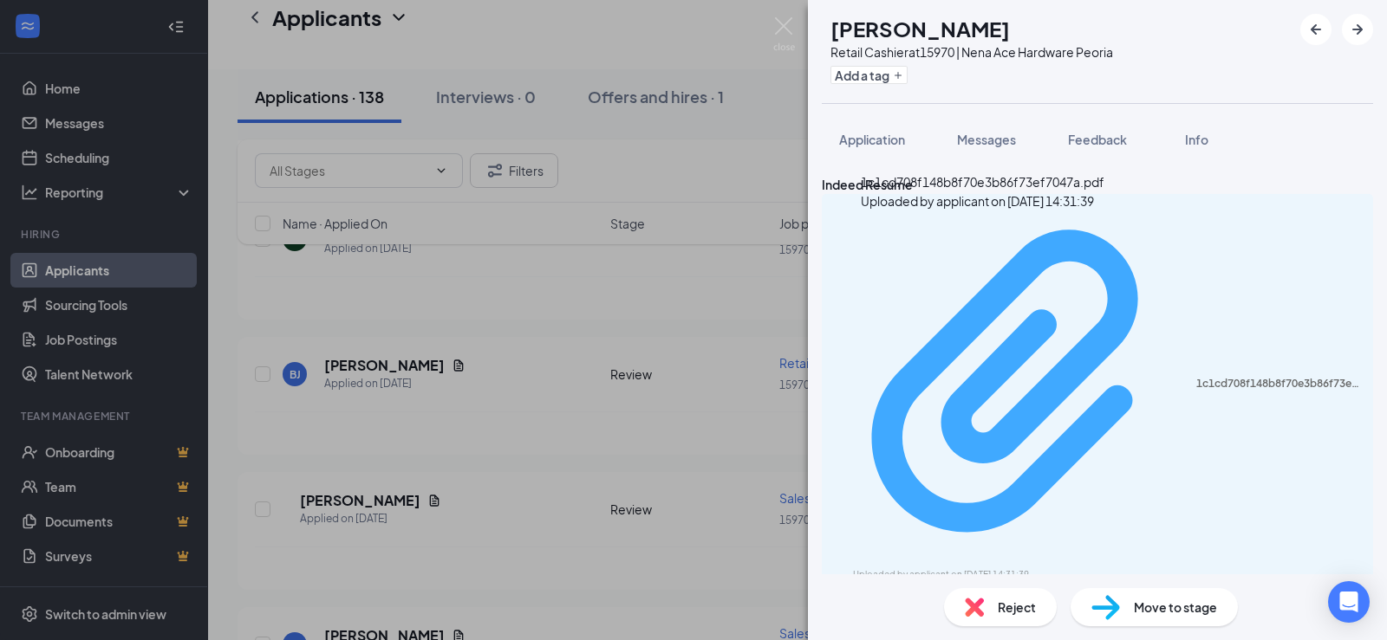
click at [1196, 377] on div "1c1cd708f148b8f70e3b86f73ef7047a.pdf" at bounding box center [1279, 384] width 166 height 14
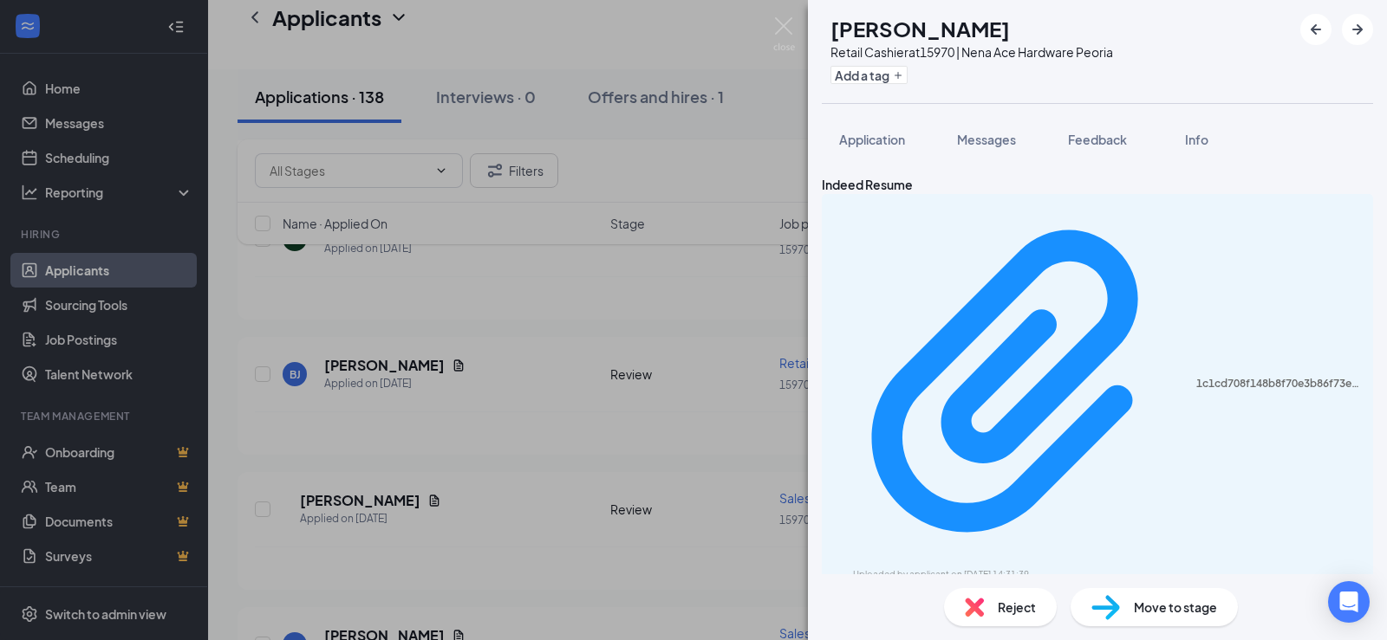
click at [411, 380] on div "[PERSON_NAME] Retail Cashier at 15970 | Nena Ace Hardware Peoria Add a tag Appl…" at bounding box center [693, 320] width 1387 height 640
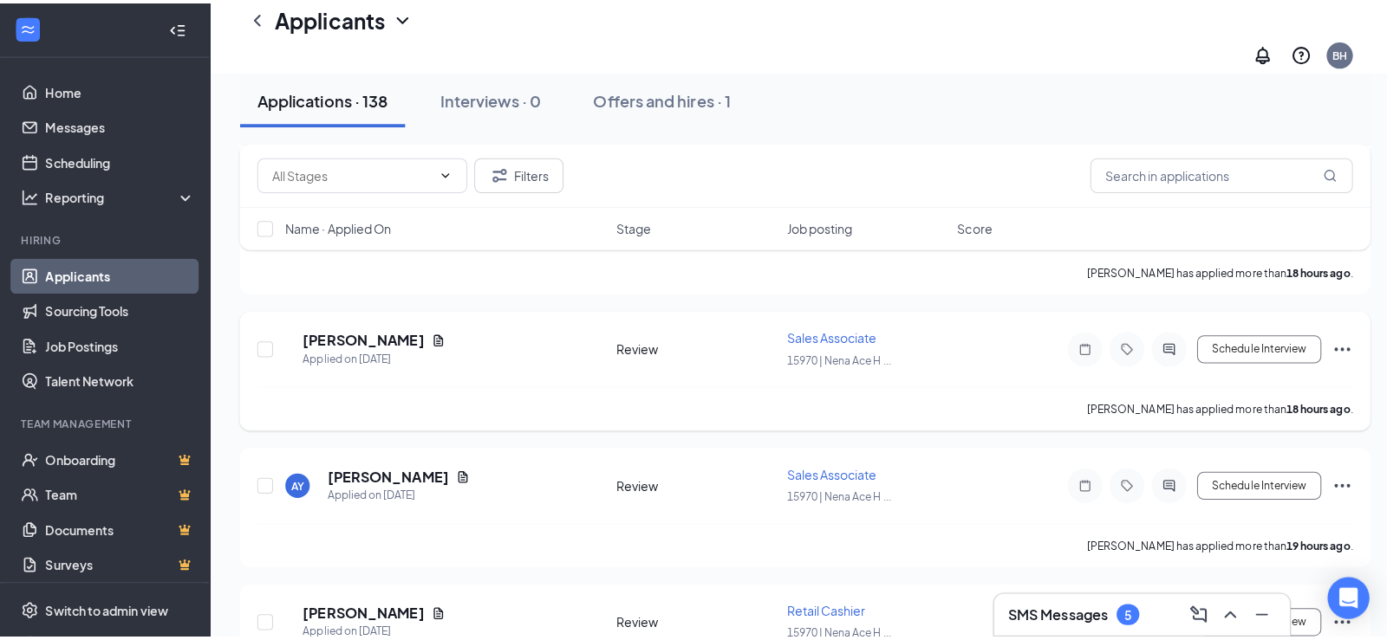
scroll to position [2080, 0]
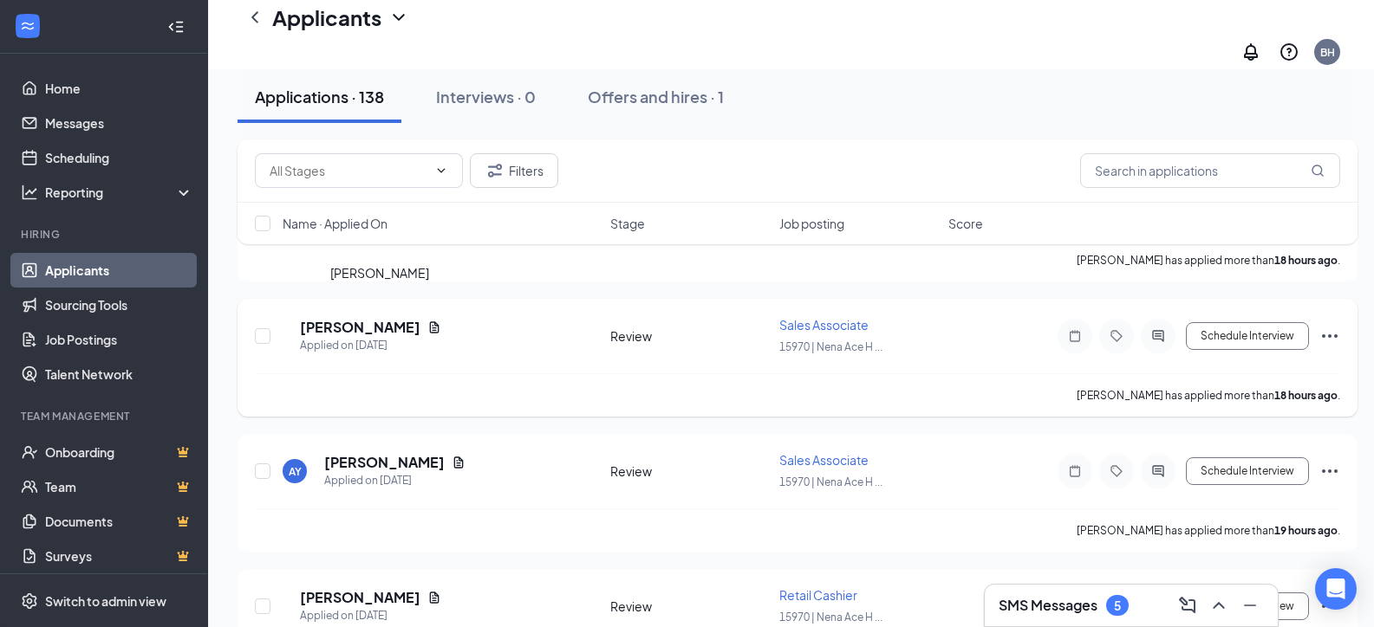
click at [384, 318] on h5 "[PERSON_NAME]" at bounding box center [360, 327] width 120 height 19
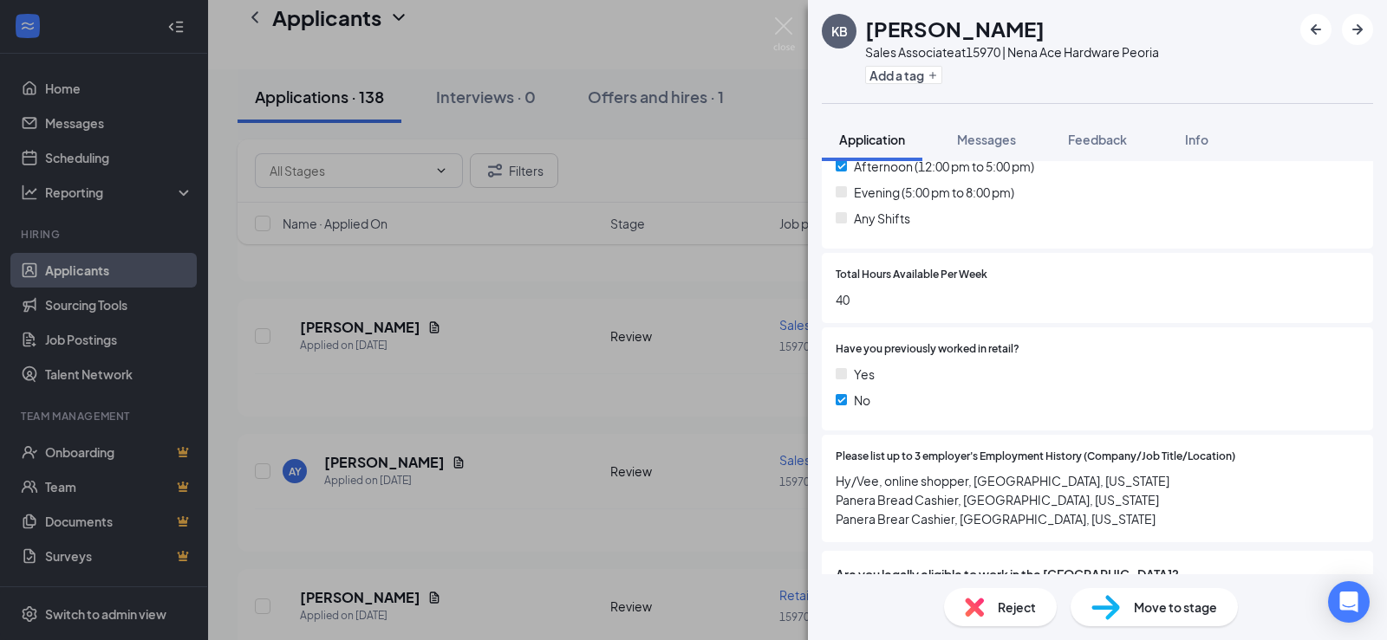
scroll to position [520, 0]
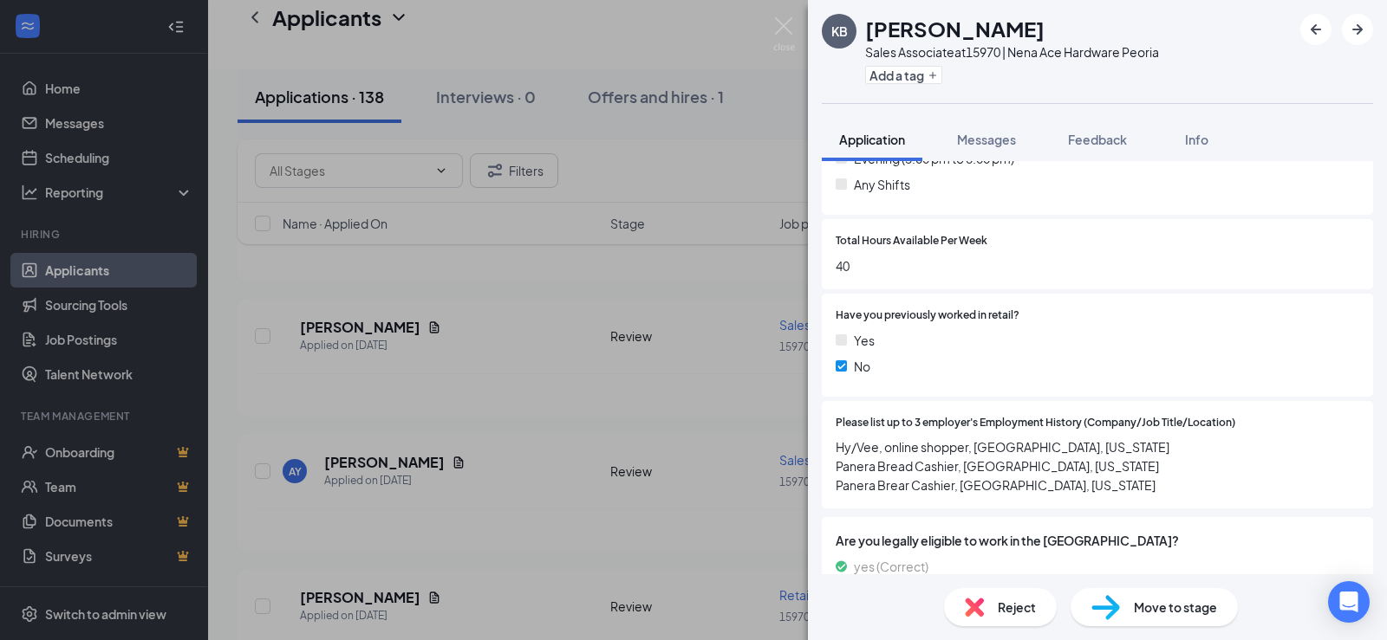
click at [530, 363] on div "KB [PERSON_NAME] Sales Associate at 15970 | Nena Ace Hardware Peoria Add a tag …" at bounding box center [693, 320] width 1387 height 640
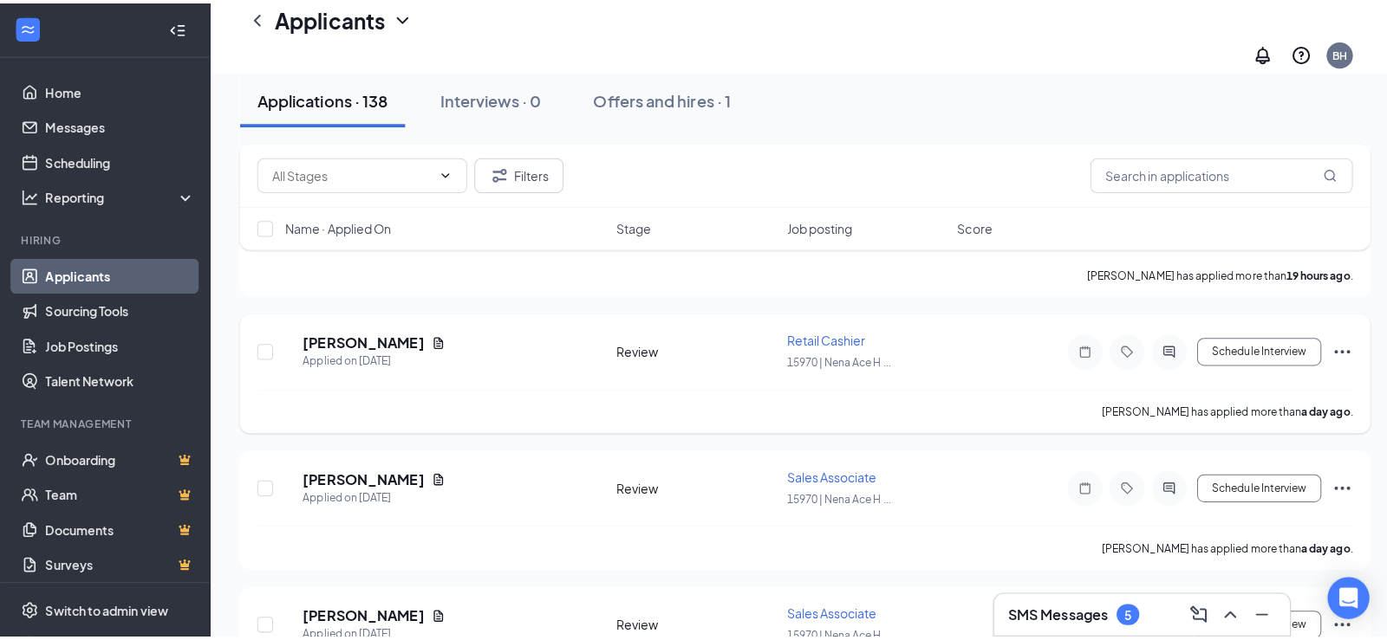
scroll to position [2426, 0]
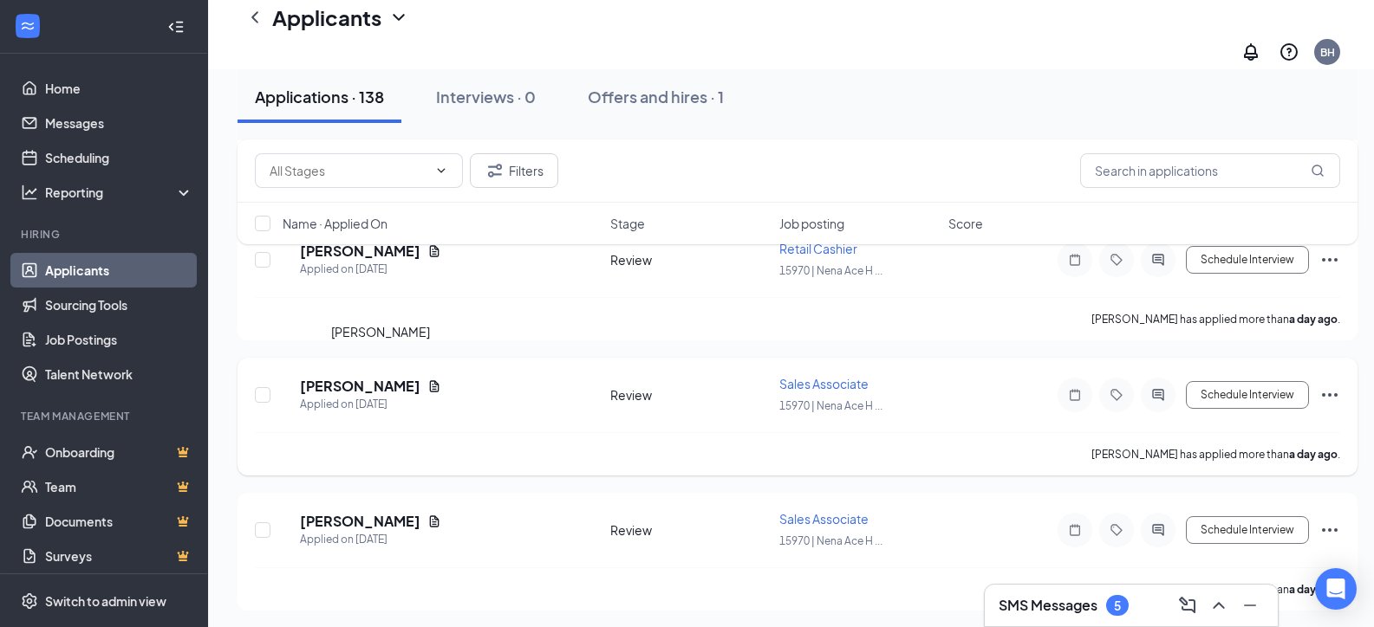
click at [380, 377] on h5 "[PERSON_NAME]" at bounding box center [360, 386] width 120 height 19
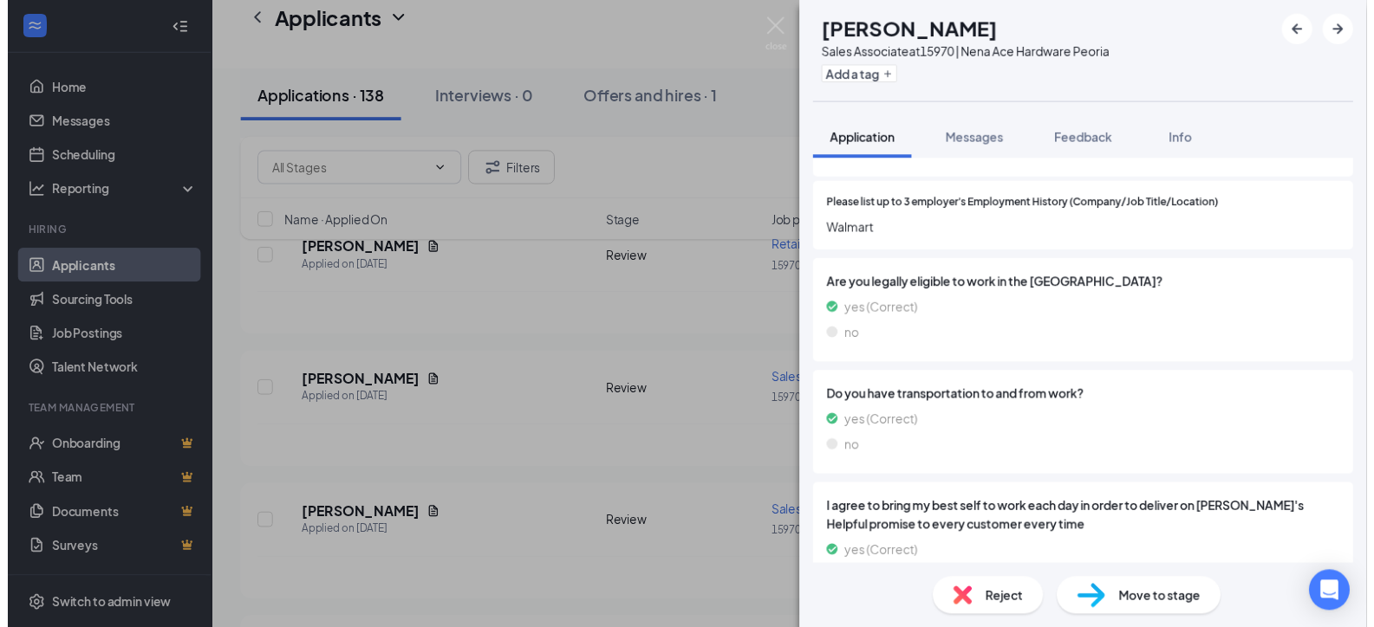
scroll to position [867, 0]
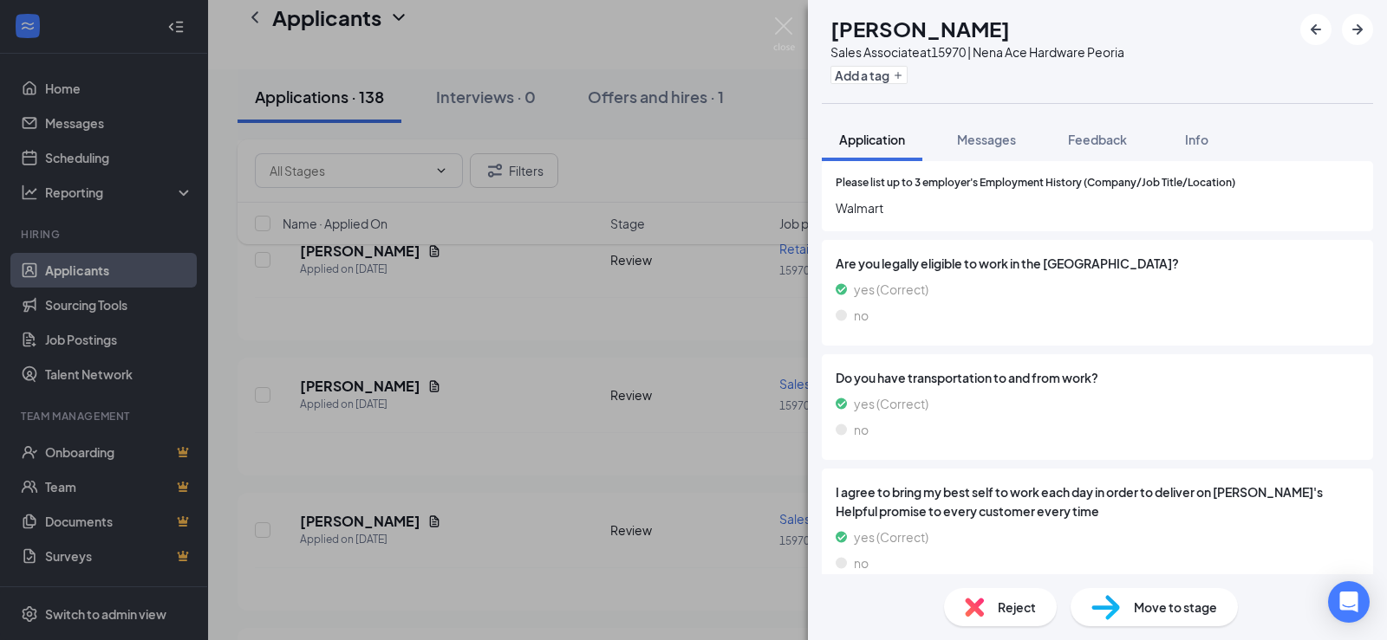
click at [594, 312] on div "SR [PERSON_NAME] Sales Associate at 15970 | Nena Ace Hardware Peoria Add a tag …" at bounding box center [693, 320] width 1387 height 640
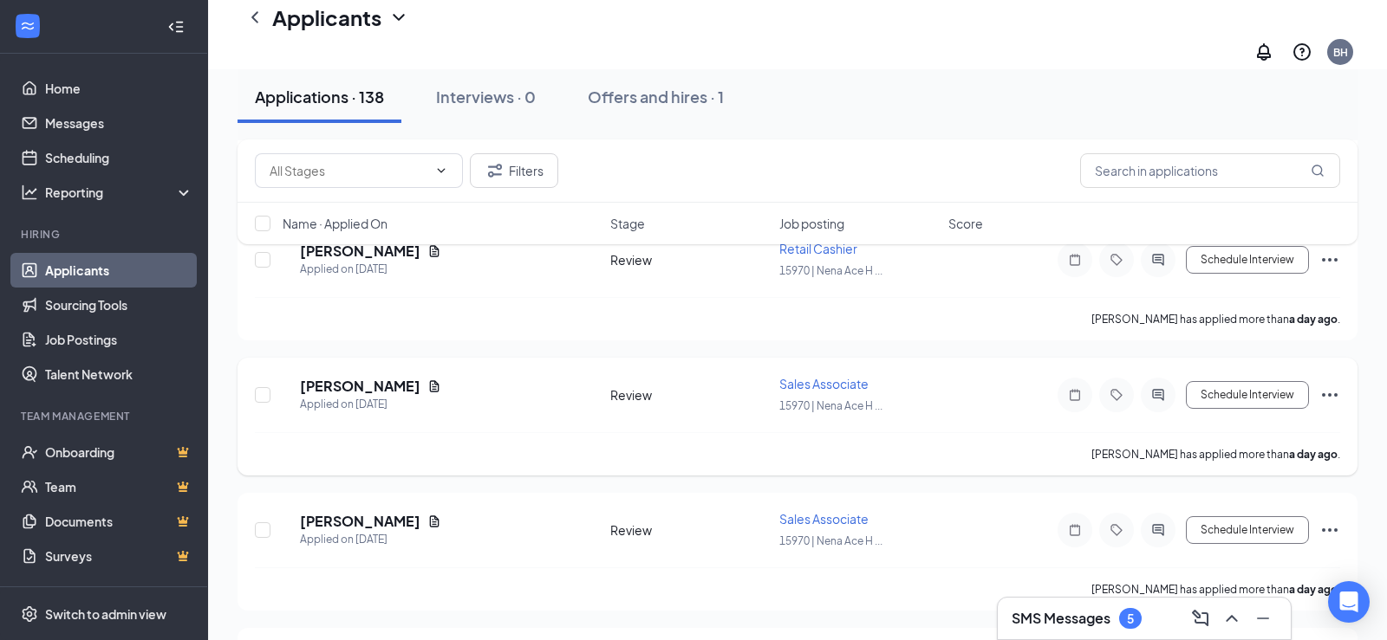
click at [438, 380] on icon "Document" at bounding box center [435, 385] width 10 height 11
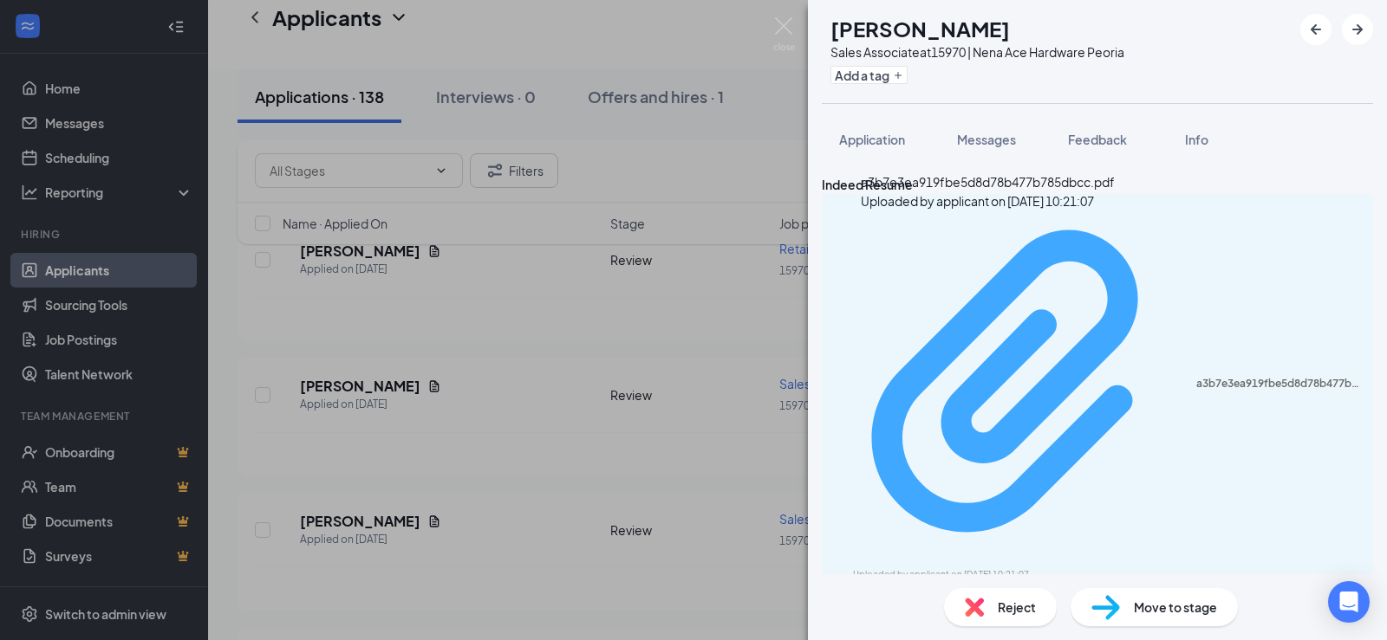
click at [999, 568] on div "Uploaded by applicant on [DATE] 10:21:07" at bounding box center [983, 575] width 260 height 14
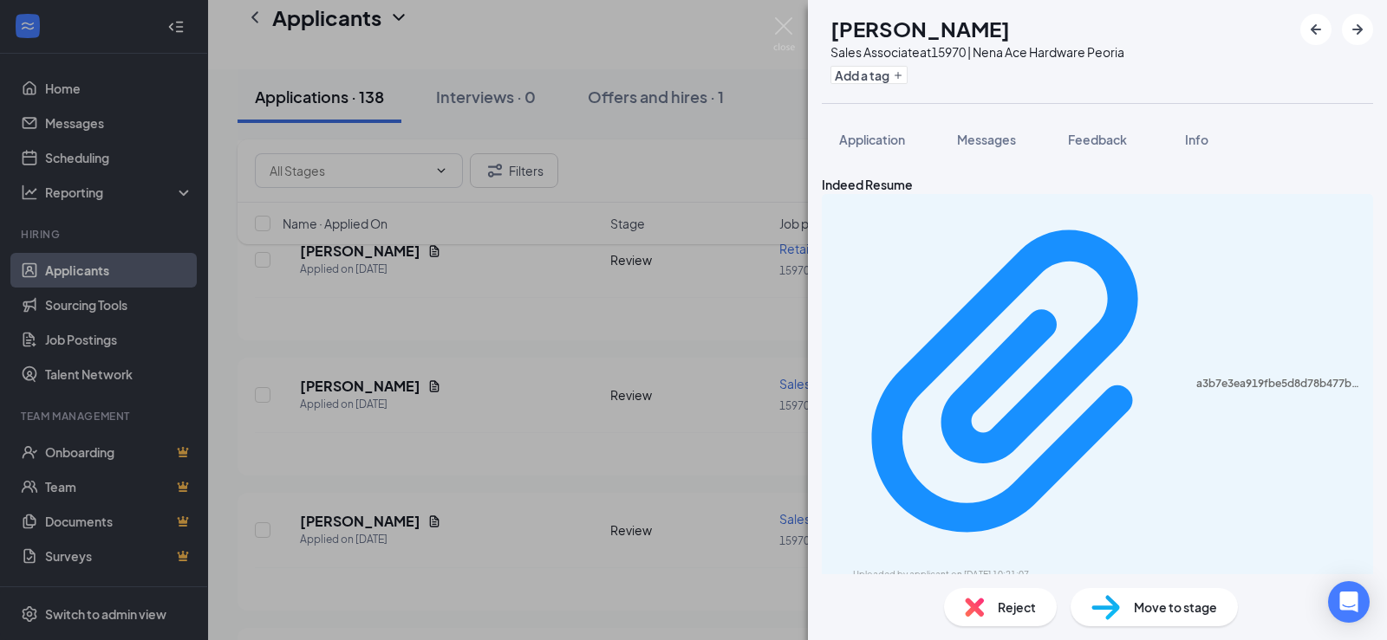
click at [532, 425] on div "SR [PERSON_NAME] Sales Associate at 15970 | Nena Ace Hardware Peoria Add a tag …" at bounding box center [693, 320] width 1387 height 640
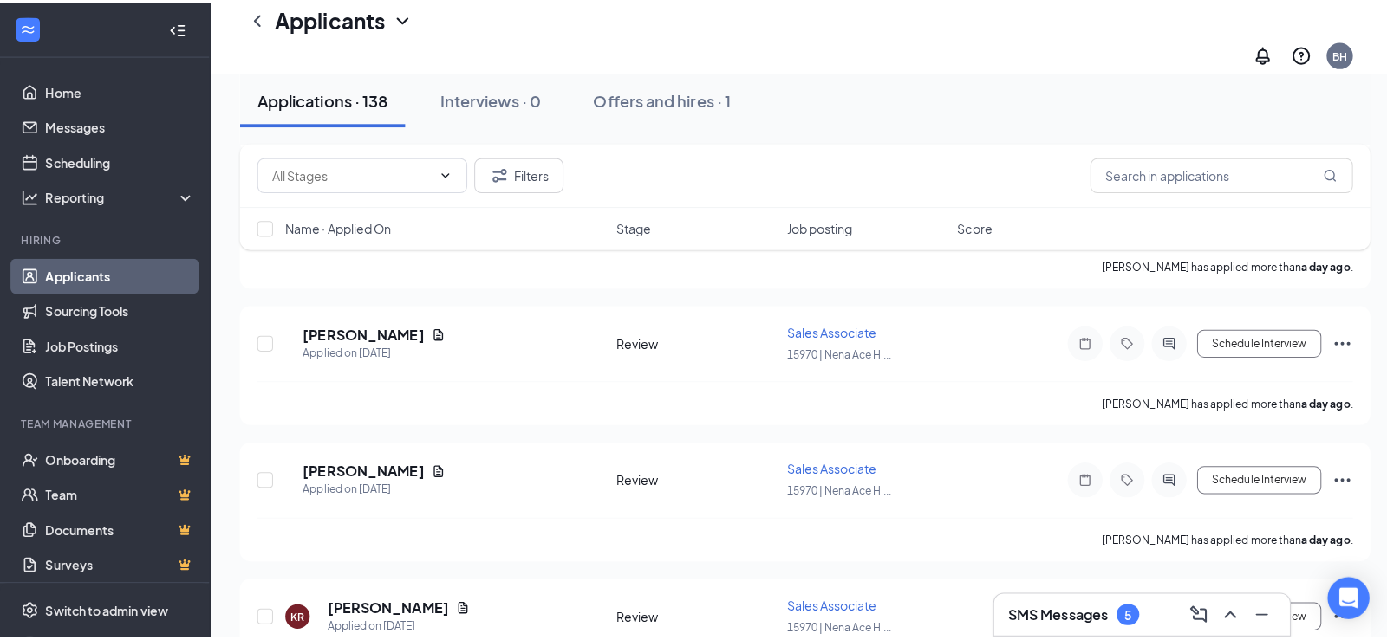
scroll to position [2600, 0]
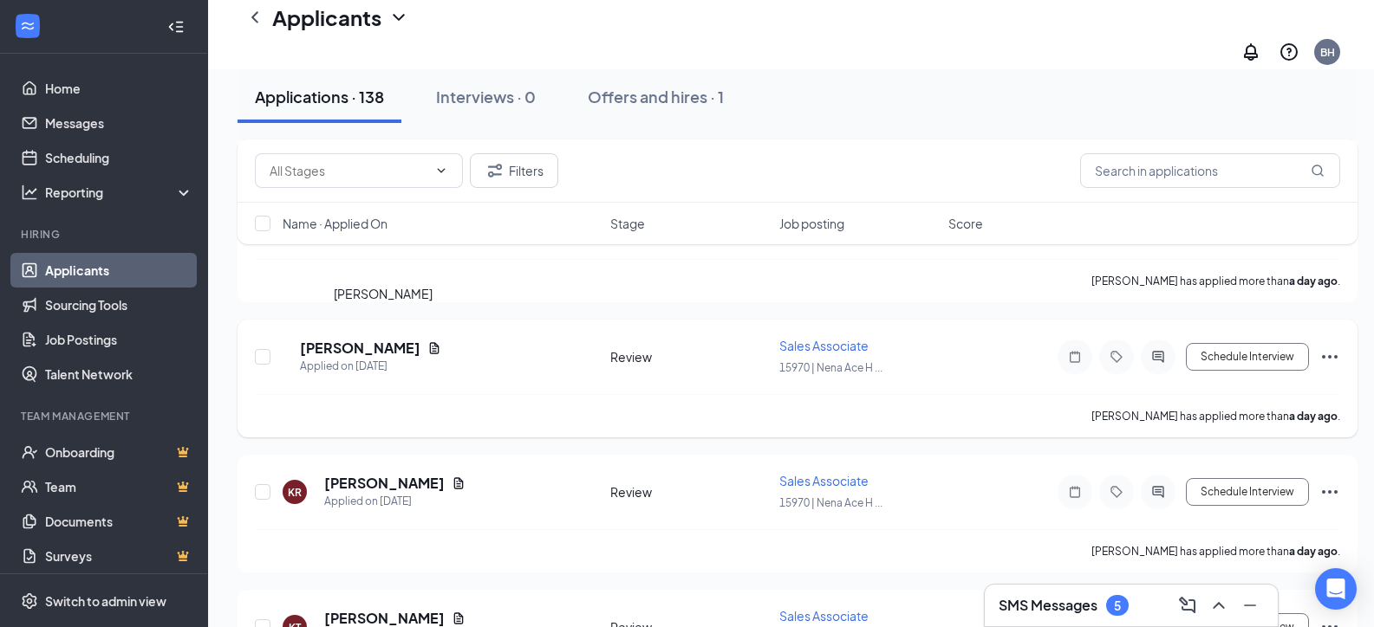
click at [393, 339] on h5 "[PERSON_NAME]" at bounding box center [360, 348] width 120 height 19
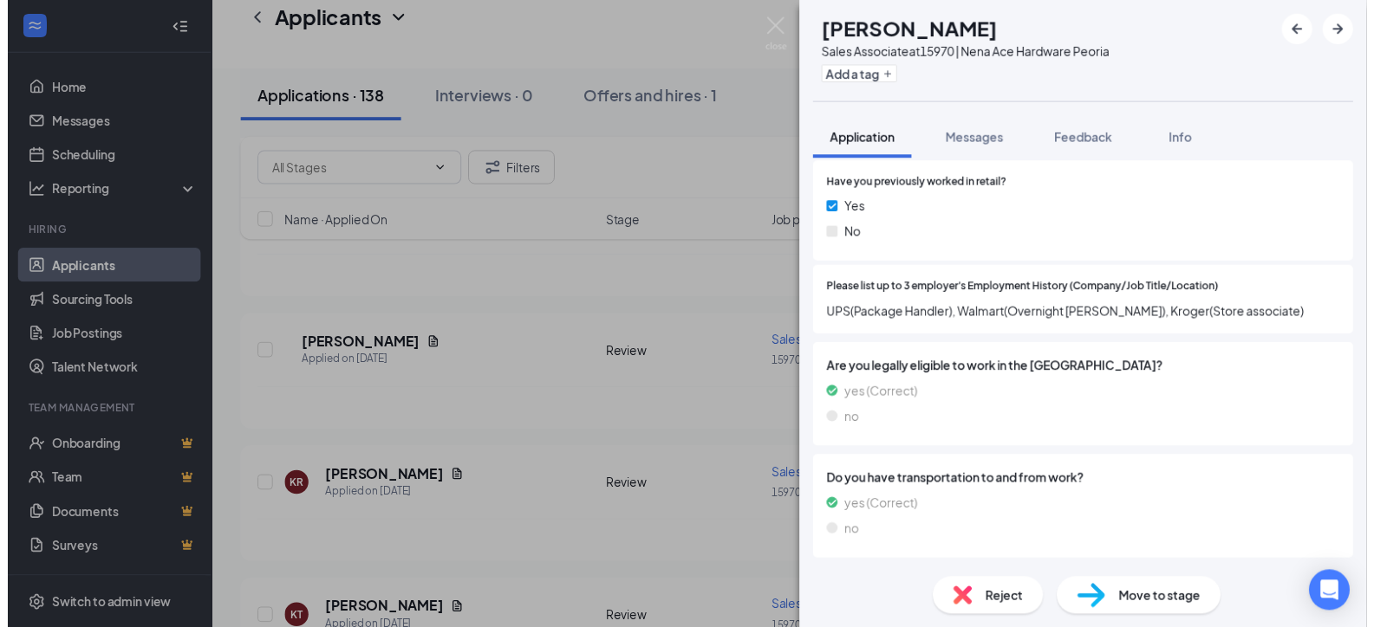
scroll to position [607, 0]
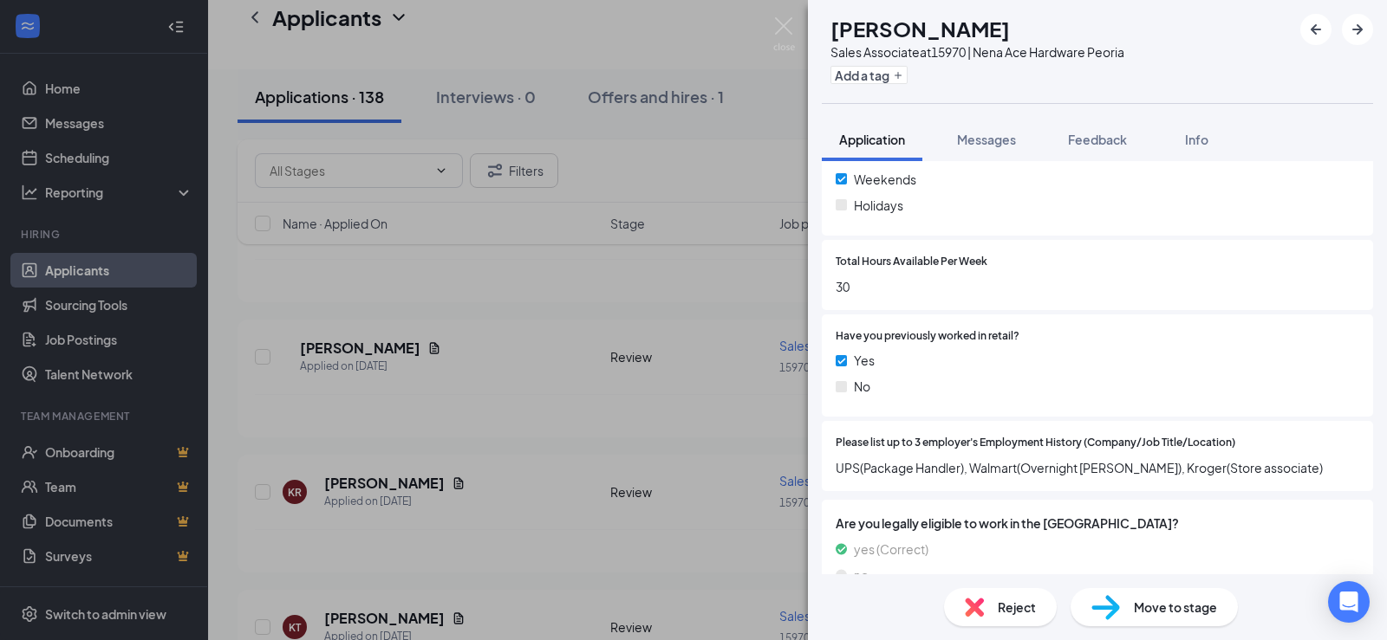
click at [477, 286] on div "AM [PERSON_NAME] Sales Associate at 15970 | Nena Ace Hardware Peoria Add a tag …" at bounding box center [693, 320] width 1387 height 640
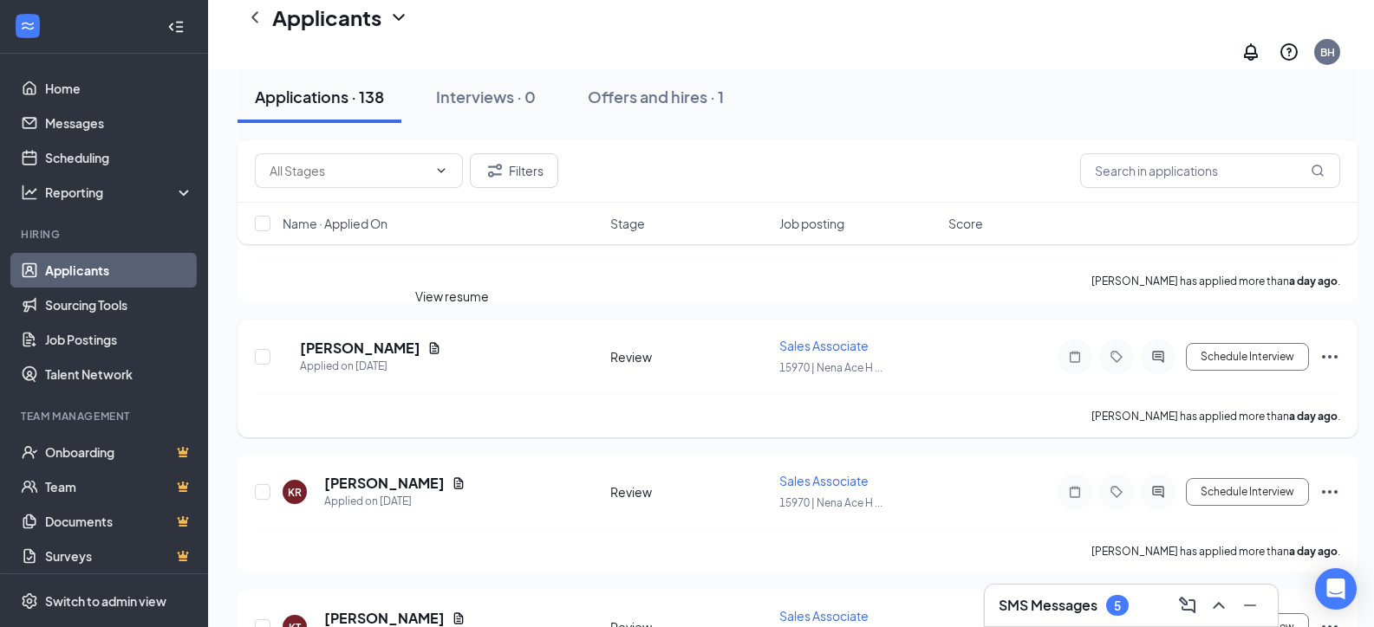
click at [441, 341] on icon "Document" at bounding box center [434, 348] width 14 height 14
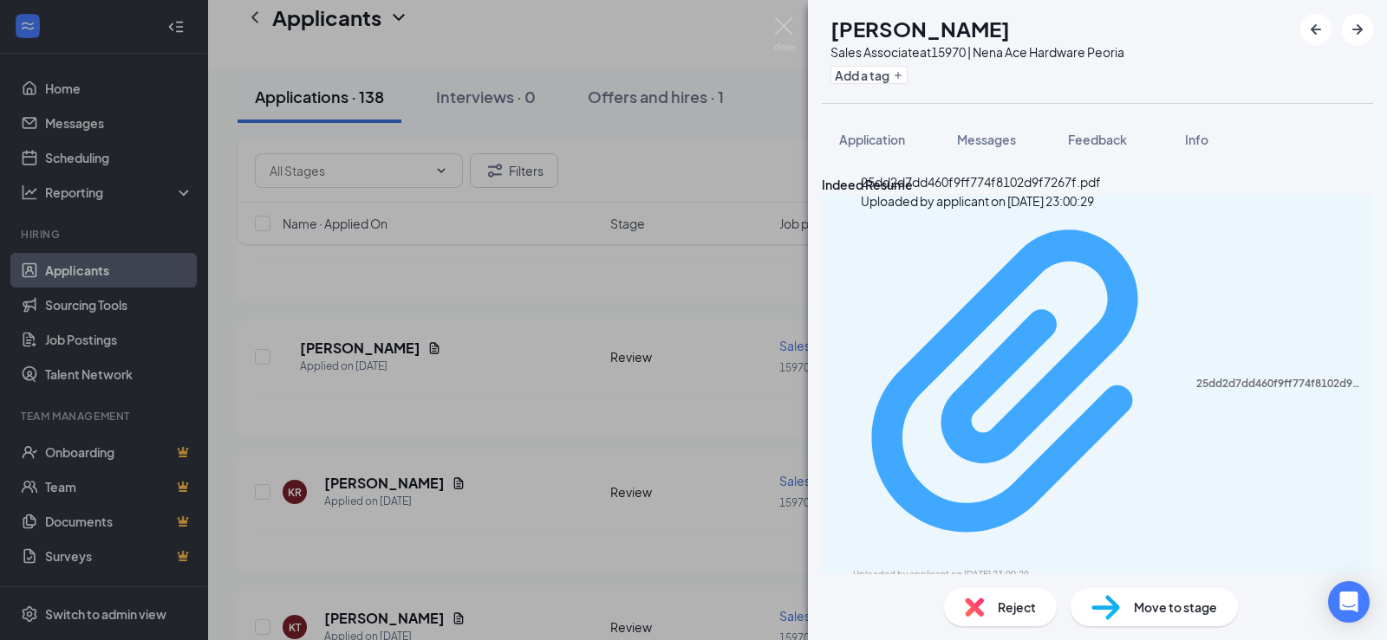
click at [953, 568] on div "Uploaded by applicant on [DATE] 23:00:29" at bounding box center [983, 575] width 260 height 14
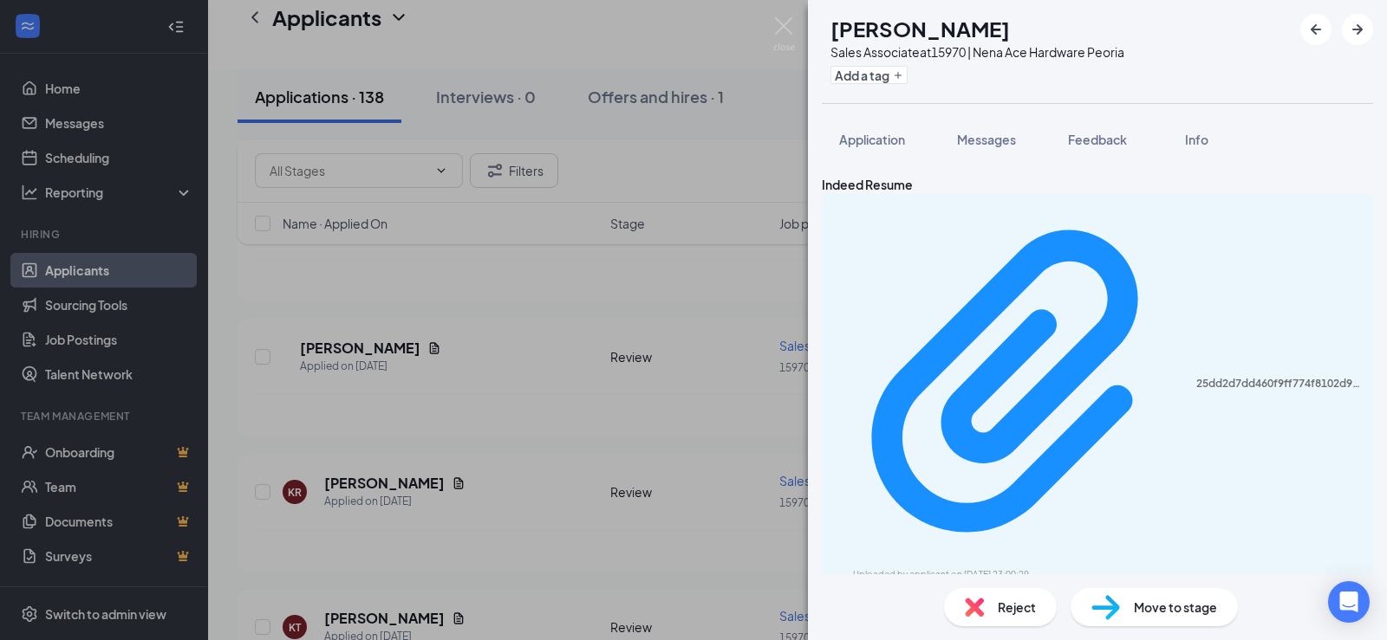
click at [536, 389] on div "AM [PERSON_NAME] Sales Associate at 15970 | Nena Ace Hardware Peoria Add a tag …" at bounding box center [693, 320] width 1387 height 640
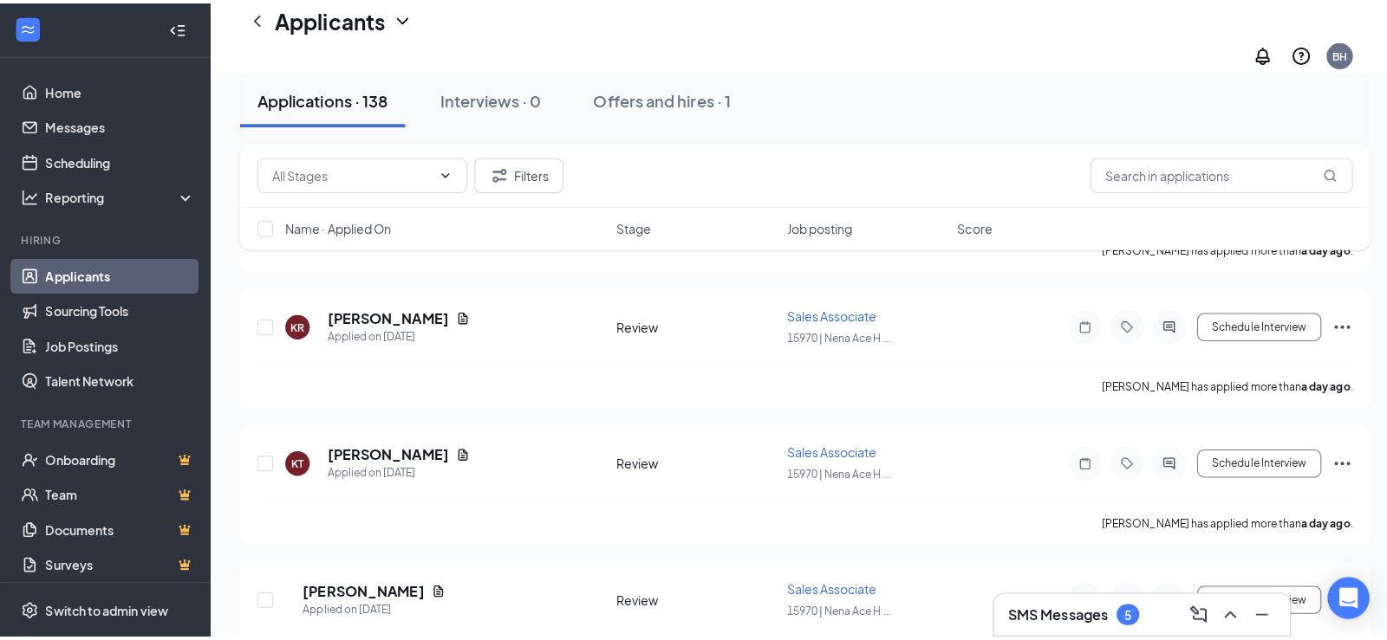
scroll to position [2773, 0]
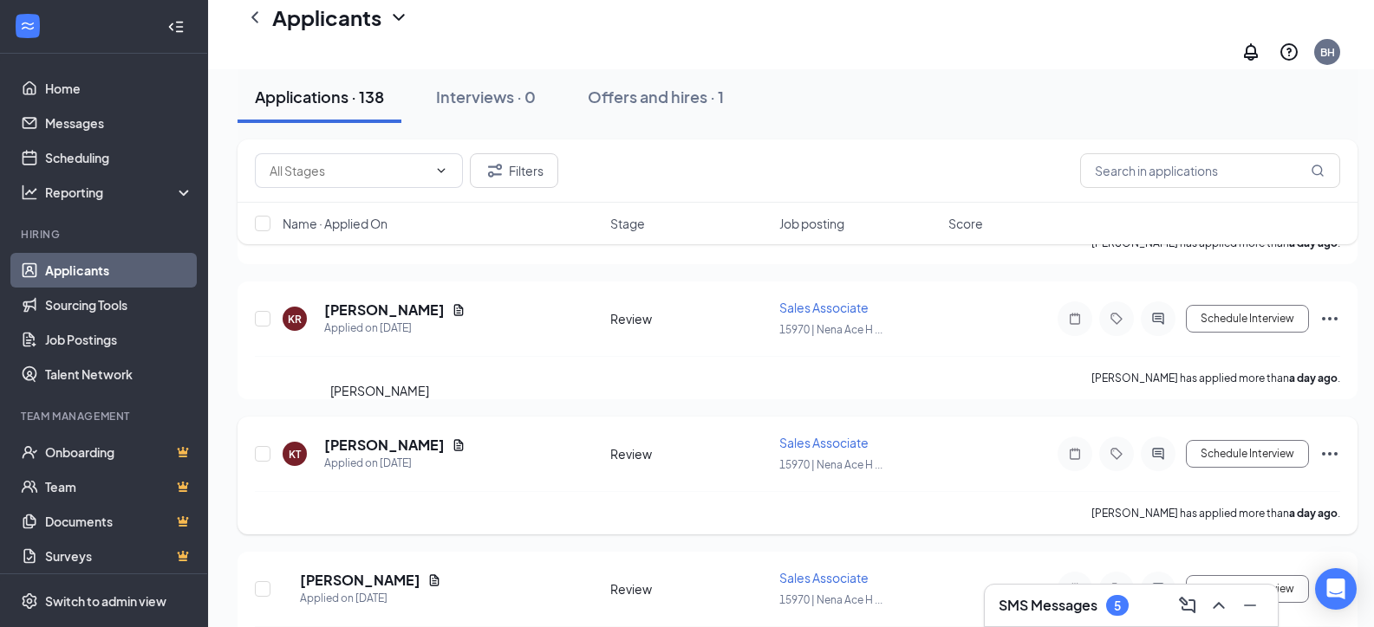
click at [373, 436] on h5 "[PERSON_NAME]" at bounding box center [384, 445] width 120 height 19
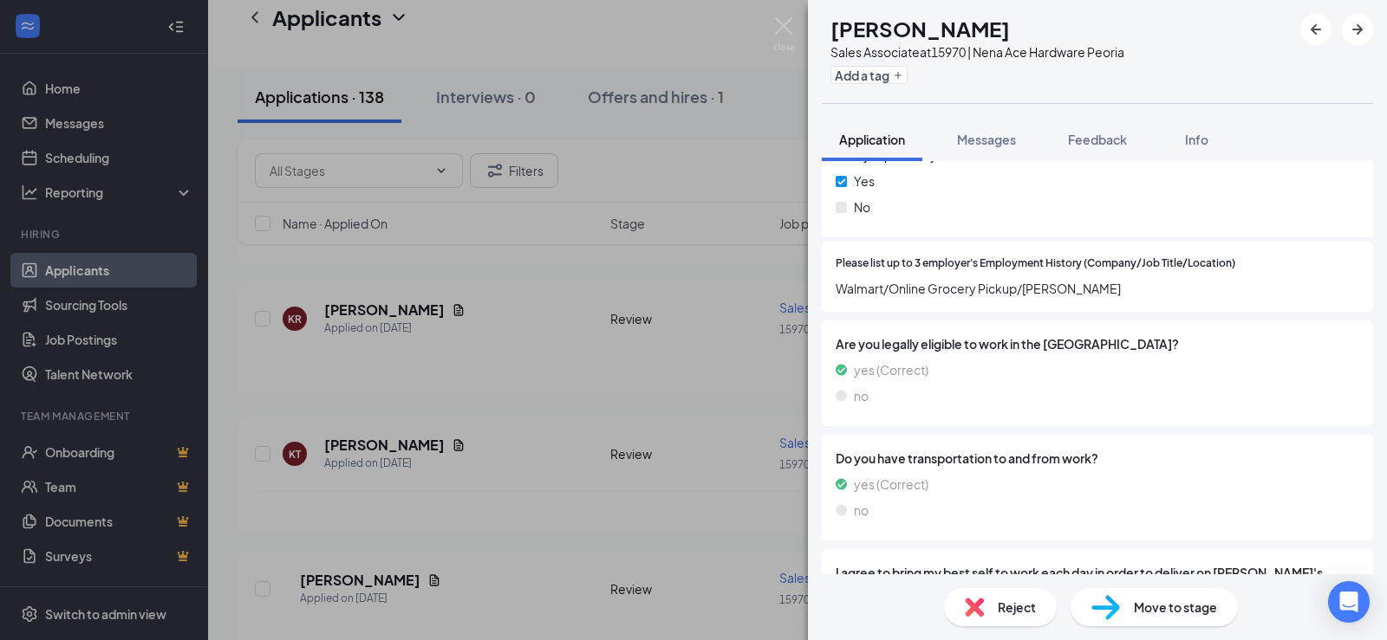
scroll to position [772, 0]
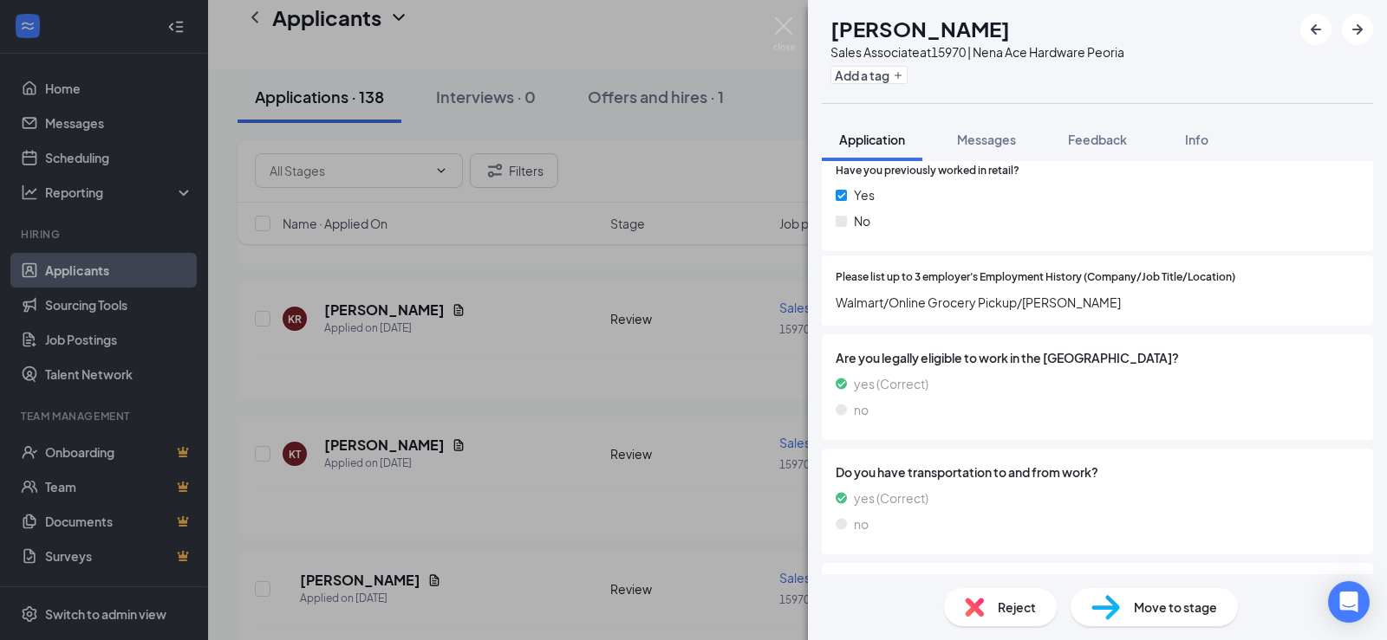
click at [568, 367] on div "[PERSON_NAME] Sales Associate at 15970 | Nena Ace Hardware Peoria Add a tag App…" at bounding box center [693, 320] width 1387 height 640
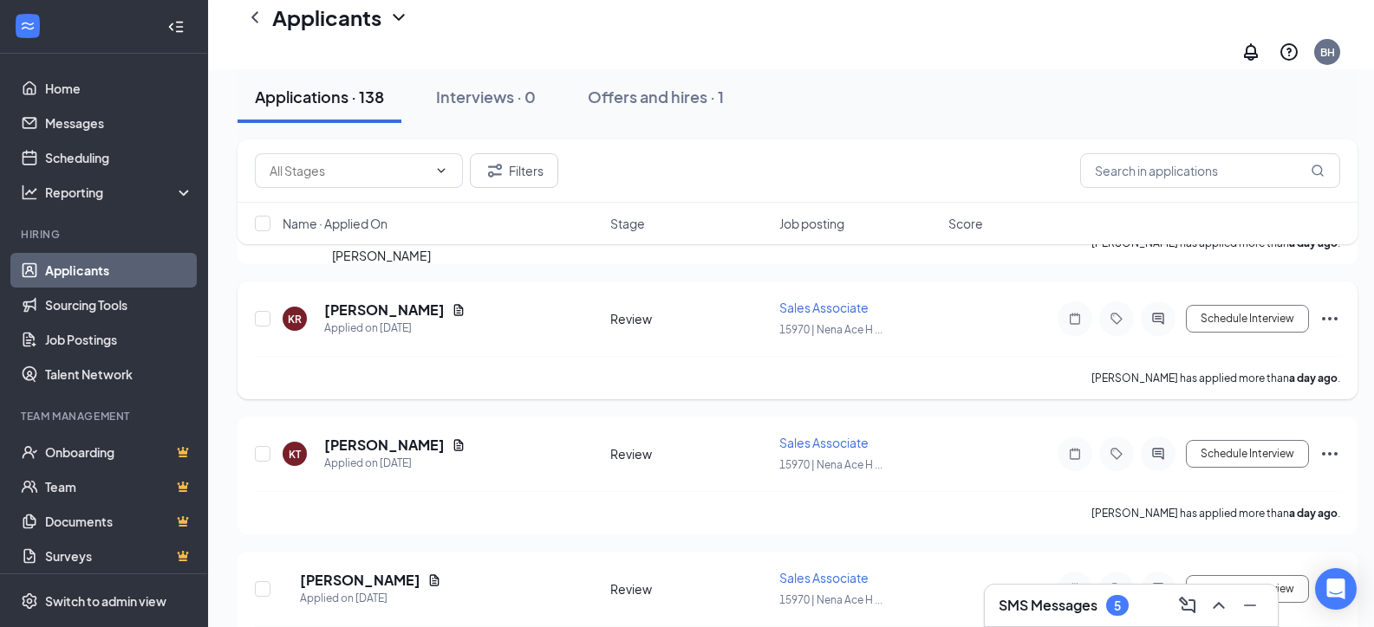
click at [342, 301] on h5 "[PERSON_NAME]" at bounding box center [384, 310] width 120 height 19
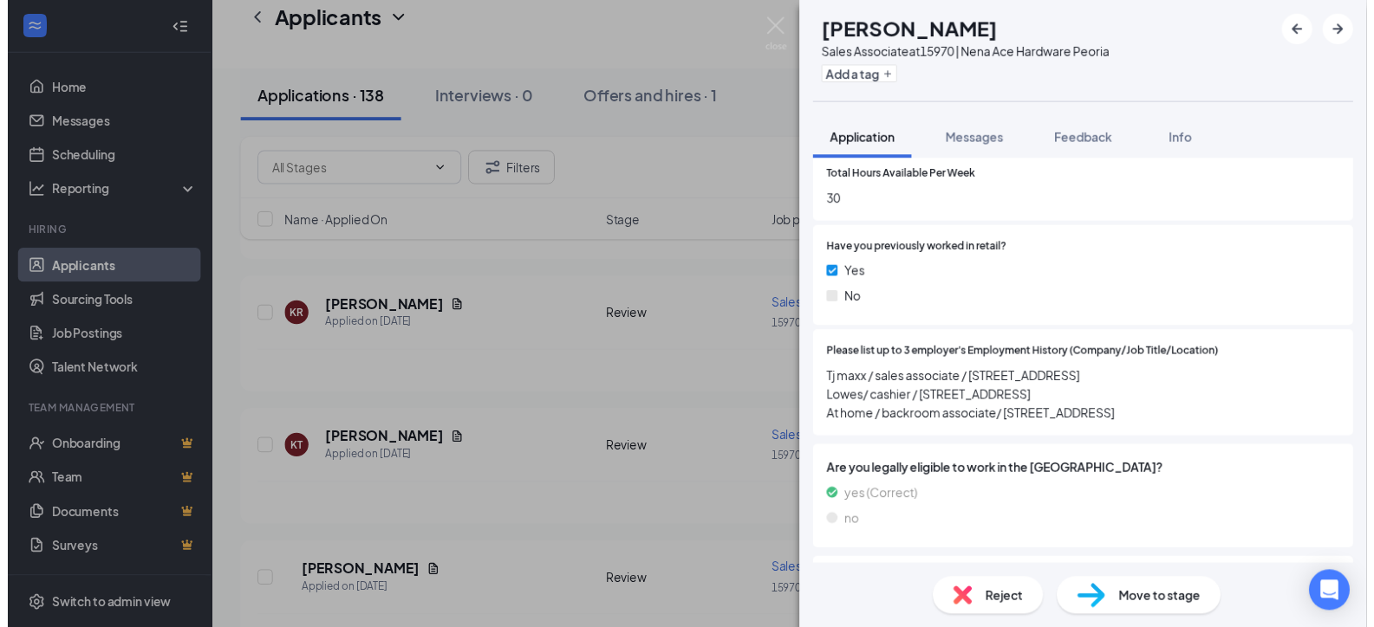
scroll to position [693, 0]
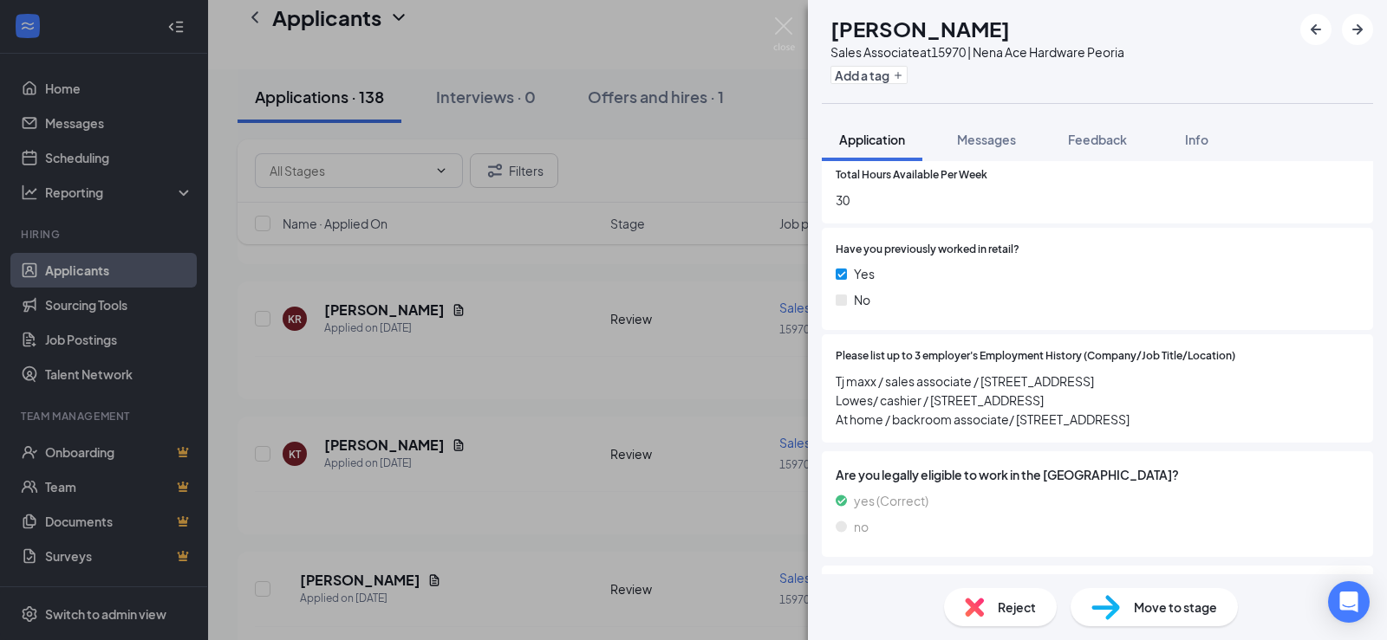
click at [504, 331] on div "KR [PERSON_NAME] Sales Associate at 15970 | Nena Ace Hardware Peoria Add a tag …" at bounding box center [693, 320] width 1387 height 640
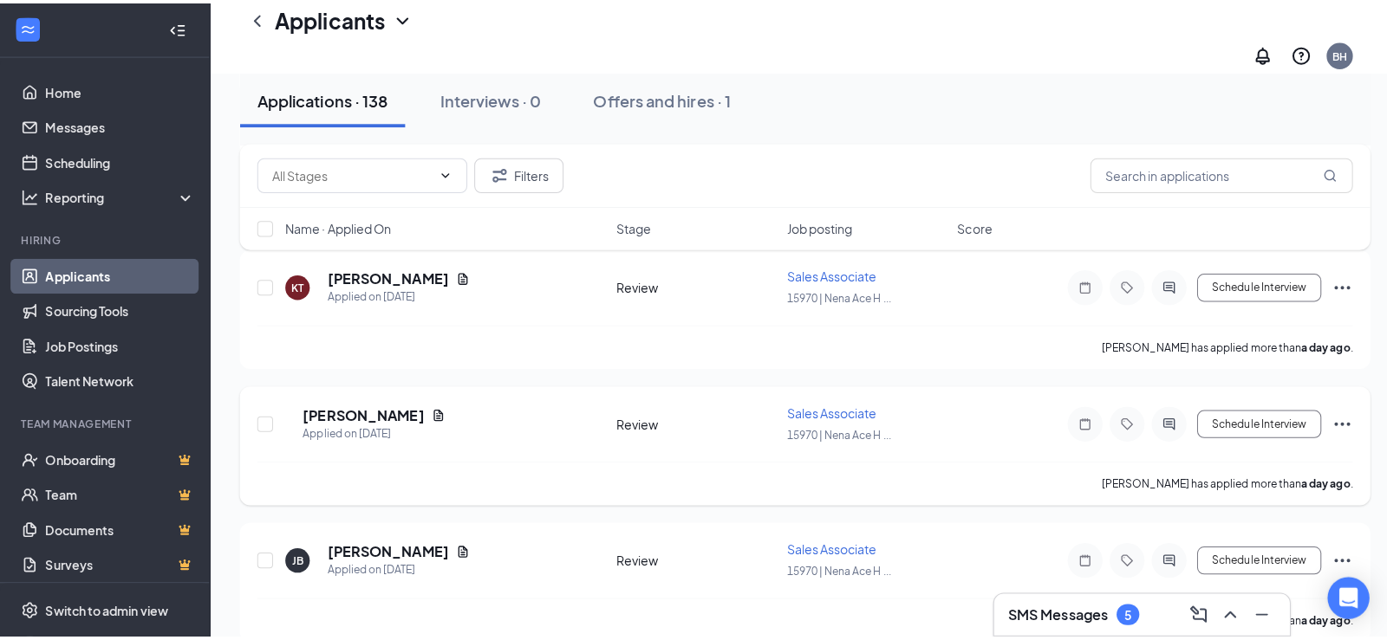
scroll to position [2946, 0]
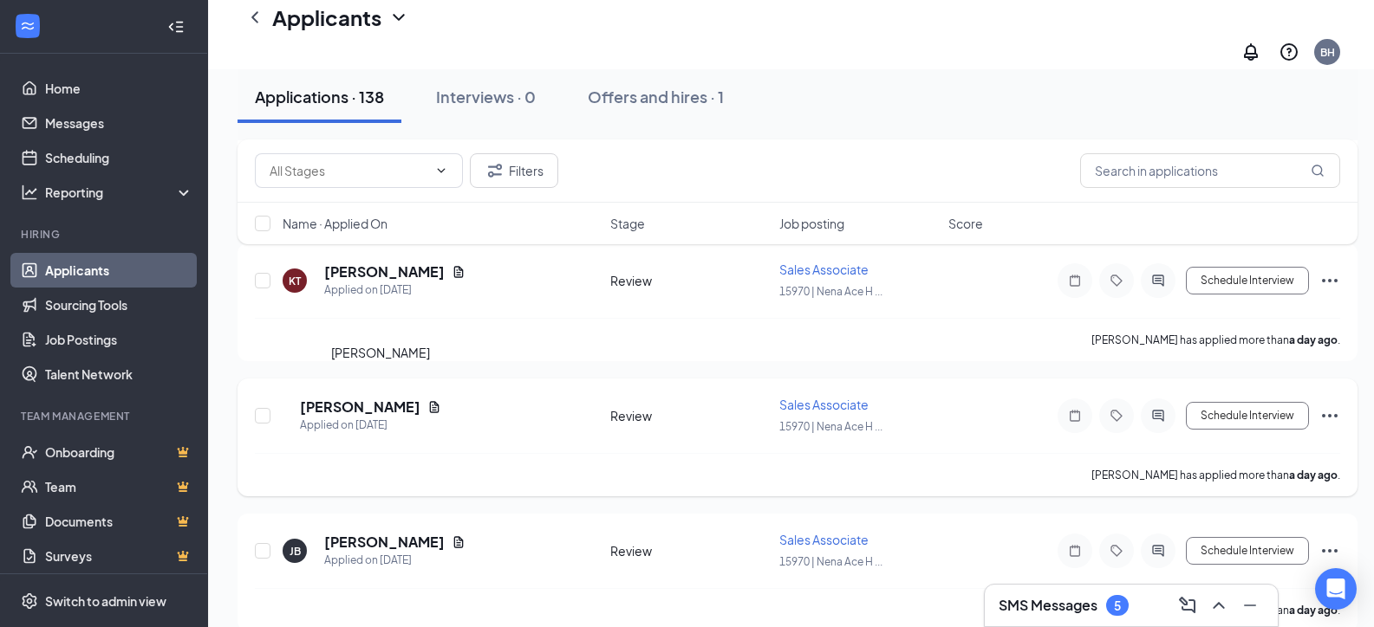
click at [389, 398] on h5 "[PERSON_NAME]" at bounding box center [360, 407] width 120 height 19
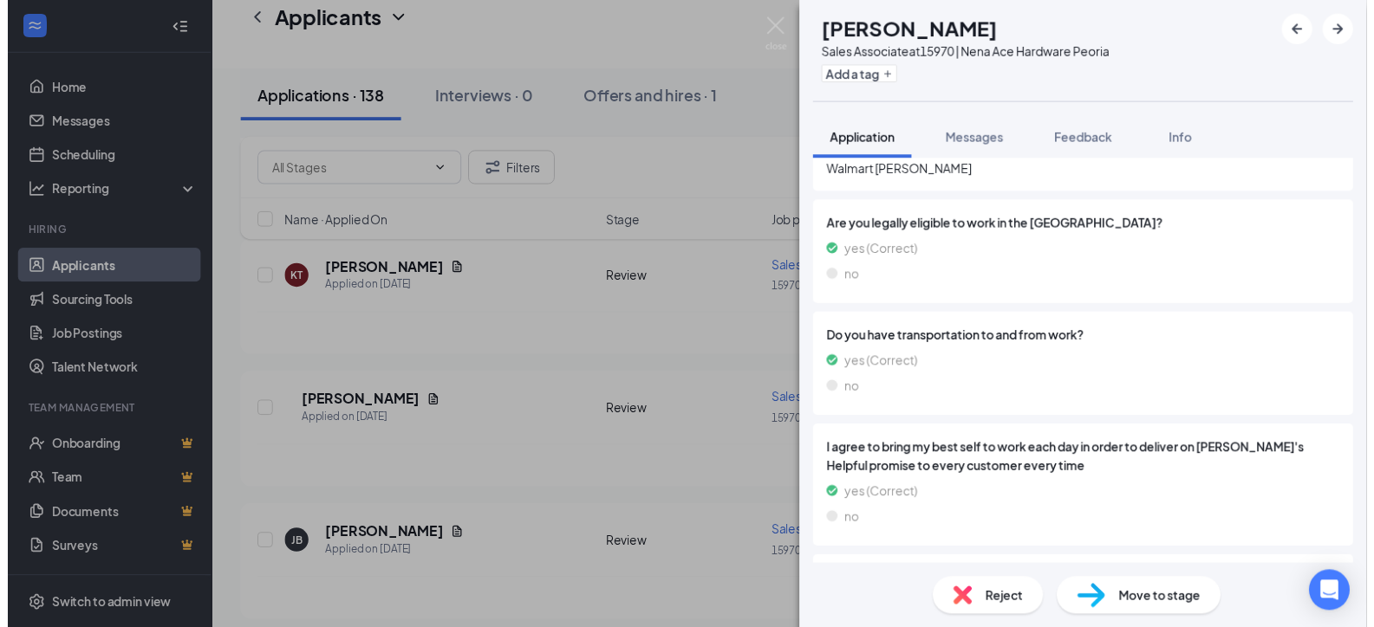
scroll to position [953, 0]
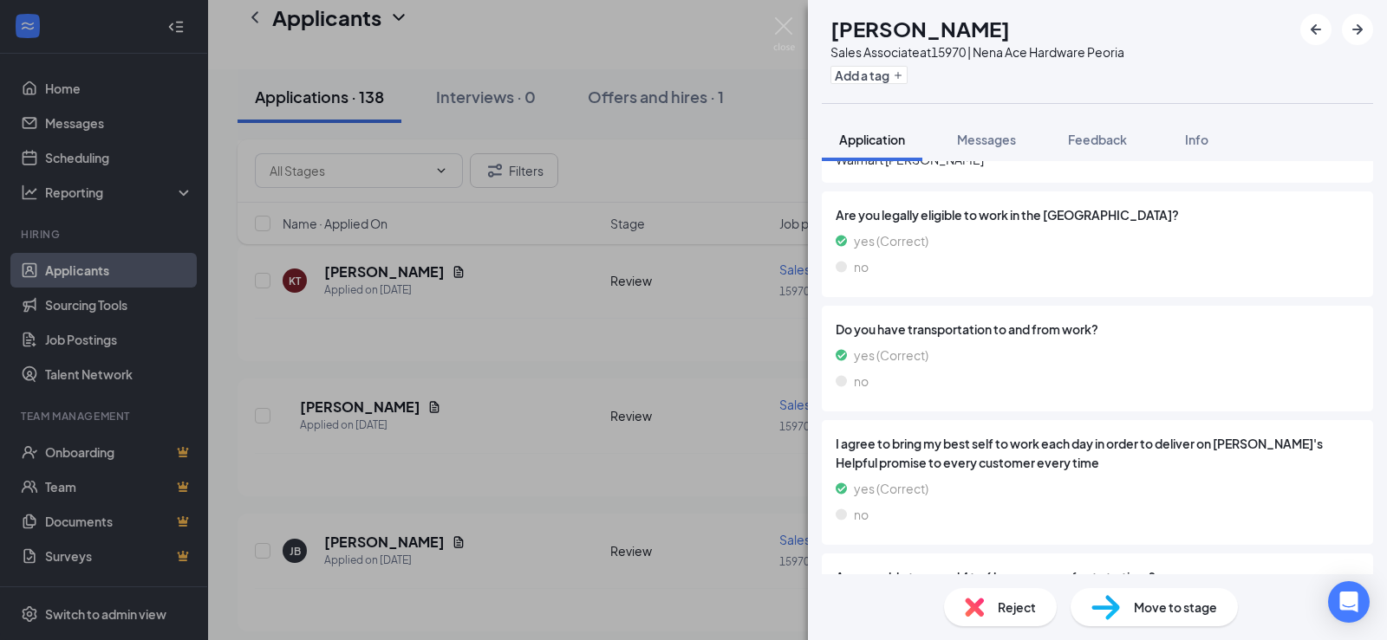
click at [461, 445] on div "MH [PERSON_NAME] Sales Associate at 15970 | Nena Ace Hardware Peoria Add a tag …" at bounding box center [693, 320] width 1387 height 640
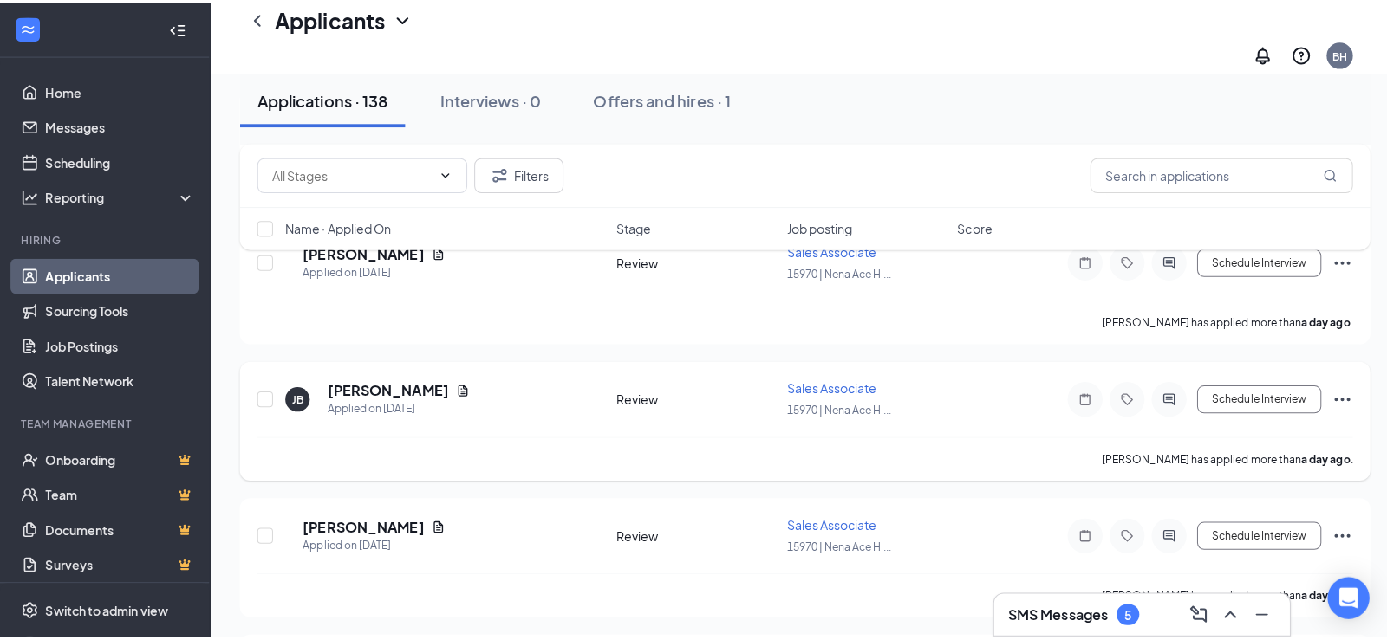
scroll to position [3120, 0]
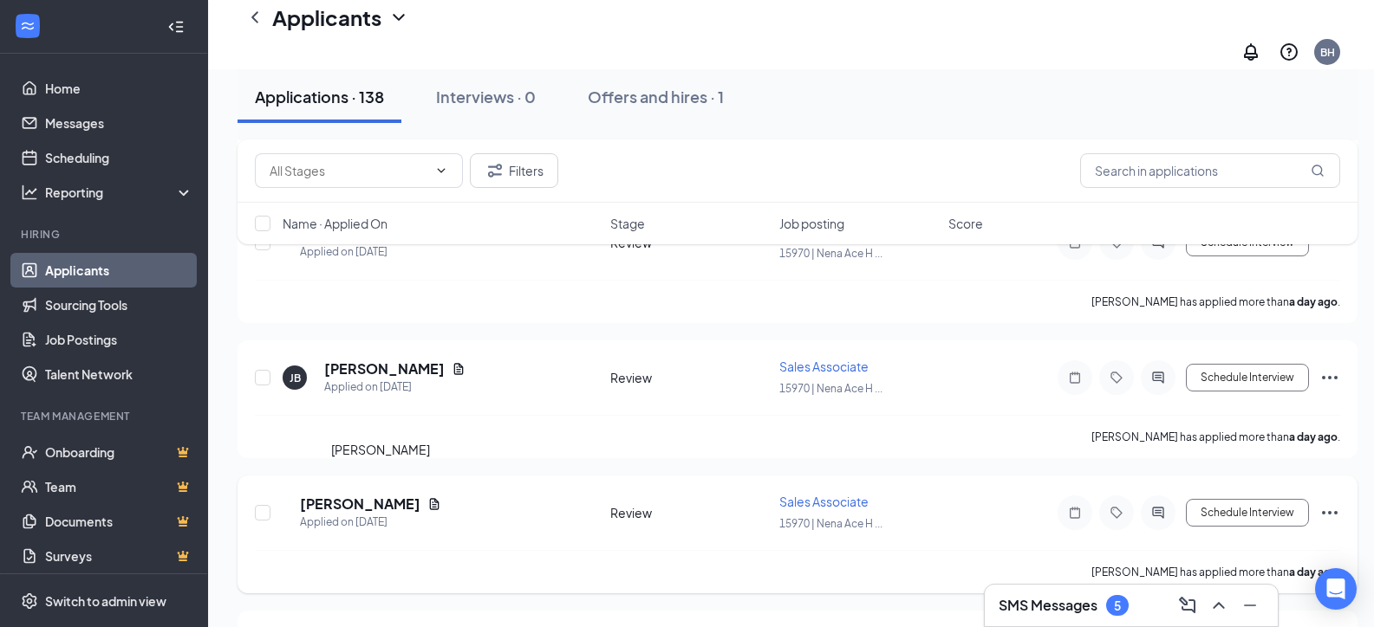
click at [403, 495] on h5 "[PERSON_NAME]" at bounding box center [360, 504] width 120 height 19
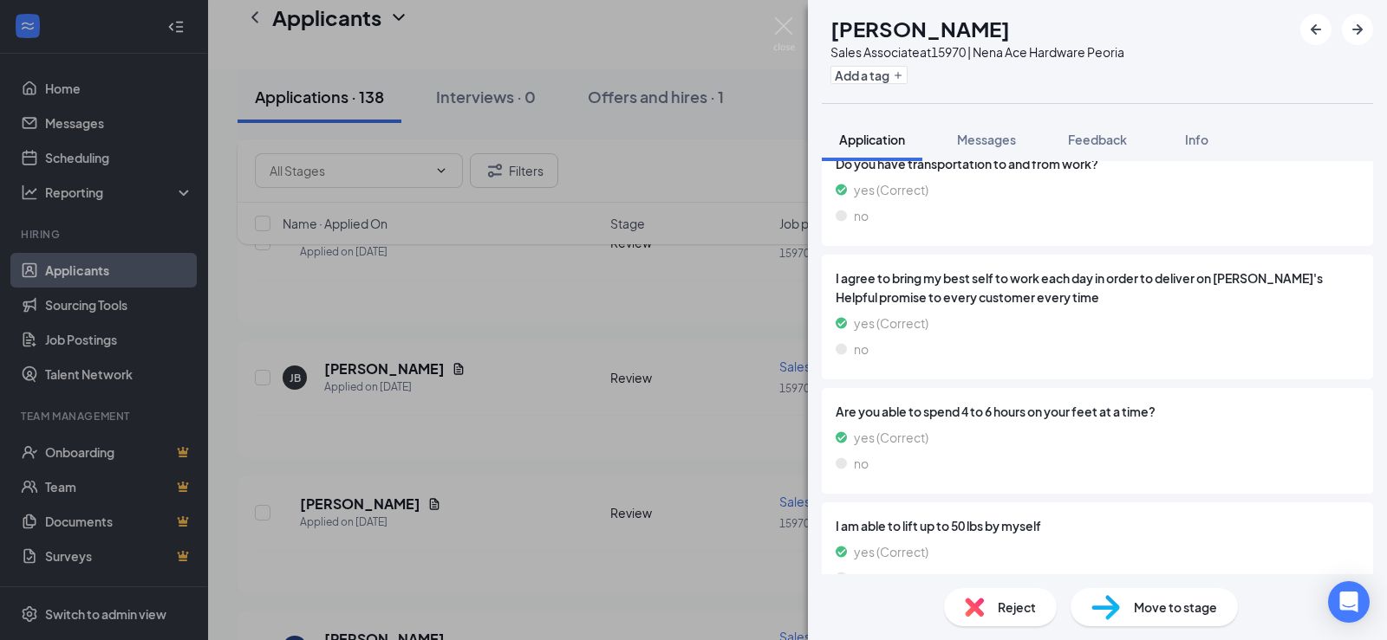
scroll to position [1119, 0]
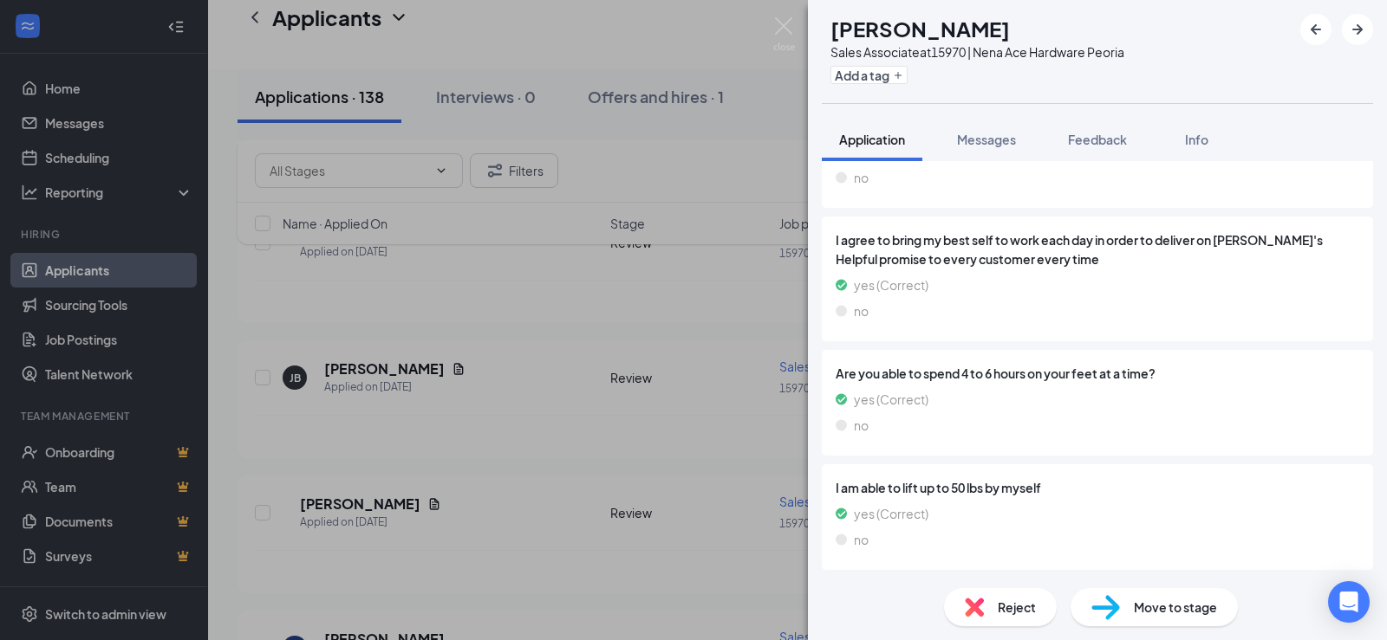
click at [585, 410] on div "[PERSON_NAME] Sales Associate at 15970 | Nena Ace Hardware Peoria Add a tag App…" at bounding box center [693, 320] width 1387 height 640
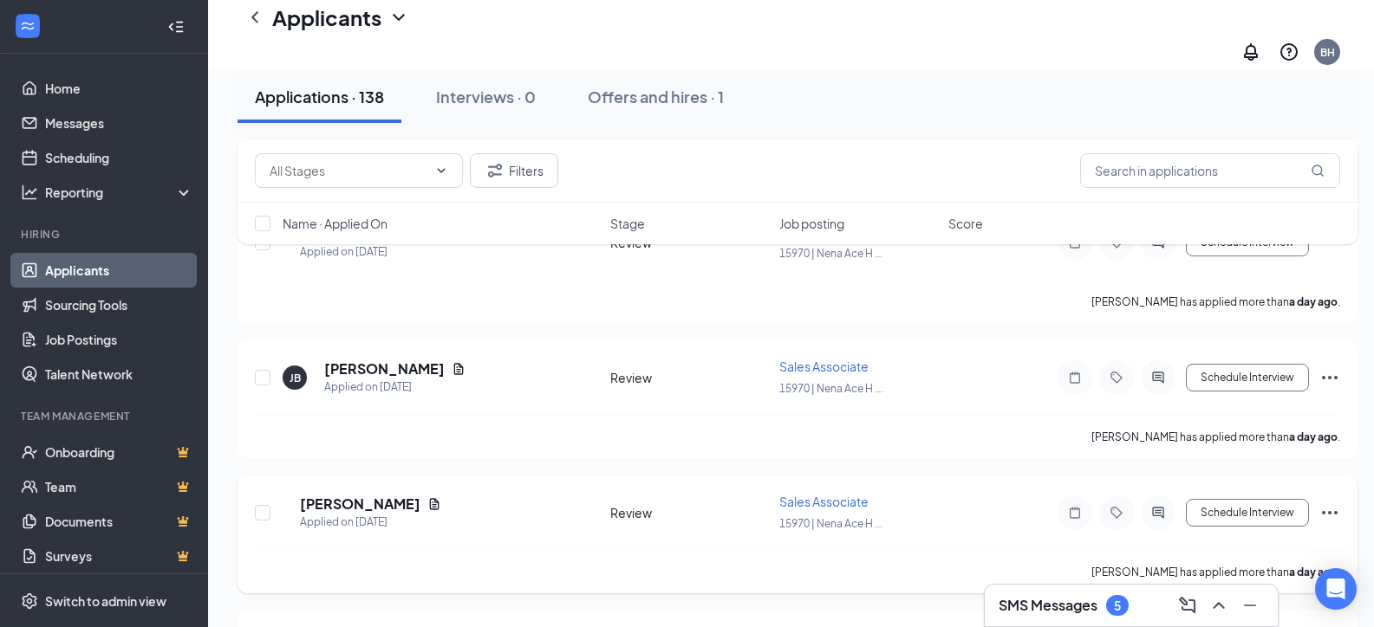
click at [441, 497] on icon "Document" at bounding box center [434, 504] width 14 height 14
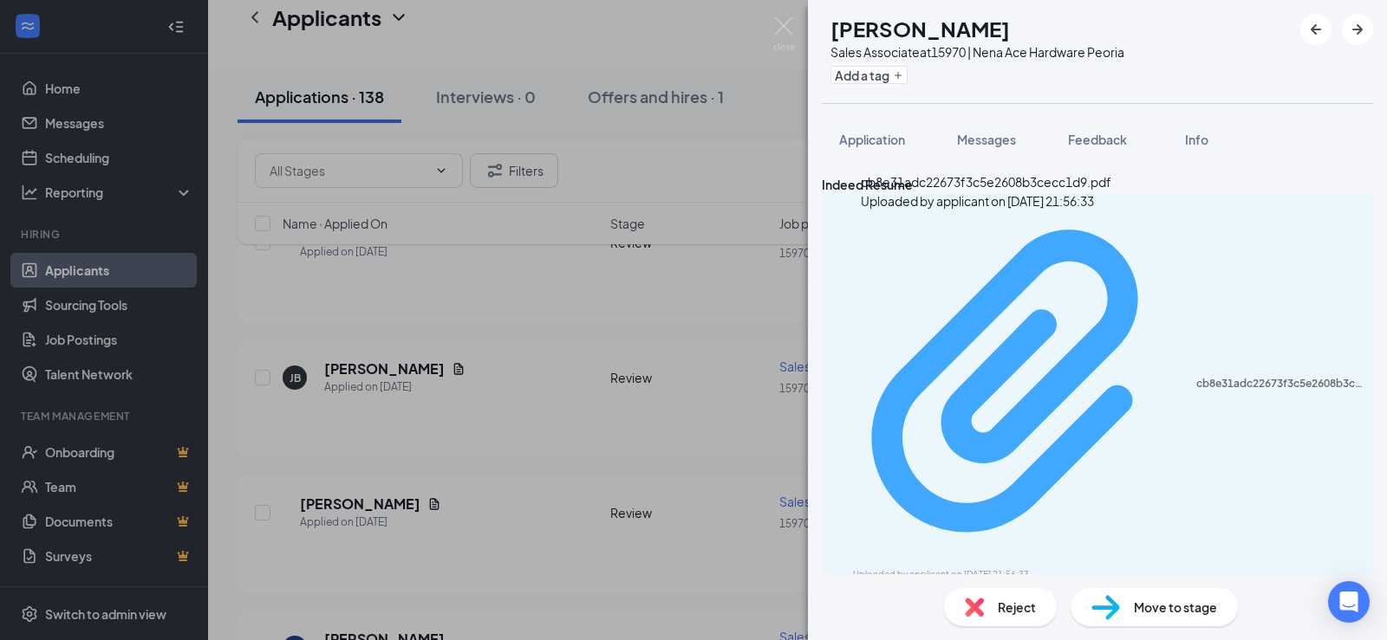
click at [1196, 377] on div "cb8e31adc22673f3c5e2608b3cecc1d9.pdf" at bounding box center [1279, 384] width 166 height 14
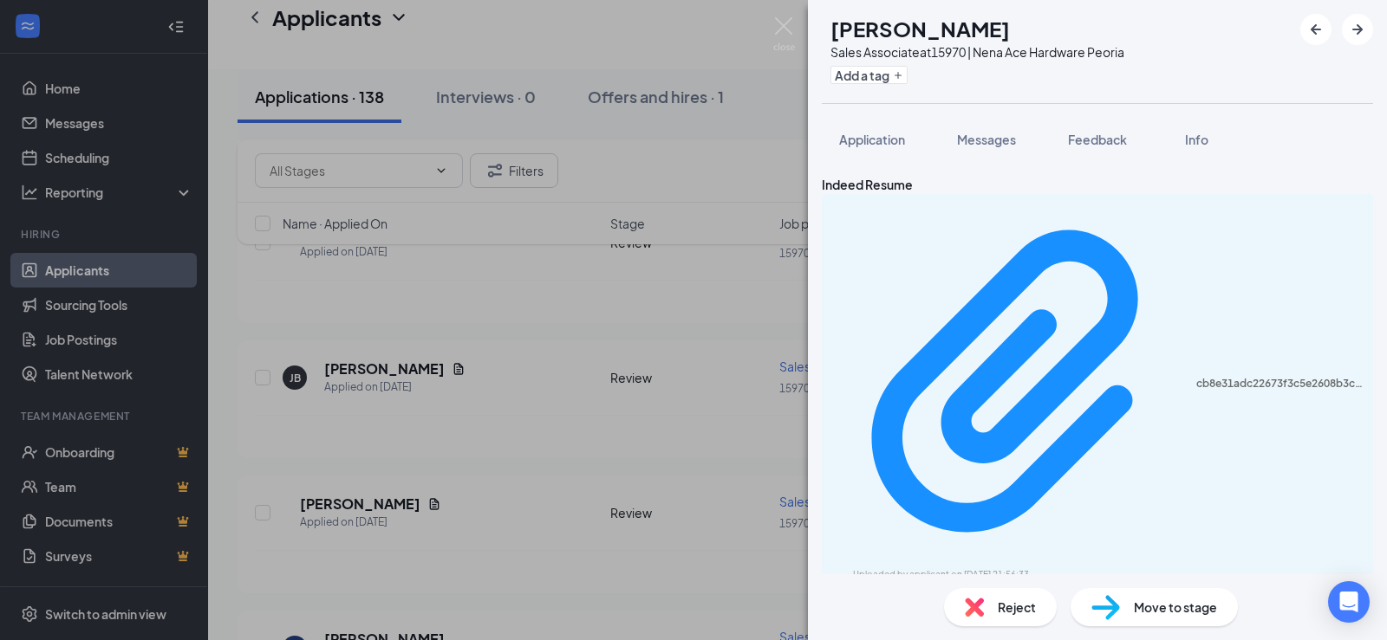
click at [691, 414] on div "[PERSON_NAME] Sales Associate at 15970 | Nena Ace Hardware Peoria Add a tag App…" at bounding box center [693, 320] width 1387 height 640
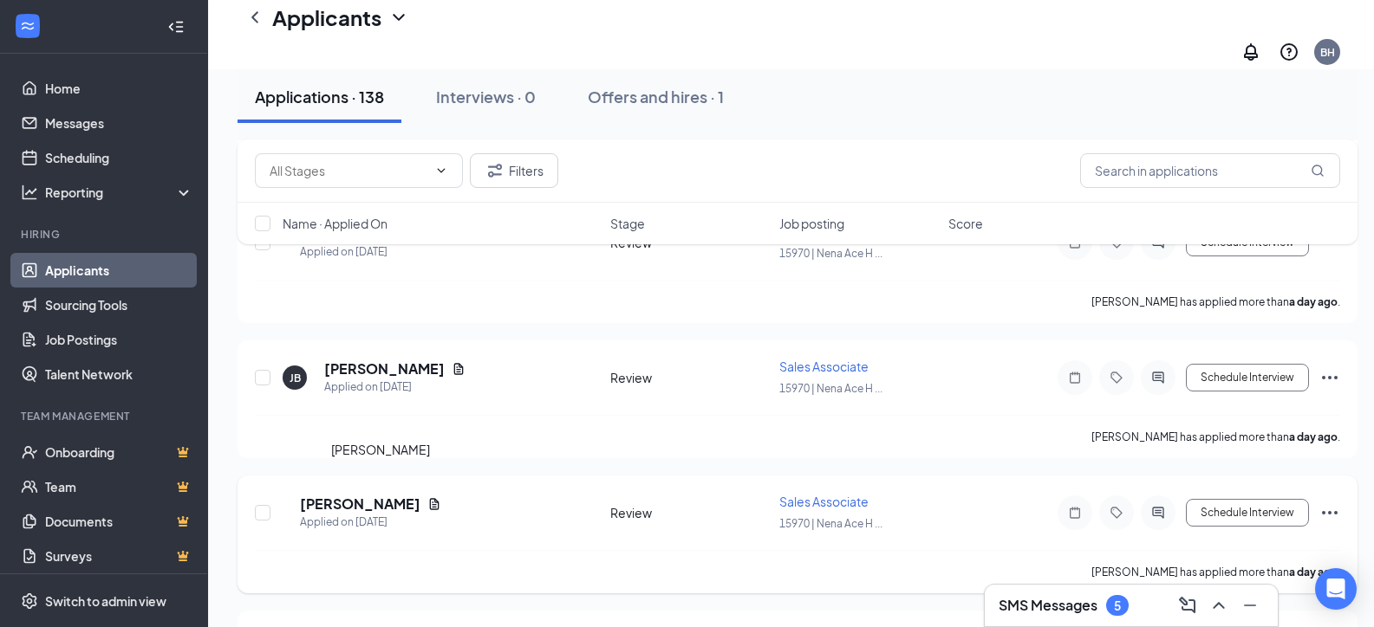
click at [378, 495] on h5 "[PERSON_NAME]" at bounding box center [360, 504] width 120 height 19
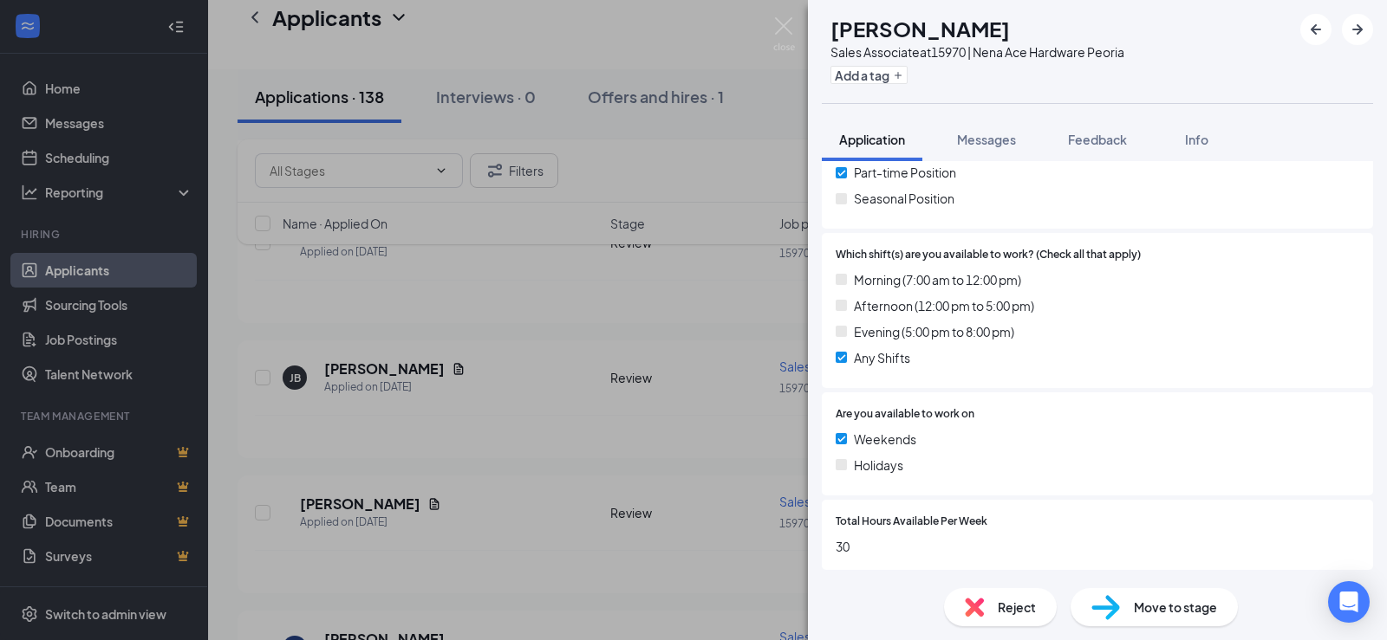
scroll to position [260, 0]
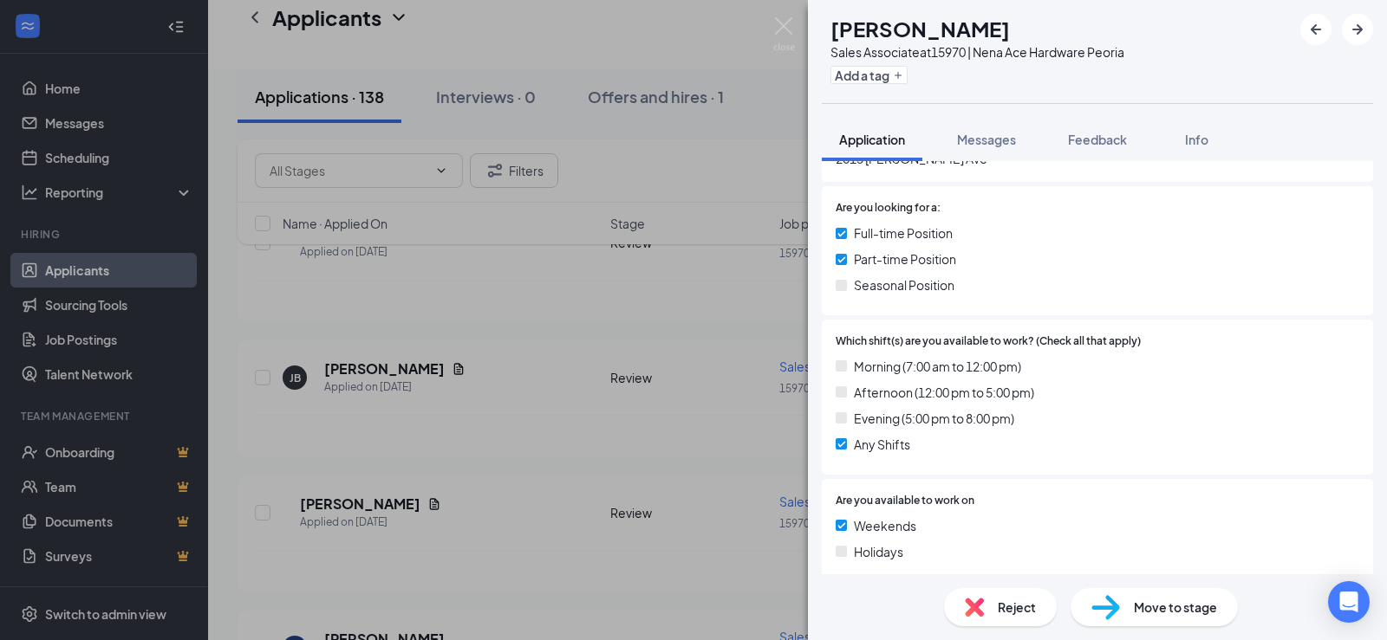
click at [506, 373] on div "[PERSON_NAME] Sales Associate at 15970 | Nena Ace Hardware Peoria Add a tag App…" at bounding box center [693, 320] width 1387 height 640
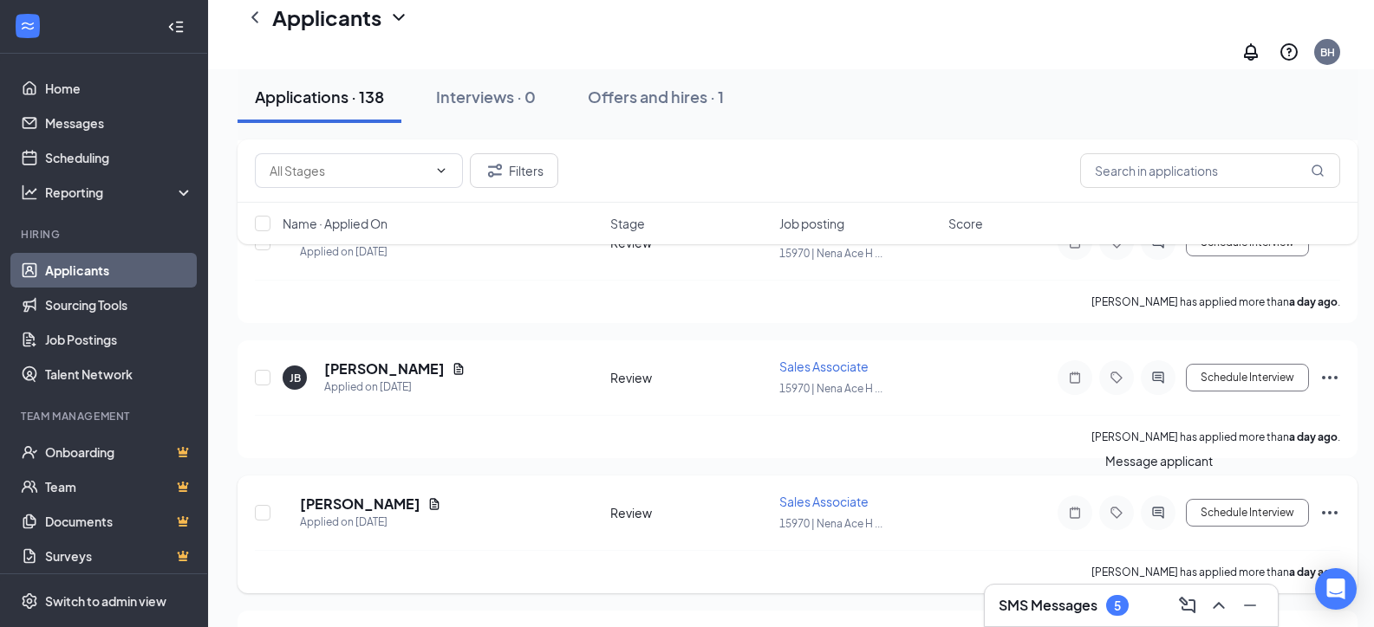
click at [1158, 507] on icon "ActiveChat" at bounding box center [1157, 512] width 11 height 11
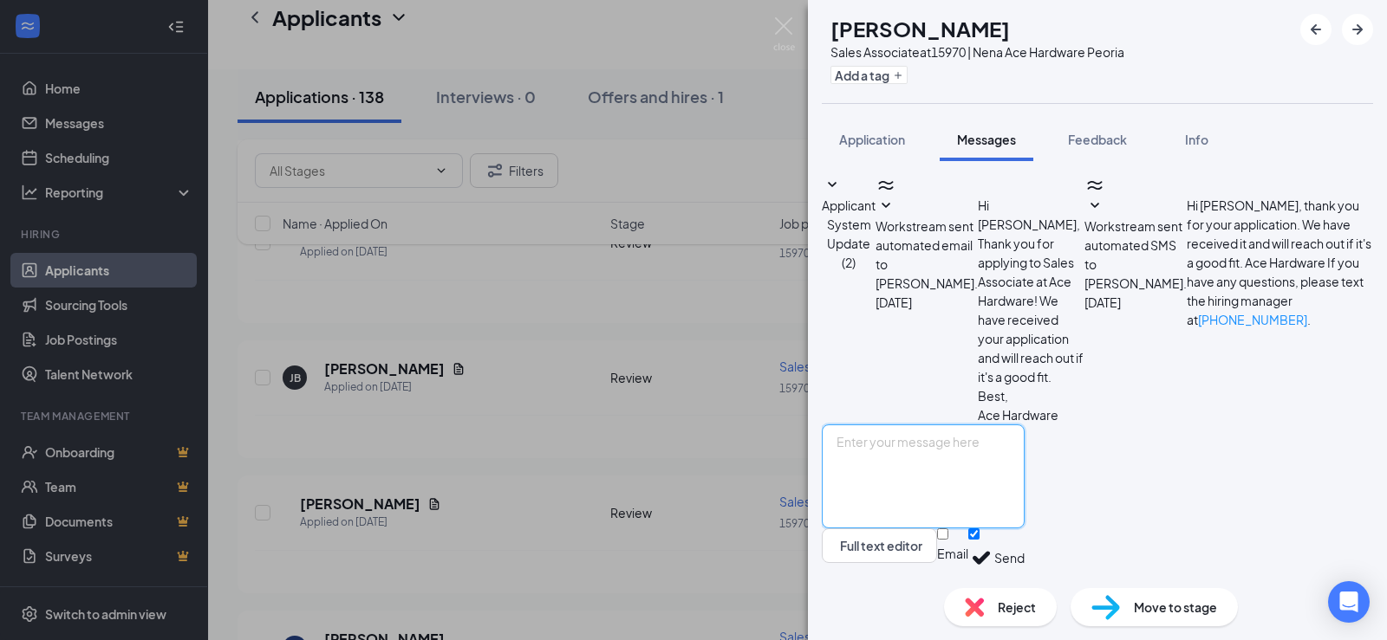
click at [1024, 425] on textarea at bounding box center [923, 477] width 203 height 104
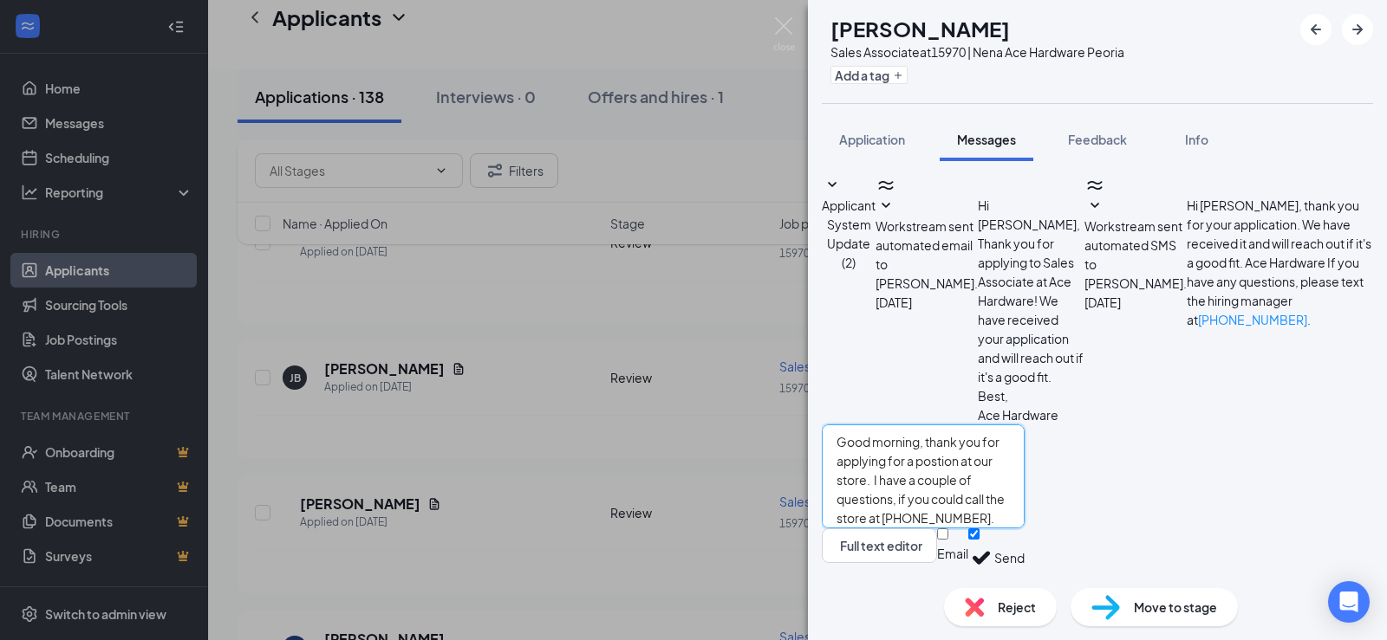
type textarea "Good morning, thank you for applying for a postion at our store. I have a coupl…"
click at [1024, 541] on button "Send" at bounding box center [1009, 559] width 30 height 60
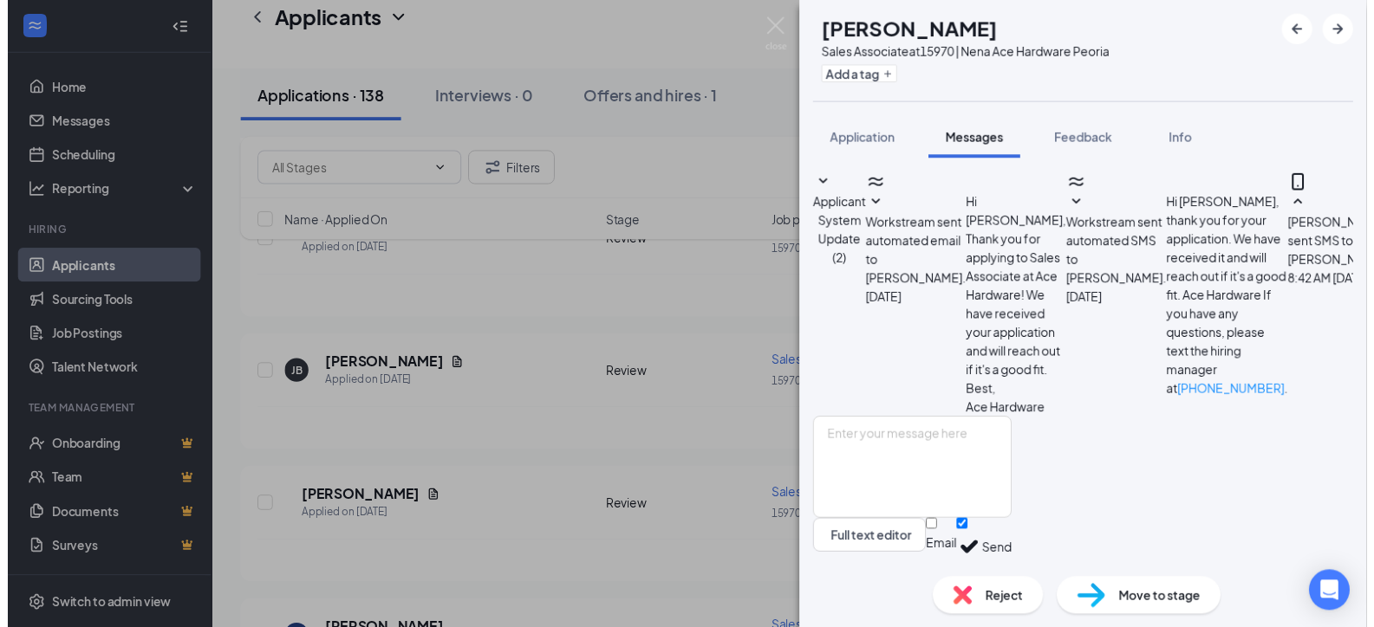
scroll to position [159, 0]
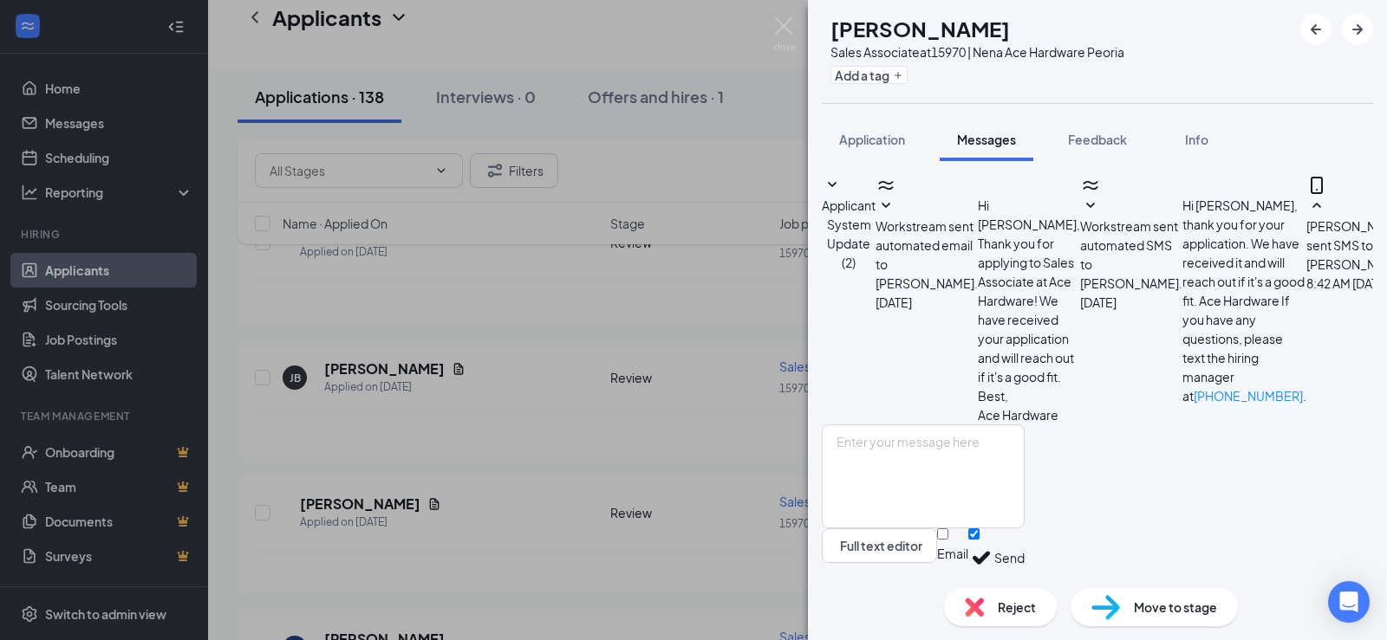
click at [556, 276] on div "[PERSON_NAME] Sales Associate at 15970 | Nena Ace Hardware Peoria Add a tag App…" at bounding box center [693, 320] width 1387 height 640
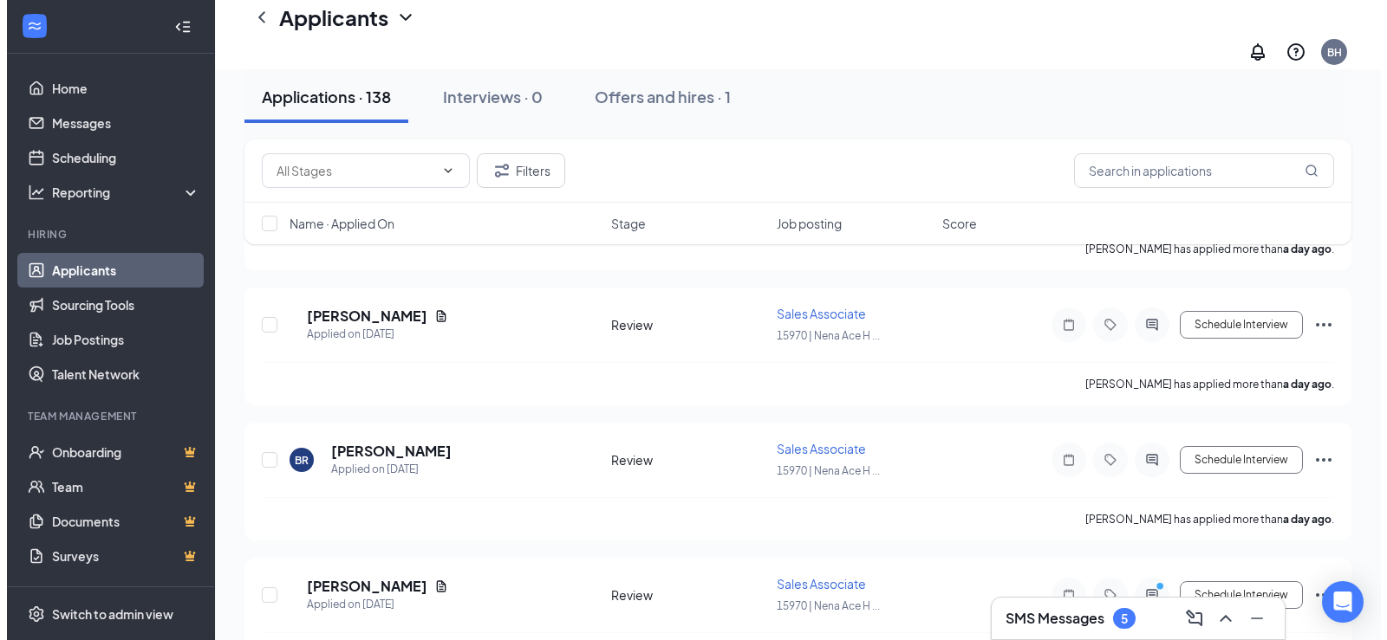
scroll to position [3321, 0]
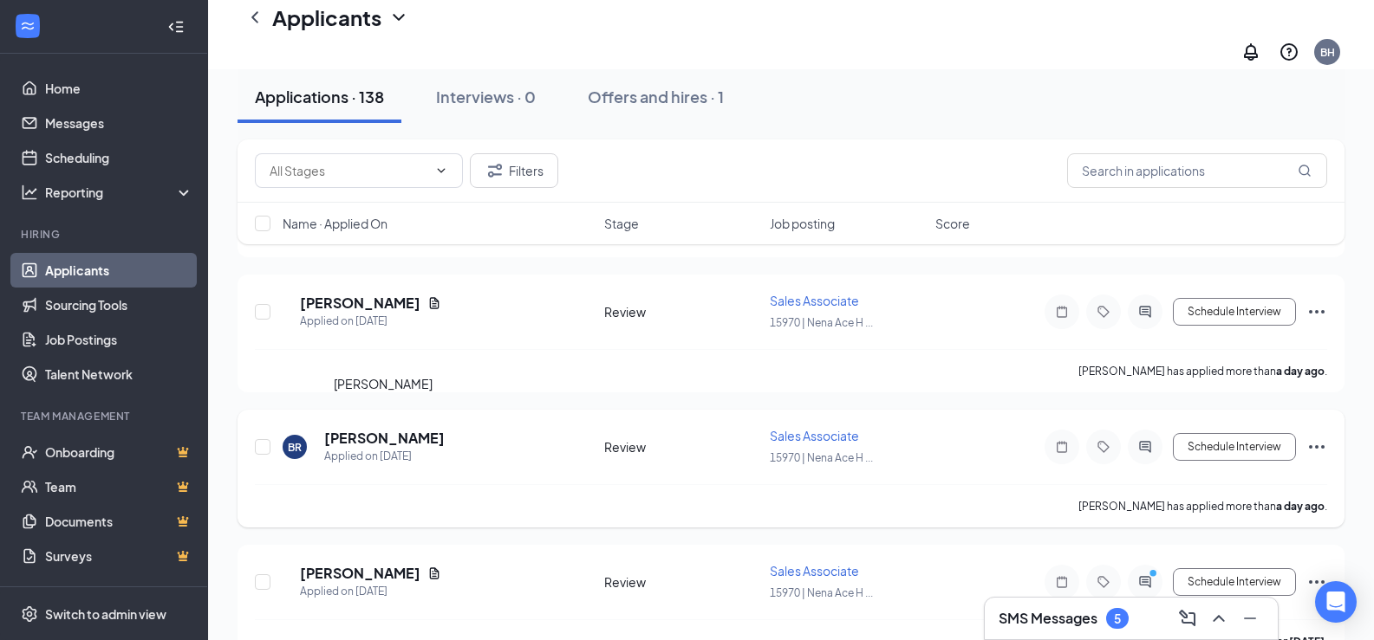
click at [419, 429] on h5 "[PERSON_NAME]" at bounding box center [384, 438] width 120 height 19
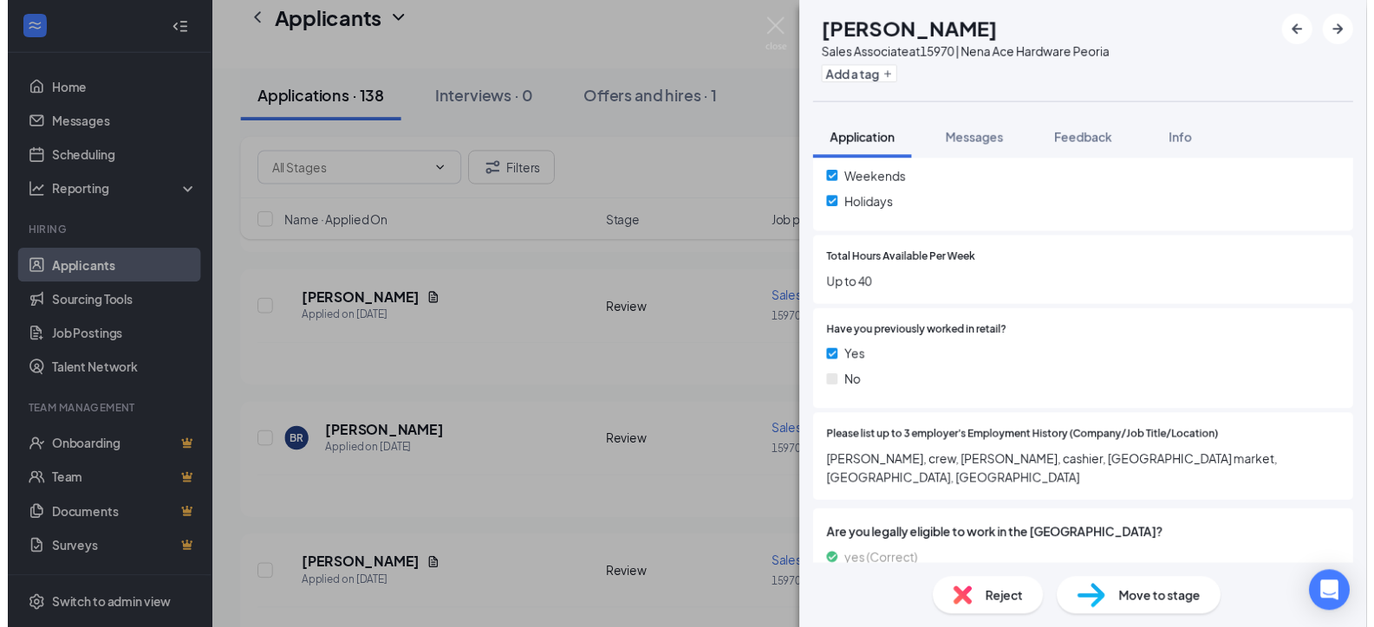
scroll to position [693, 0]
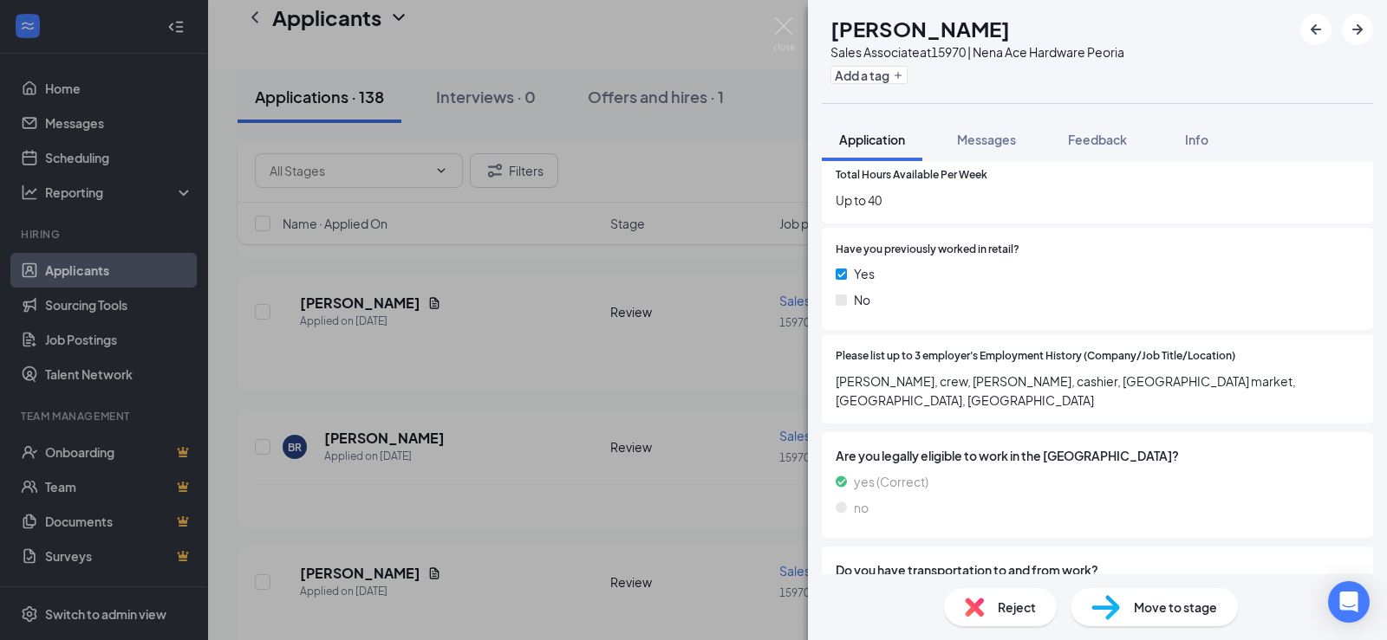
click at [471, 340] on div "[PERSON_NAME] Sales Associate at 15970 | Nena Ace Hardware Peoria Add a tag App…" at bounding box center [693, 320] width 1387 height 640
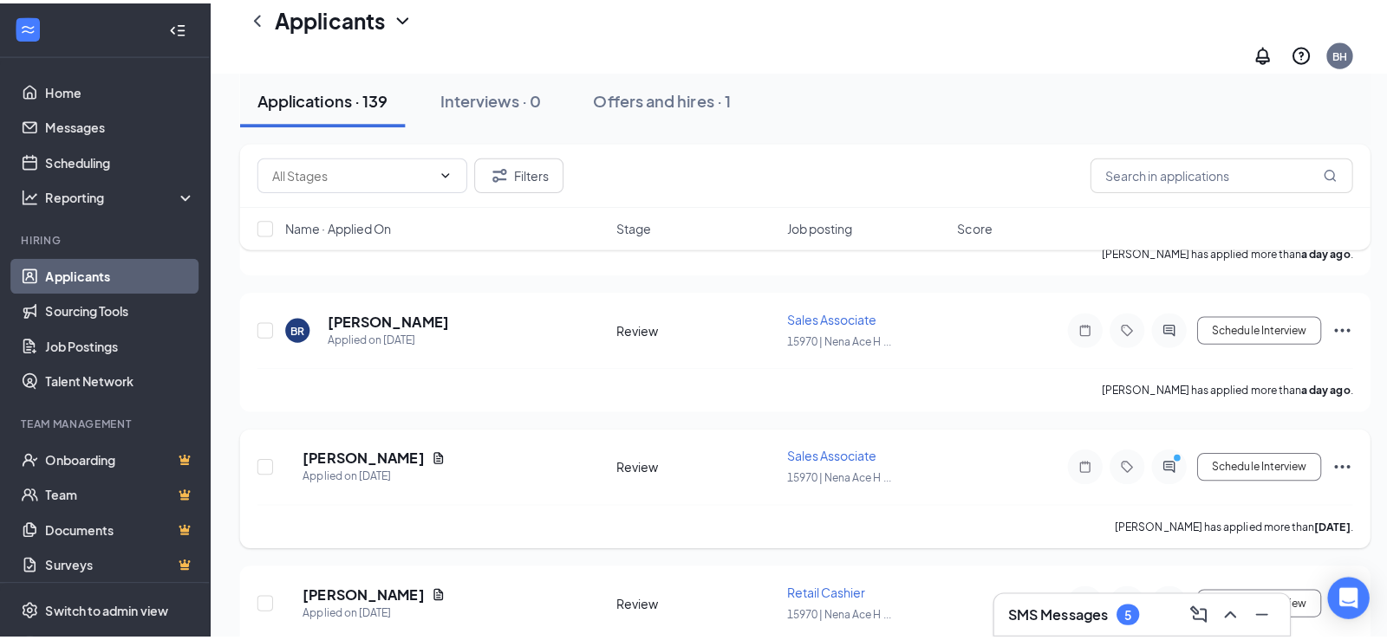
scroll to position [3581, 0]
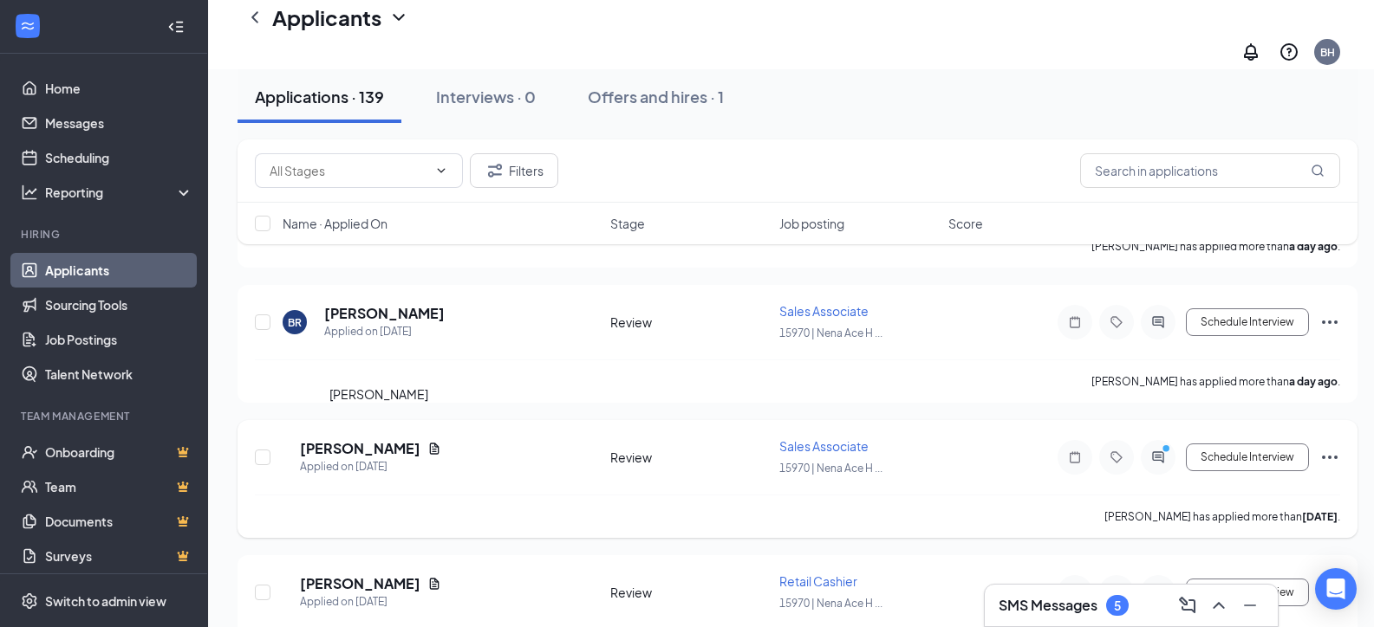
click at [372, 439] on h5 "[PERSON_NAME]" at bounding box center [360, 448] width 120 height 19
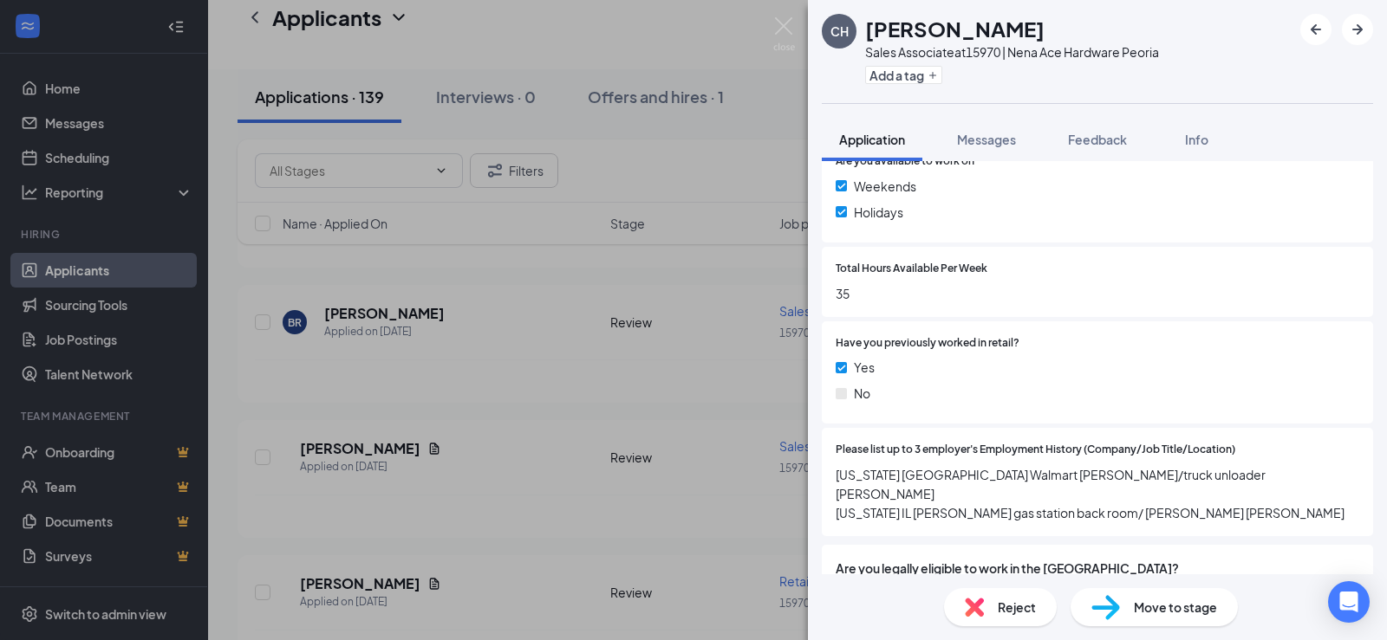
scroll to position [607, 0]
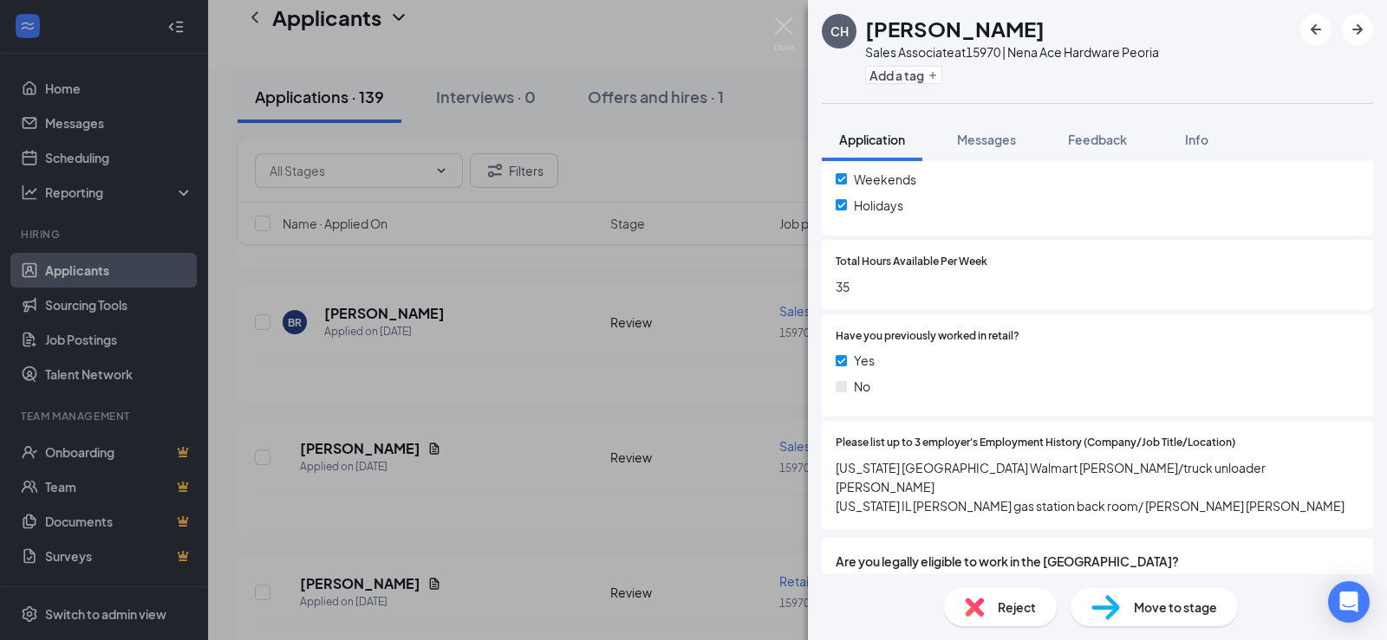
click at [345, 471] on div "CH [PERSON_NAME] Sales Associate at 15970 | Nena Ace Hardware Peoria Add a tag …" at bounding box center [693, 320] width 1387 height 640
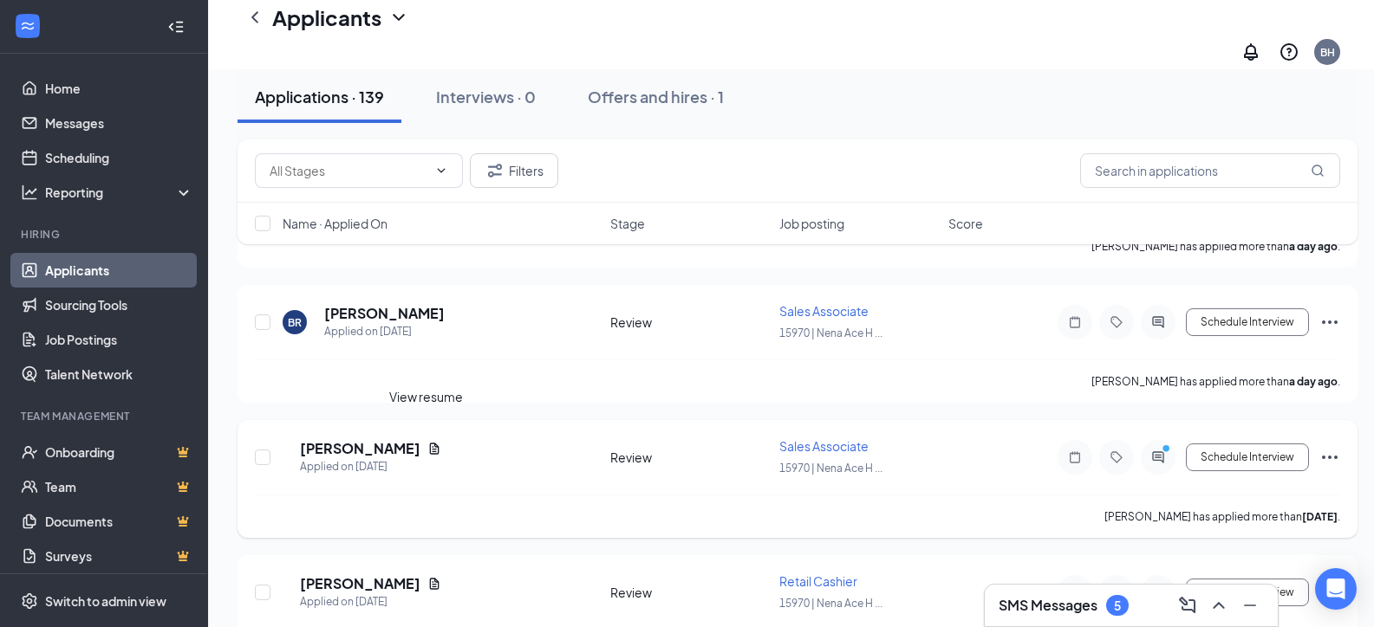
click at [427, 442] on icon "Document" at bounding box center [434, 449] width 14 height 14
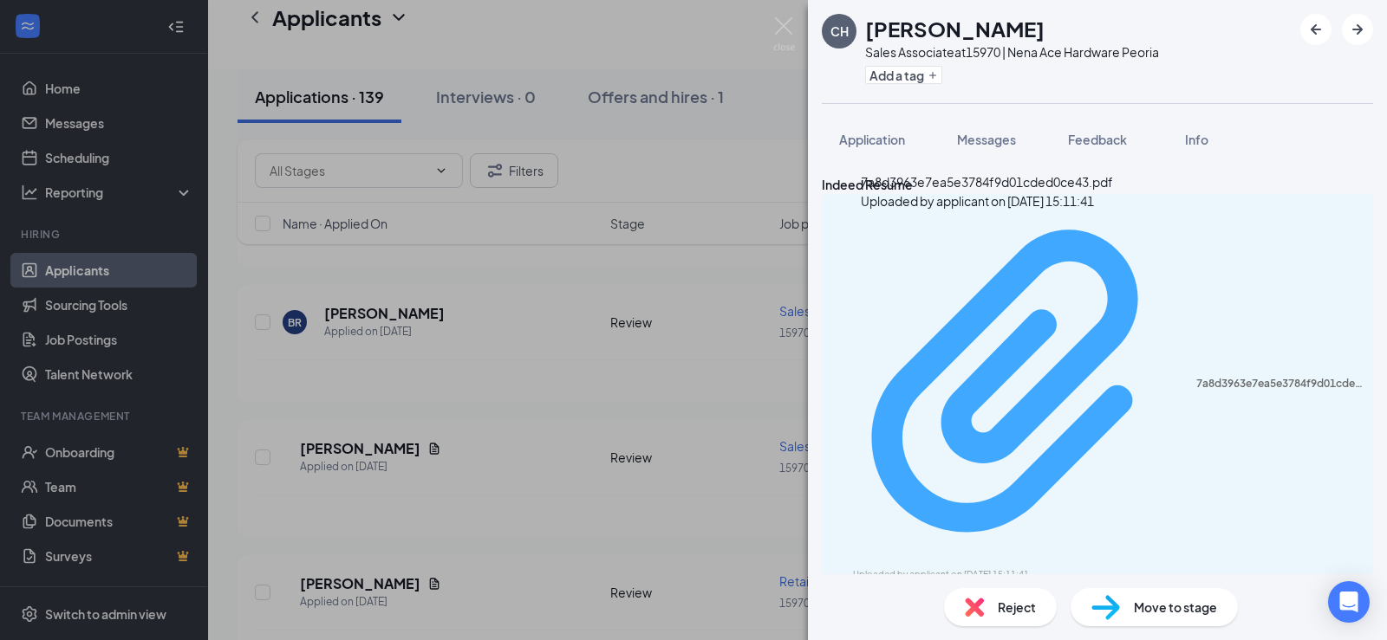
click at [939, 568] on div "Uploaded by applicant on [DATE] 15:11:41" at bounding box center [983, 575] width 260 height 14
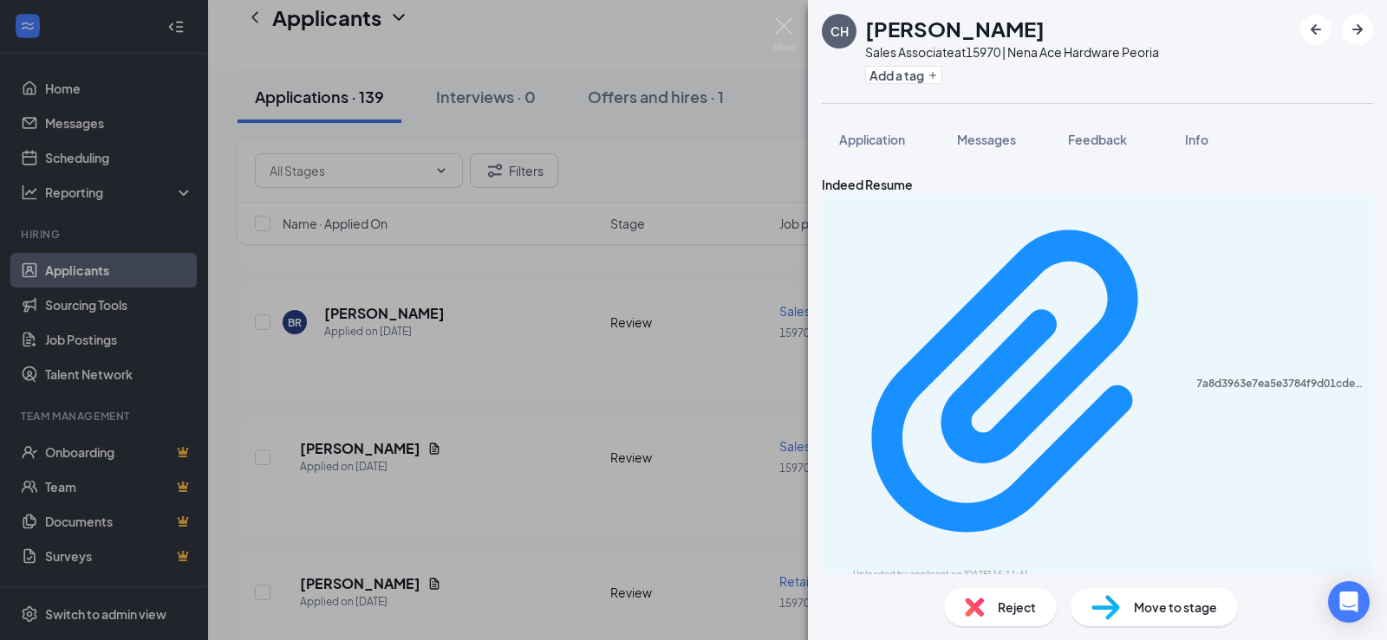
click at [485, 301] on div "CH [PERSON_NAME] Sales Associate at 15970 | Nena Ace Hardware Peoria Add a tag …" at bounding box center [693, 320] width 1387 height 640
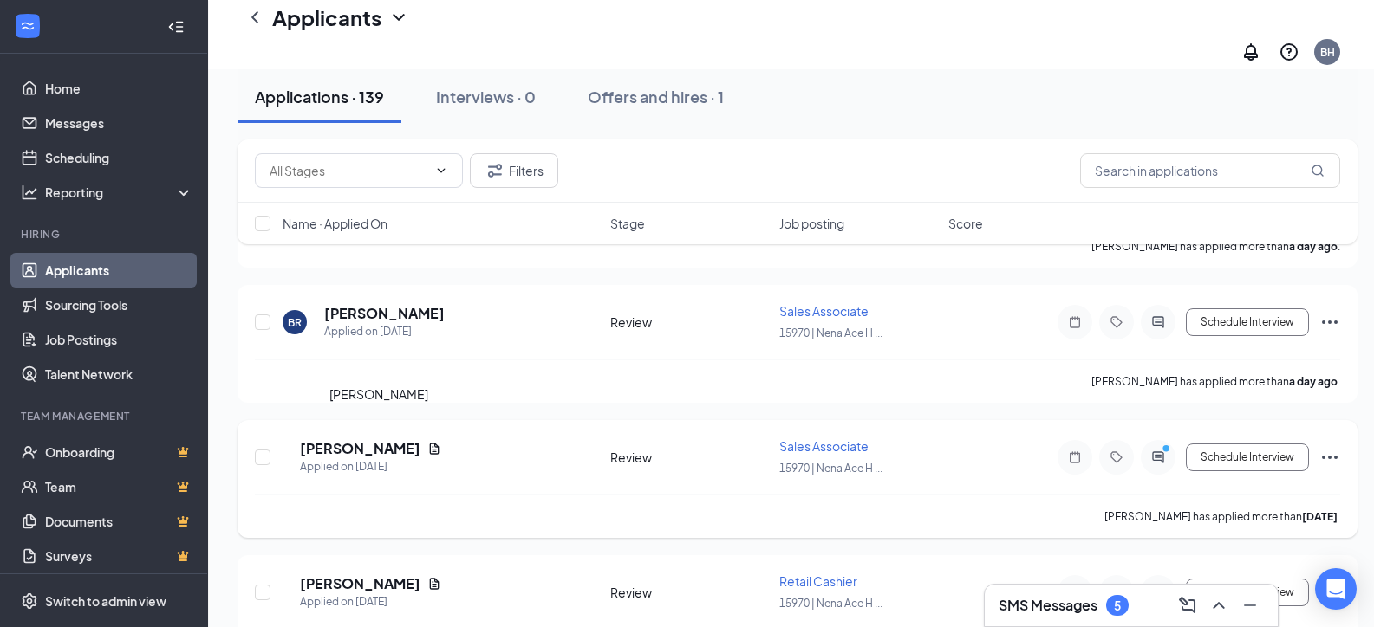
click at [389, 439] on h5 "[PERSON_NAME]" at bounding box center [360, 448] width 120 height 19
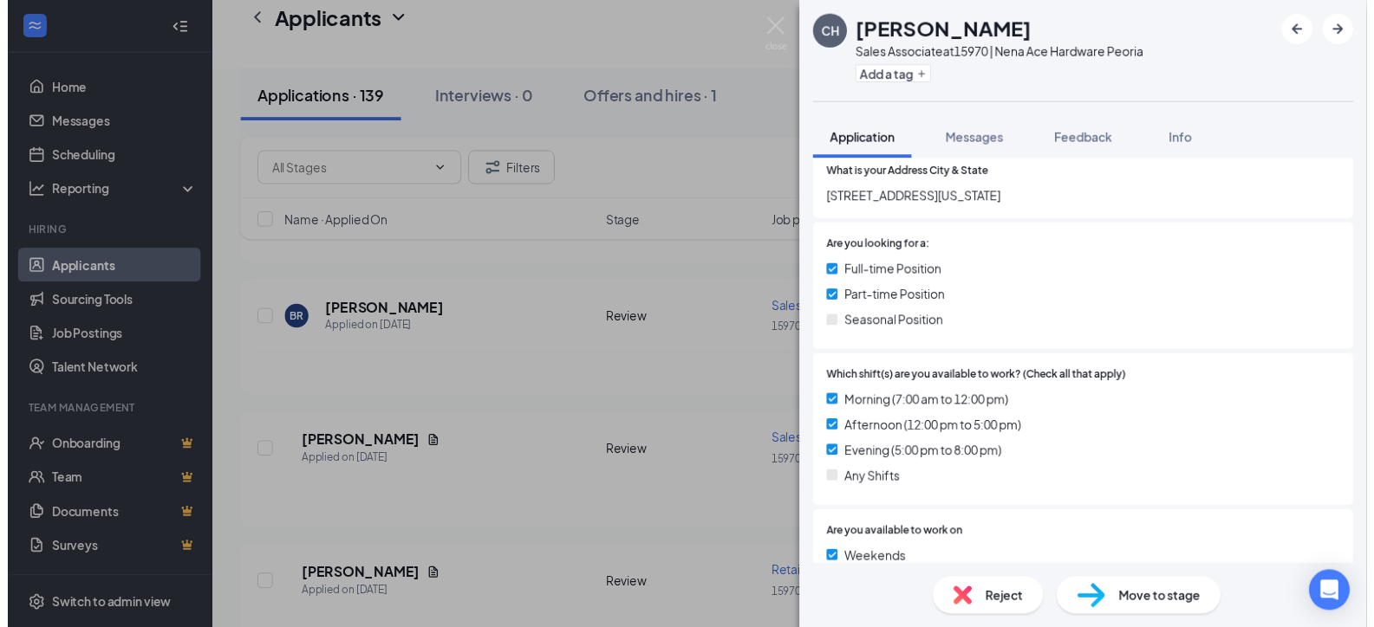
scroll to position [260, 0]
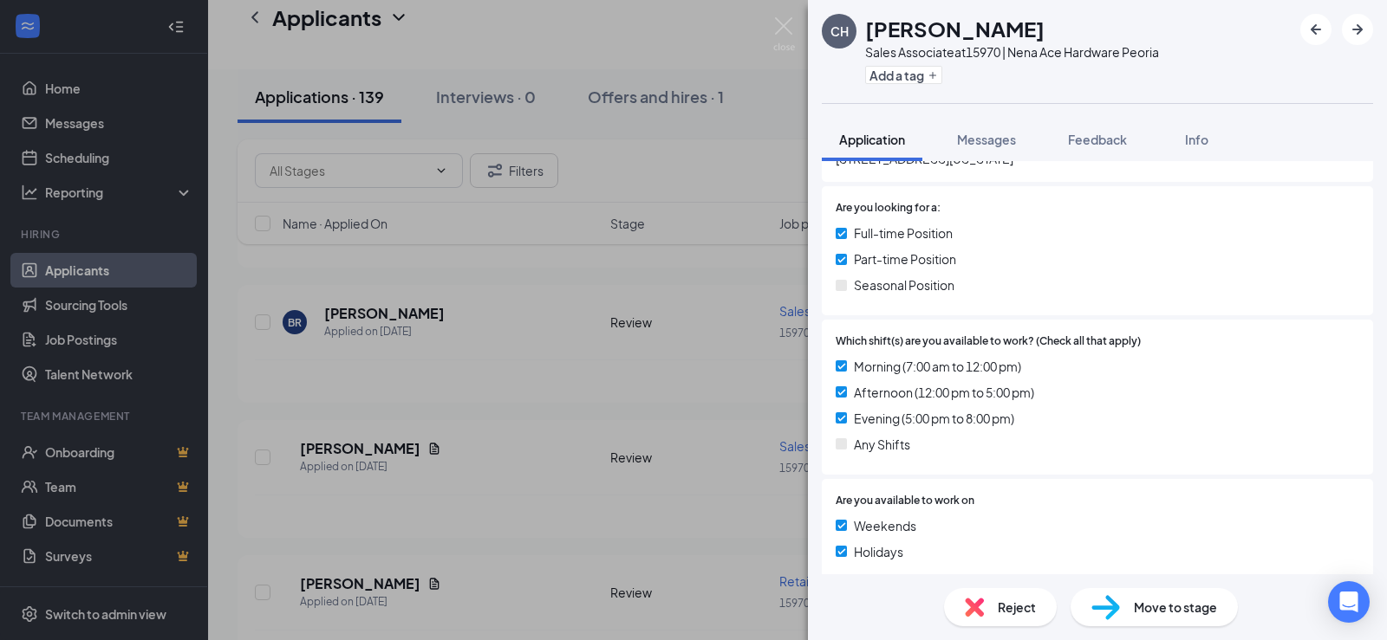
click at [556, 357] on div "CH [PERSON_NAME] Sales Associate at 15970 | Nena Ace Hardware Peoria Add a tag …" at bounding box center [693, 320] width 1387 height 640
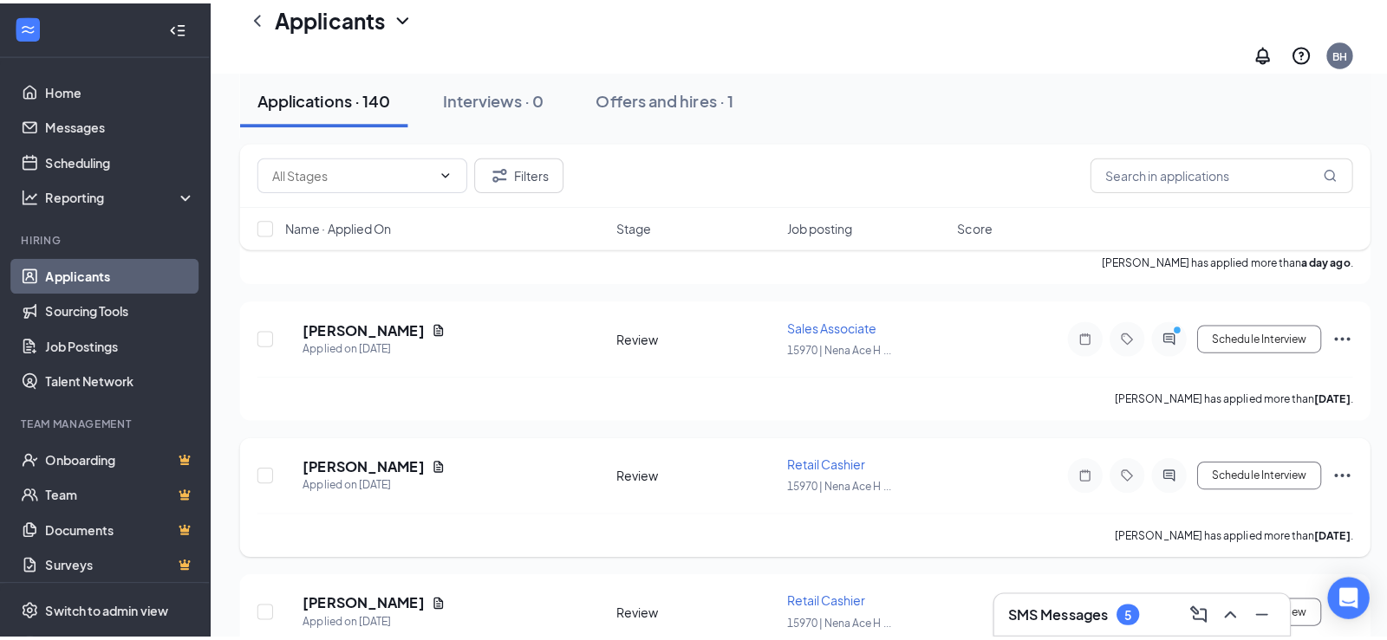
scroll to position [3927, 0]
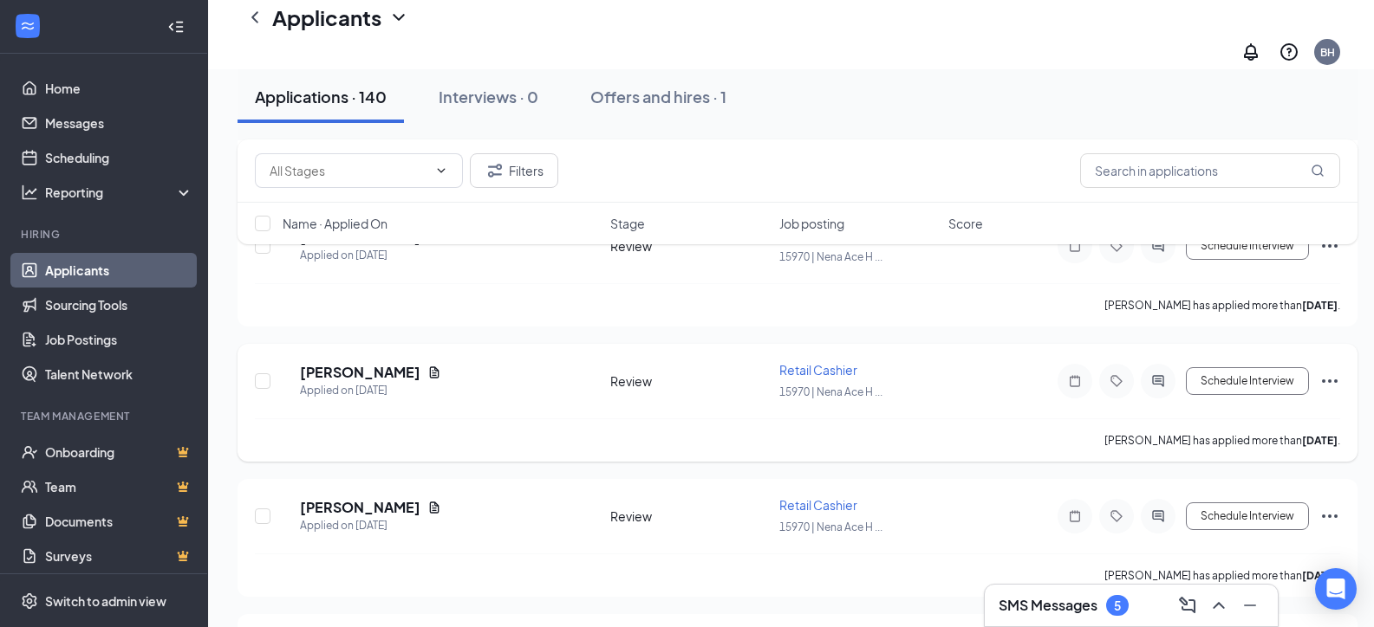
click at [399, 363] on h5 "[PERSON_NAME]" at bounding box center [360, 372] width 120 height 19
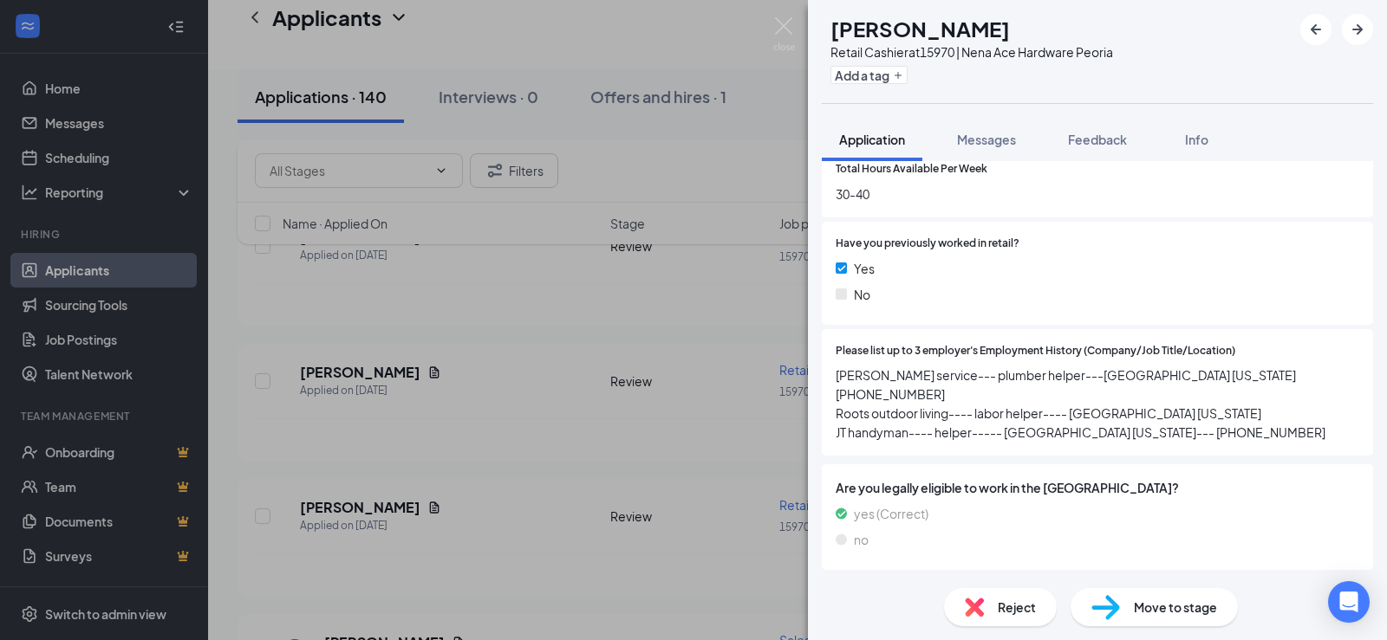
scroll to position [607, 0]
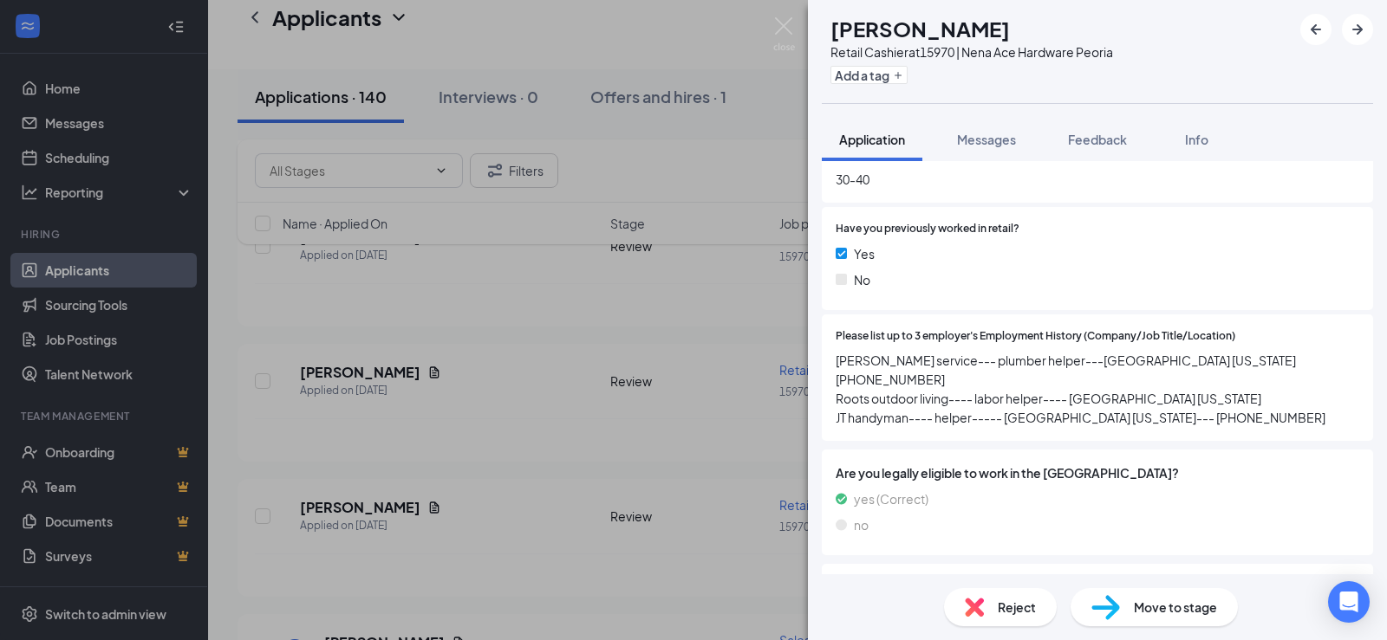
click at [571, 412] on div "ZM [PERSON_NAME] Retail Cashier at 15970 | Nena Ace Hardware Peoria Add a tag A…" at bounding box center [693, 320] width 1387 height 640
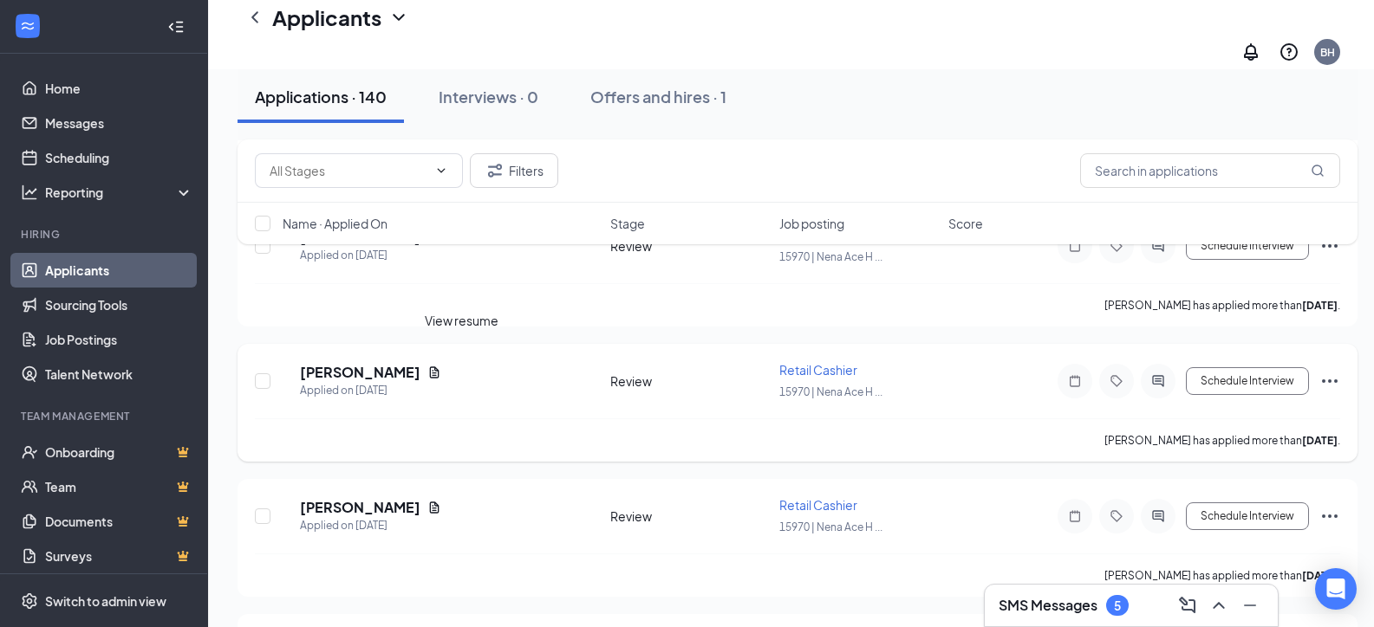
click at [441, 366] on icon "Document" at bounding box center [434, 373] width 14 height 14
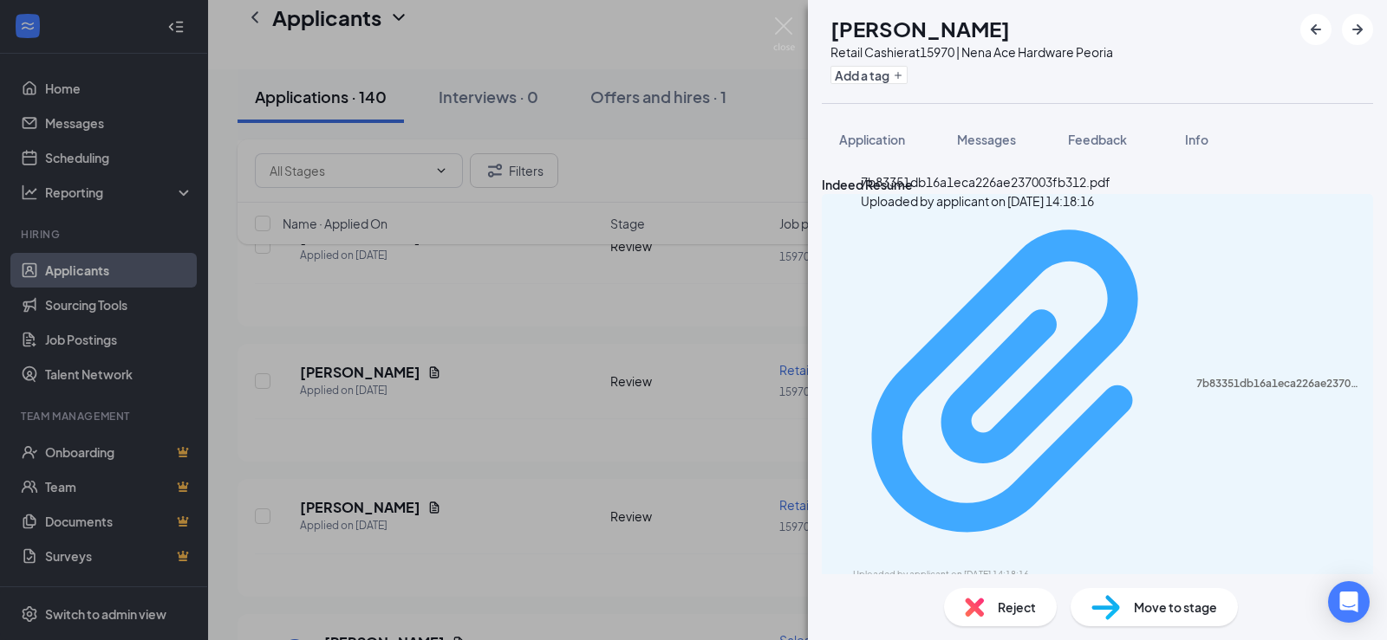
click at [1196, 377] on div "7b83351db16a1eca226ae237003fb312.pdf" at bounding box center [1279, 384] width 166 height 14
